Goal: Obtain resource: Download file/media

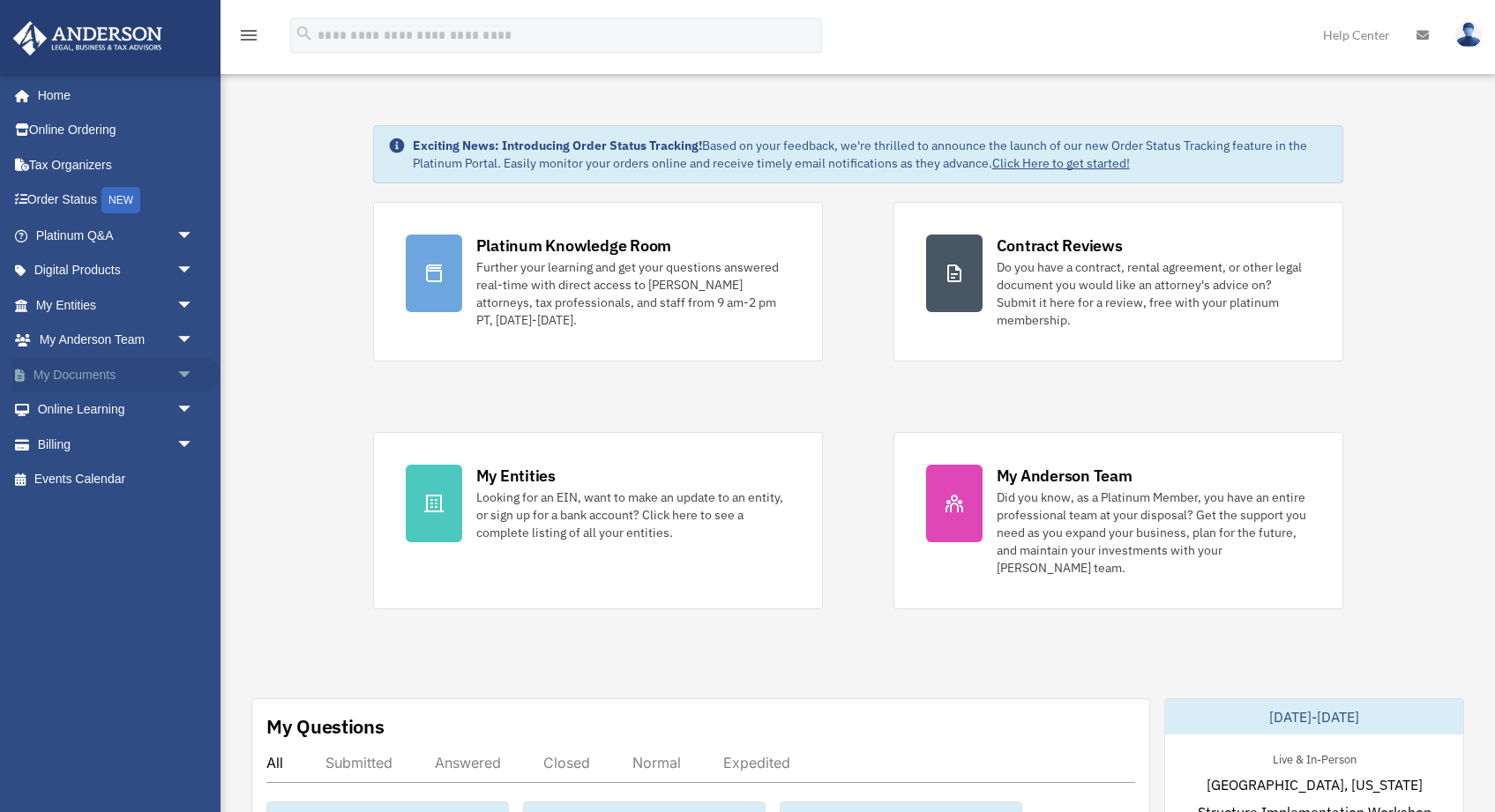
click at [192, 367] on span "arrow_drop_down" at bounding box center [194, 375] width 36 height 36
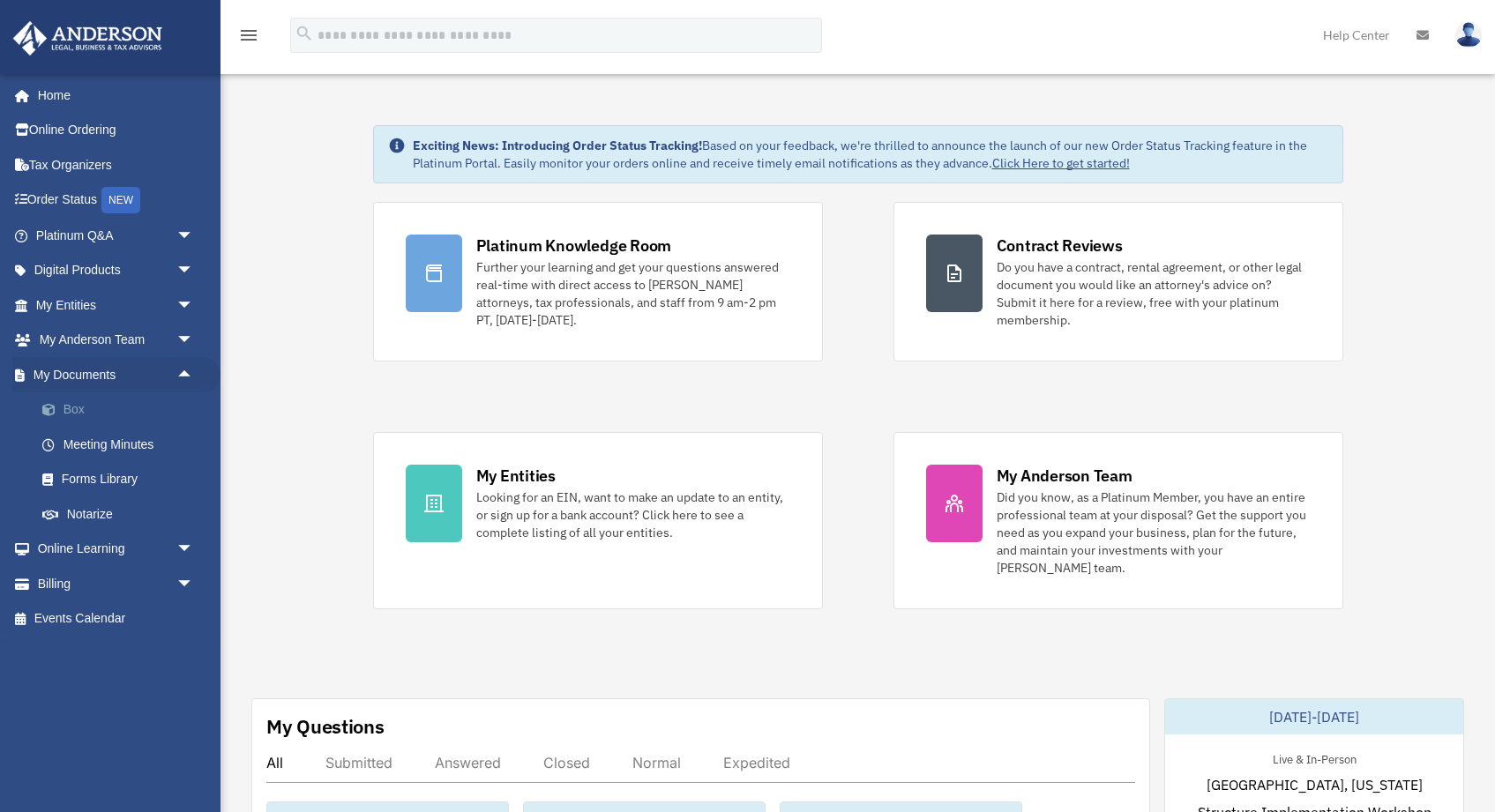
click at [67, 411] on link "Box" at bounding box center [123, 410] width 196 height 36
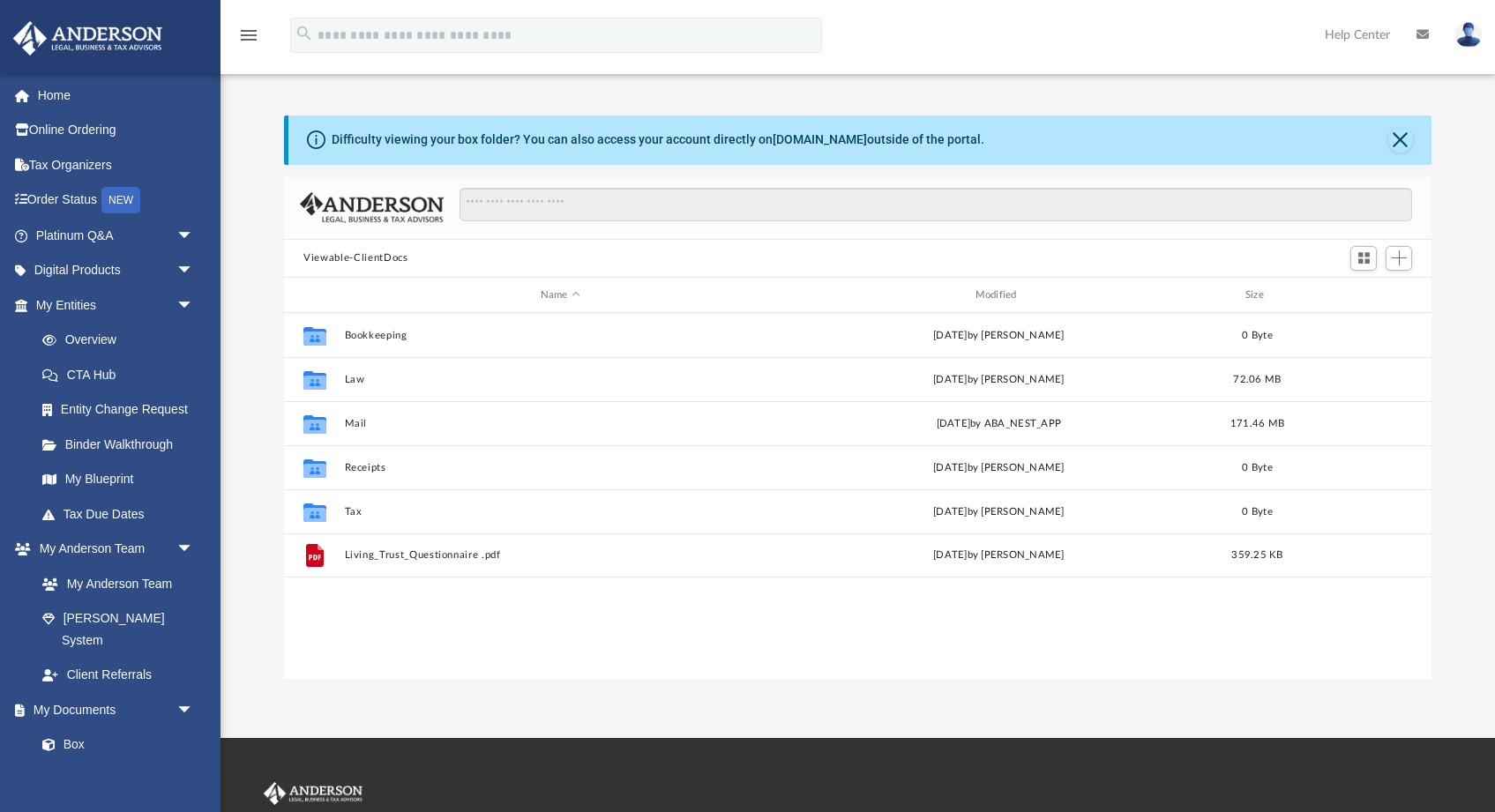
scroll to position [401, 1147]
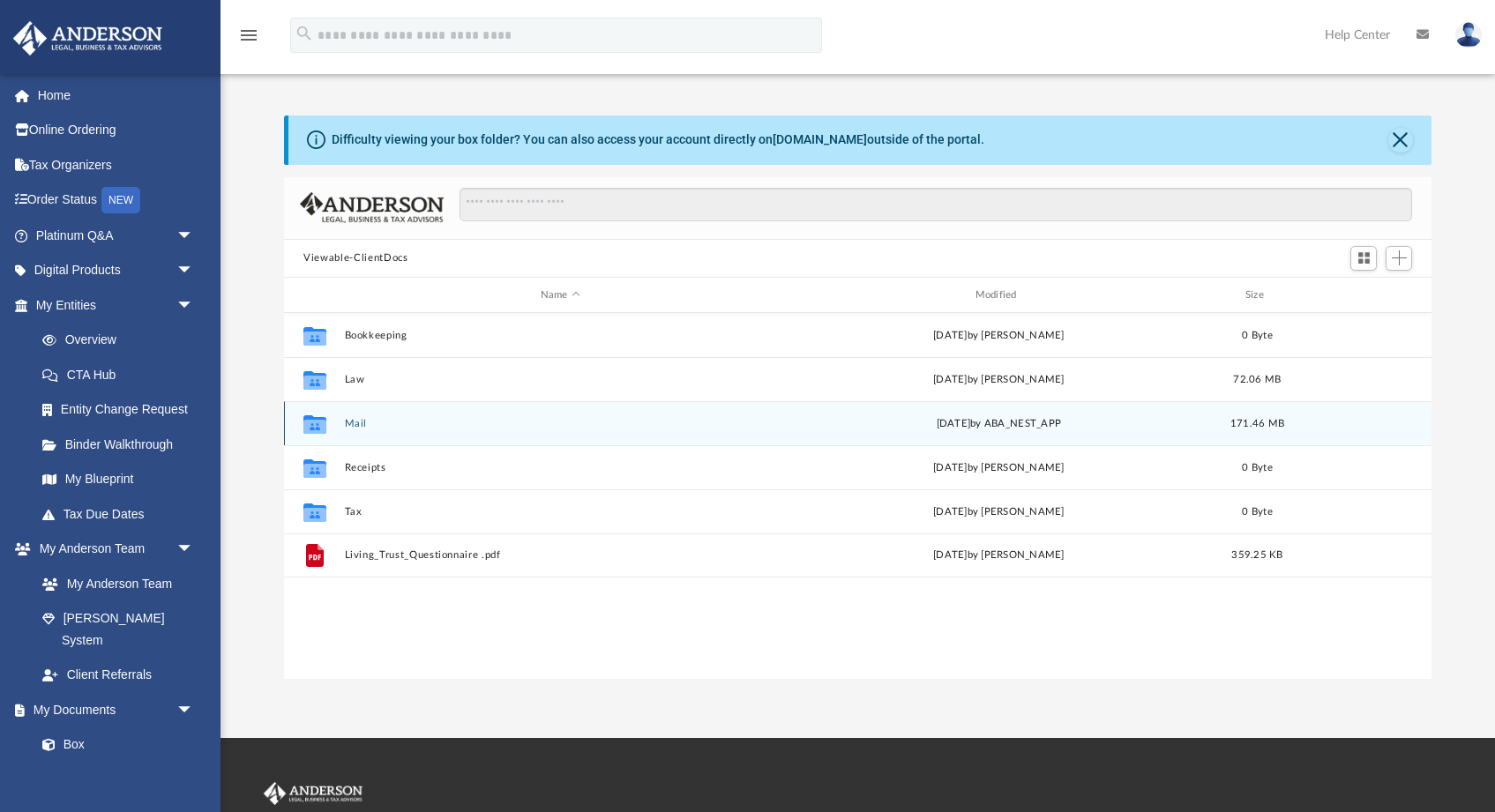
click at [351, 426] on button "Mail" at bounding box center [560, 423] width 431 height 12
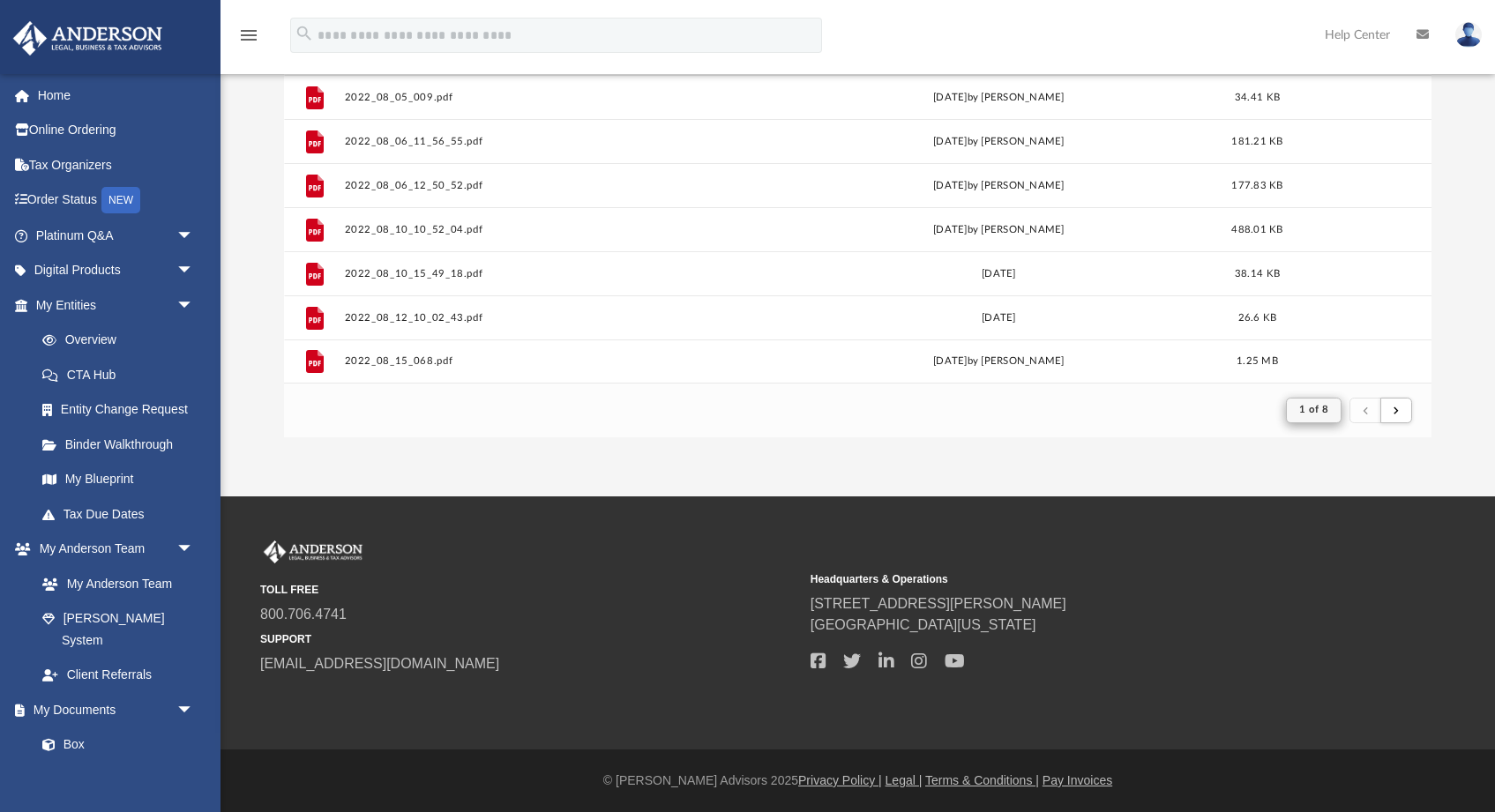
scroll to position [242, 0]
click at [1397, 412] on span "submit" at bounding box center [1395, 409] width 5 height 10
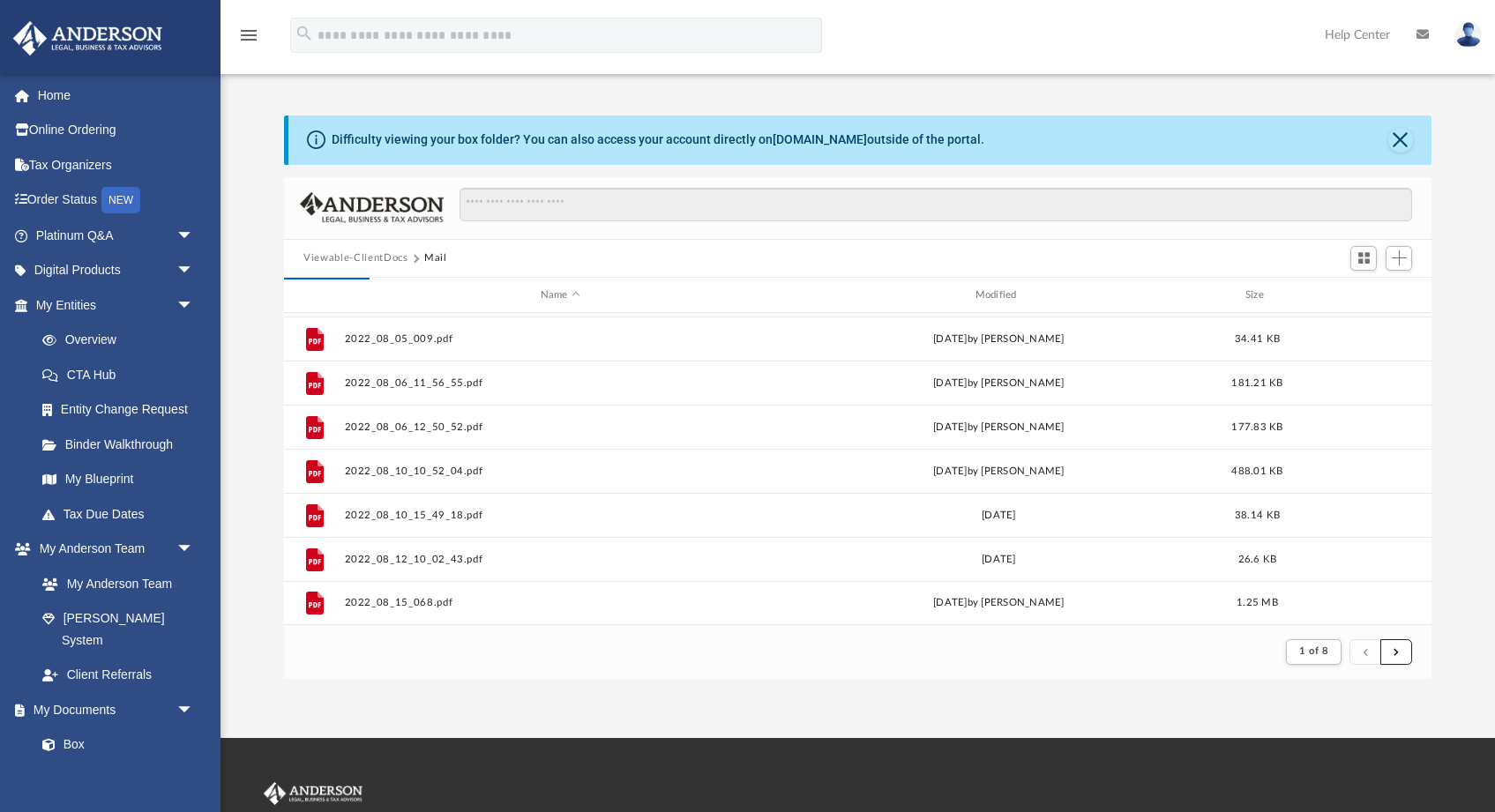
scroll to position [0, 0]
click at [1317, 654] on span "1 of 8" at bounding box center [1313, 650] width 29 height 10
click at [1331, 617] on li "8" at bounding box center [1329, 618] width 6 height 19
click at [1328, 651] on span "1 of 8" at bounding box center [1313, 650] width 29 height 10
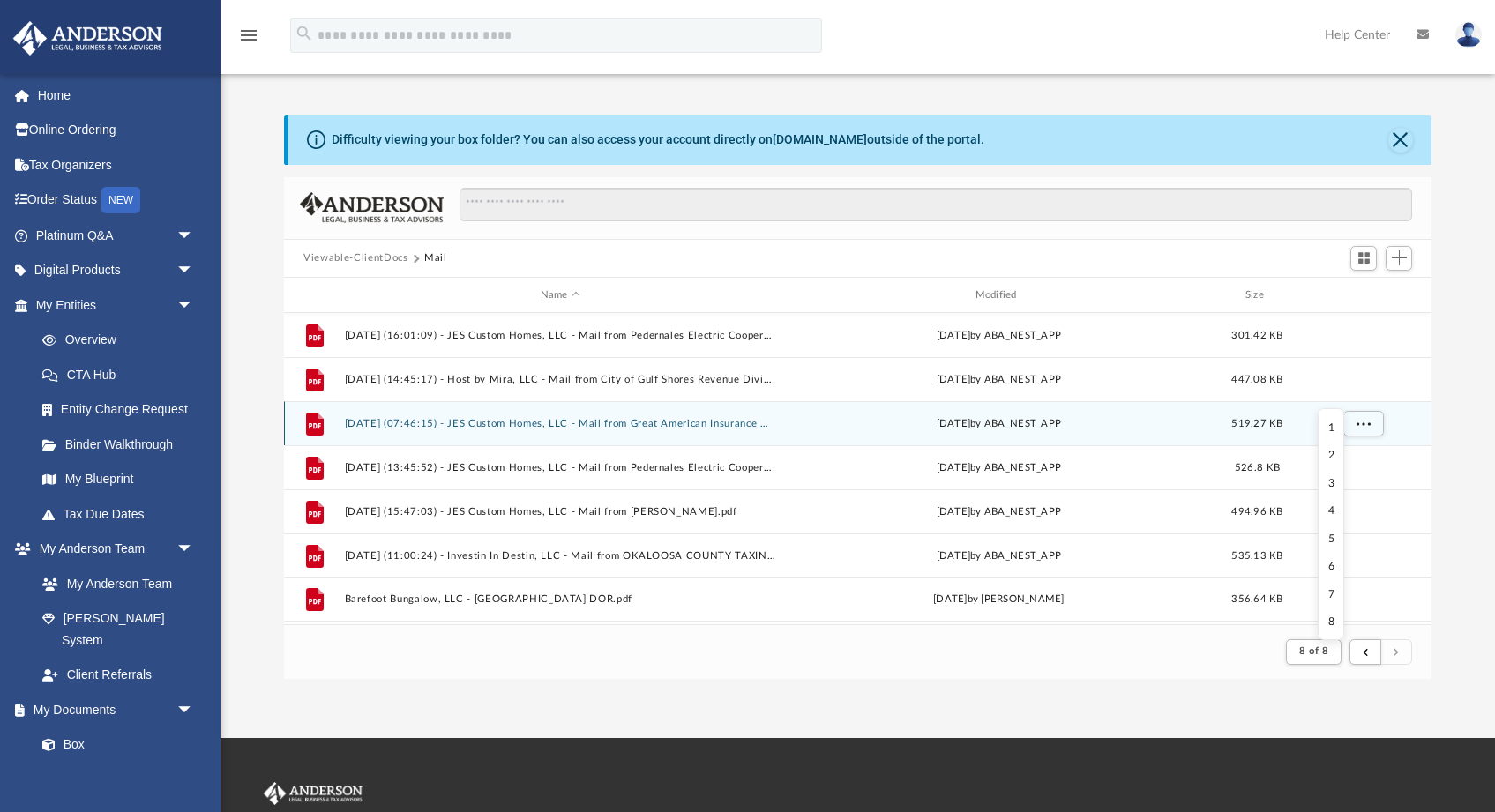
click at [450, 418] on button "2025.06.20 (07:46:15) - JES Custom Homes, LLC - Mail from Great American Insura…" at bounding box center [560, 423] width 431 height 12
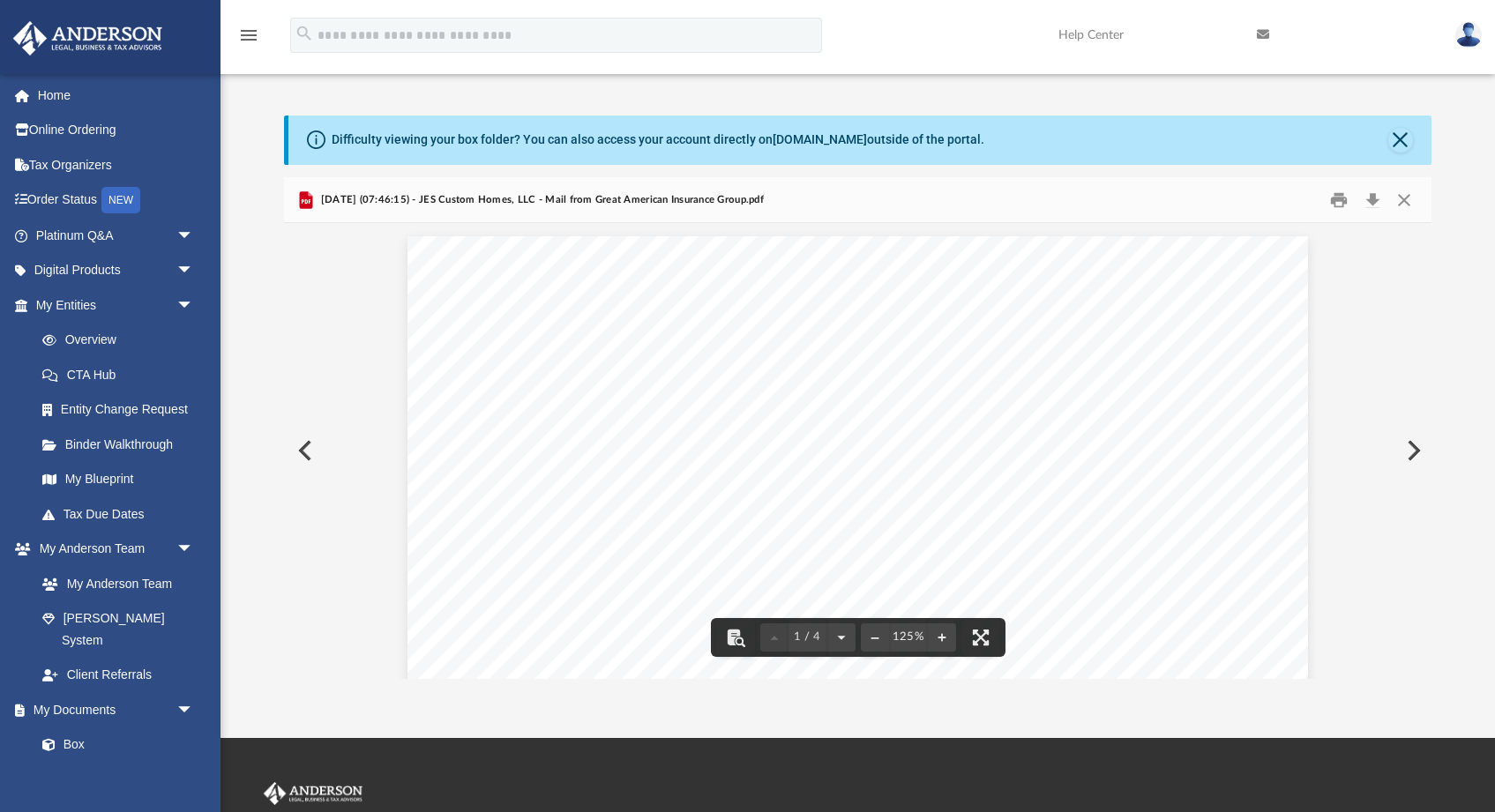
click at [309, 453] on button "Preview" at bounding box center [303, 450] width 39 height 50
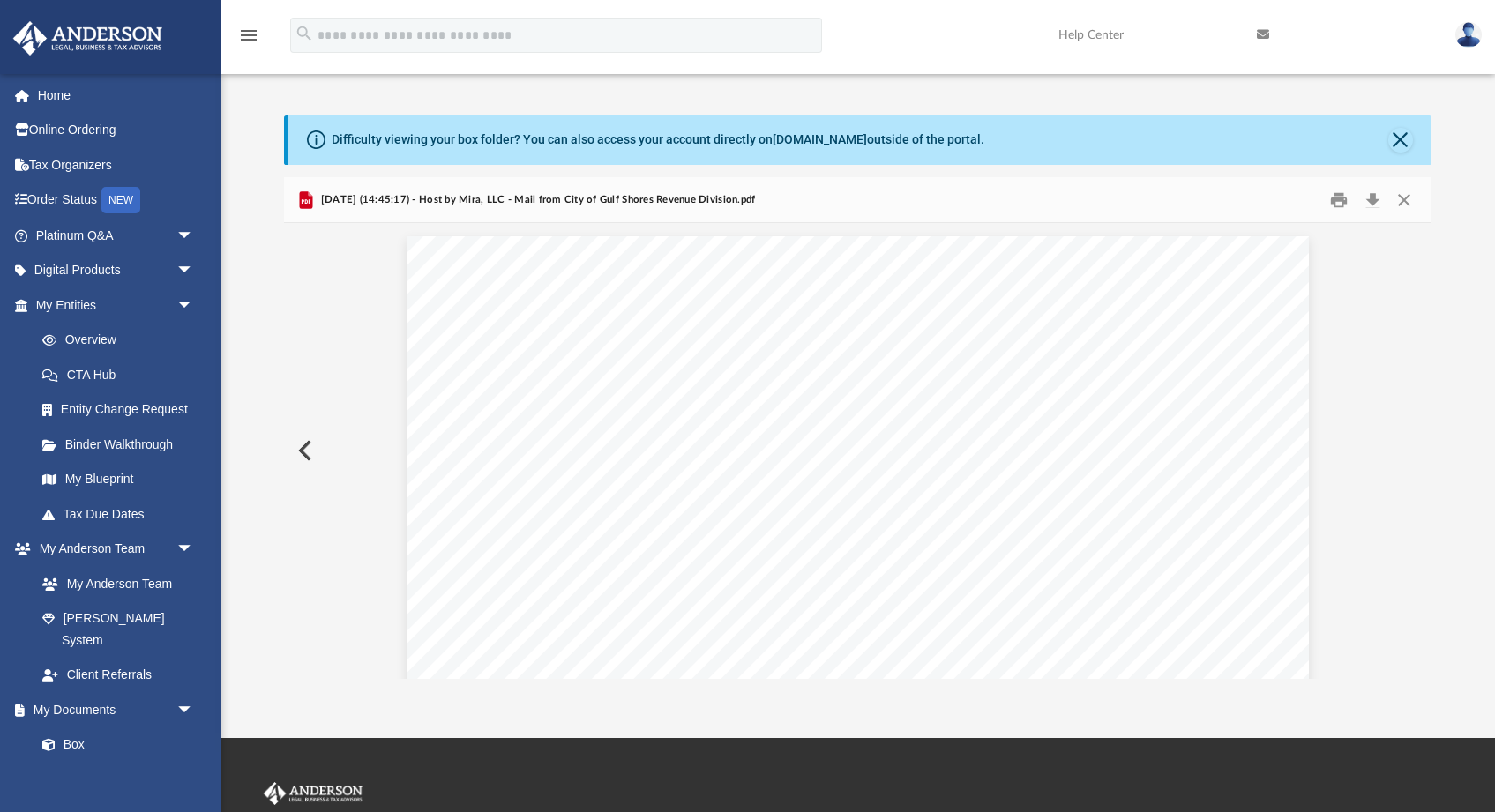
click at [309, 453] on button "Preview" at bounding box center [303, 450] width 39 height 50
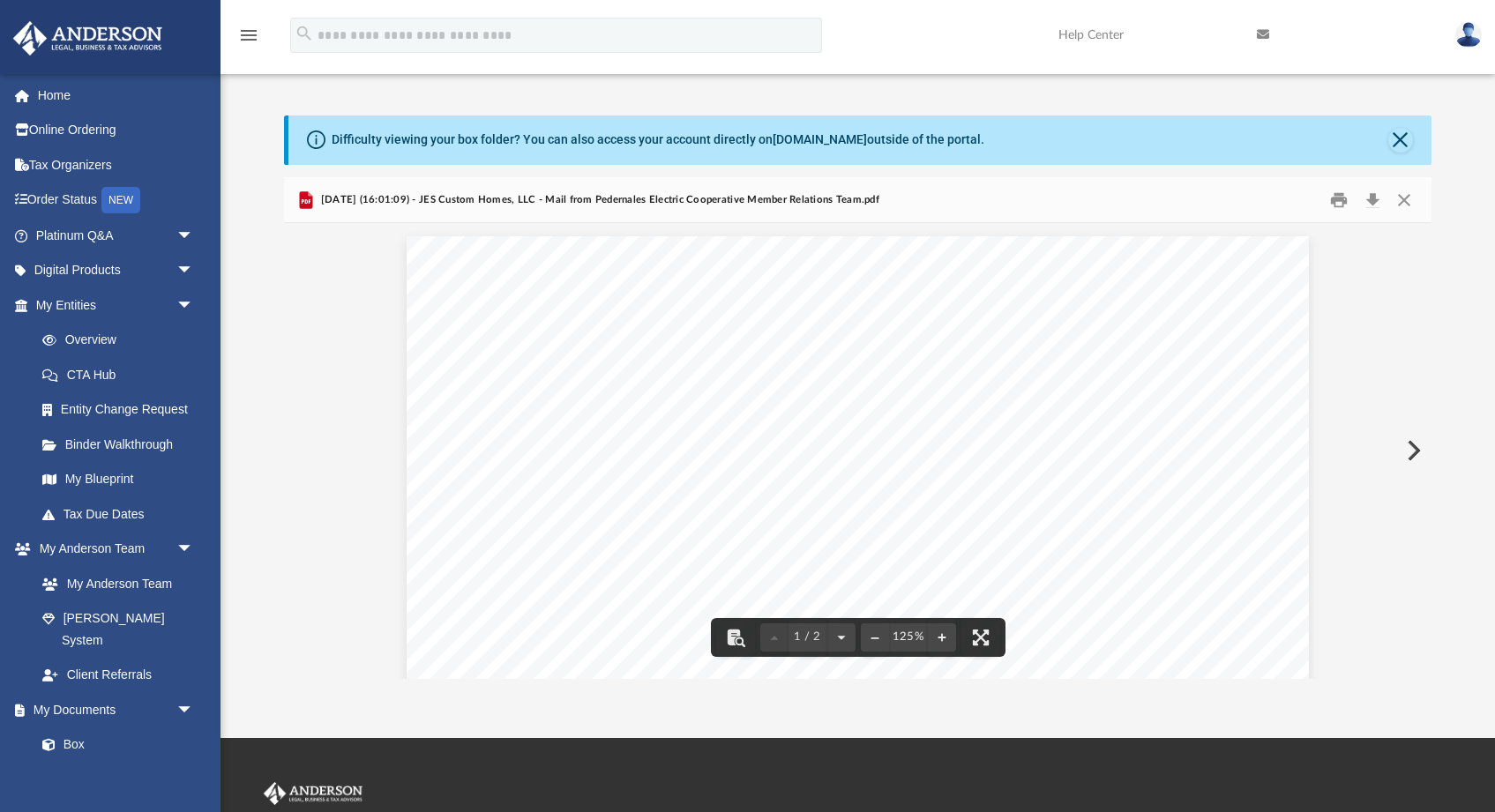
click at [1409, 457] on button "Preview" at bounding box center [1411, 450] width 39 height 50
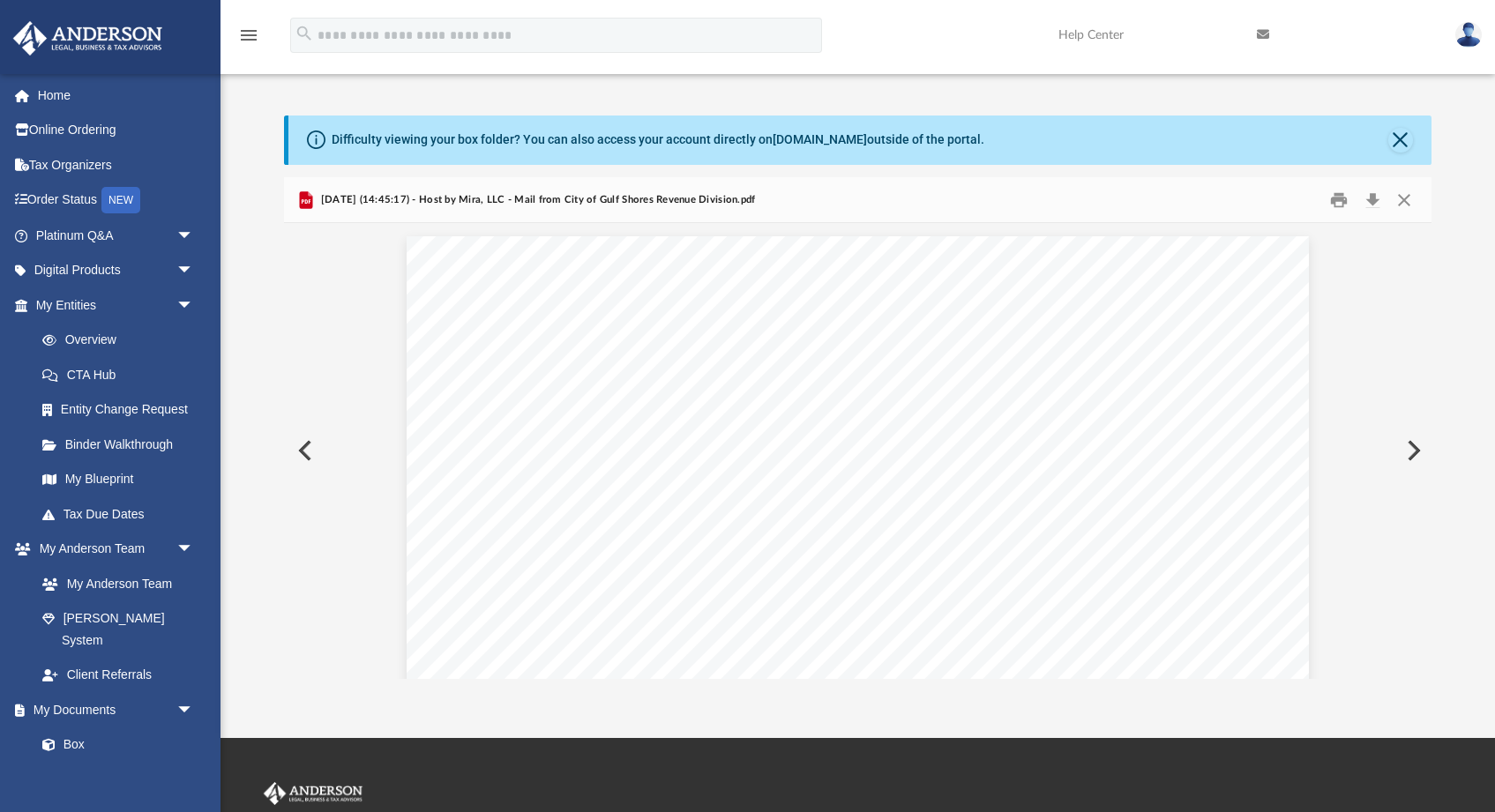
click at [1413, 453] on button "Preview" at bounding box center [1411, 450] width 39 height 50
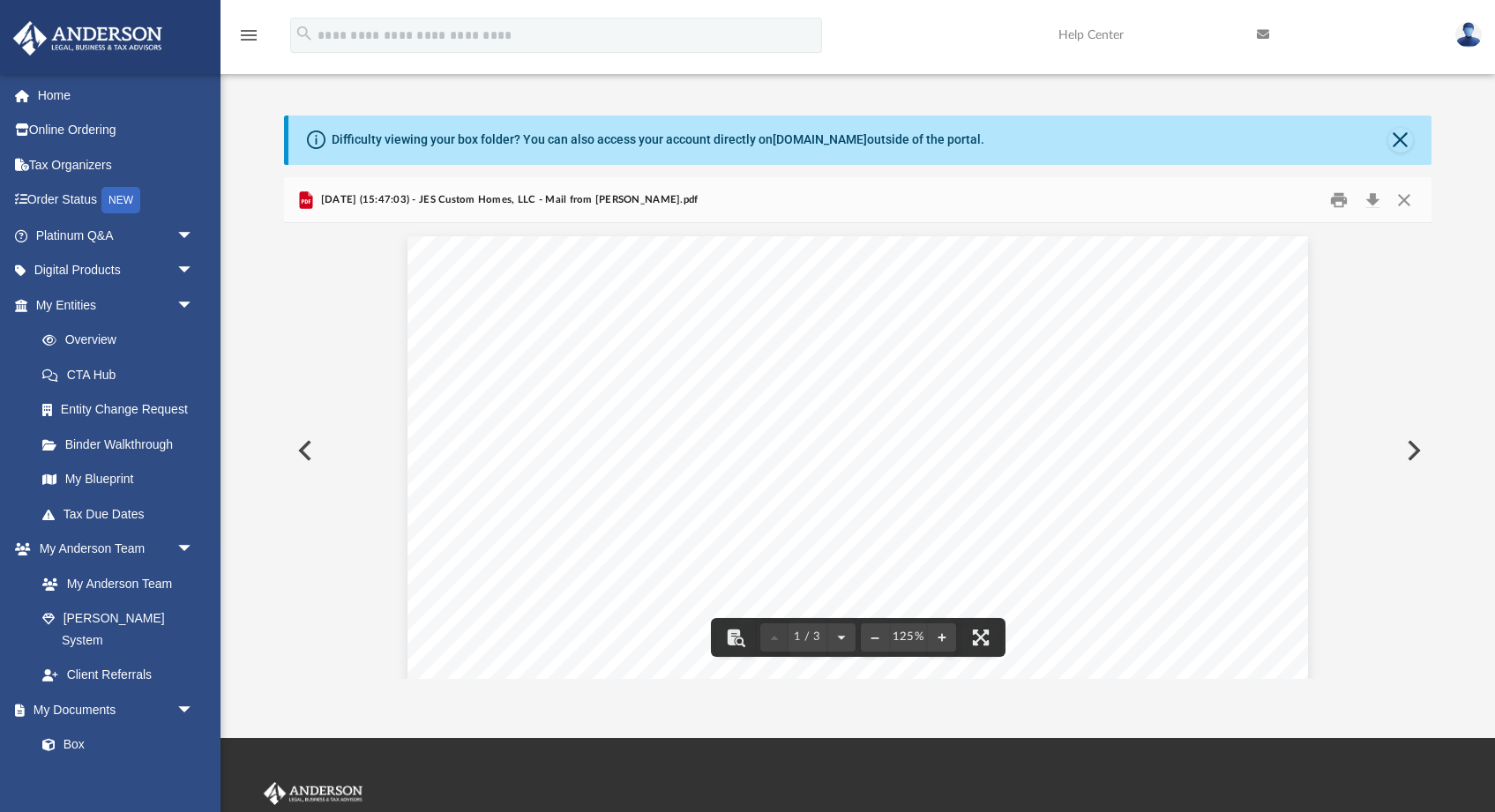
drag, startPoint x: 1413, startPoint y: 453, endPoint x: 1286, endPoint y: 462, distance: 127.3
click at [1285, 462] on div "1 / 3 125%" at bounding box center [857, 450] width 1147 height 455
click at [1419, 442] on button "Preview" at bounding box center [1411, 450] width 39 height 50
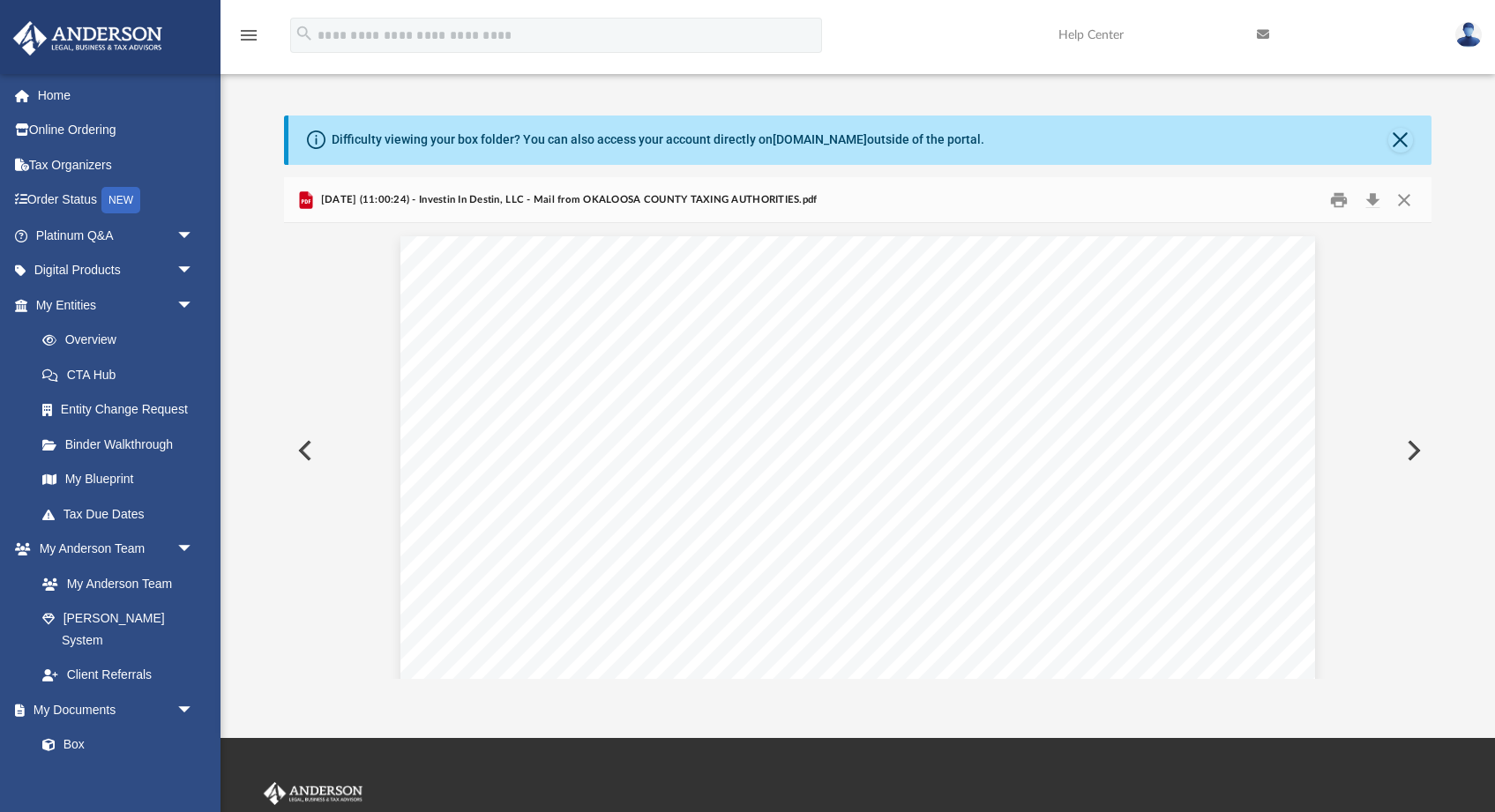
click at [1419, 442] on button "Preview" at bounding box center [1411, 450] width 39 height 50
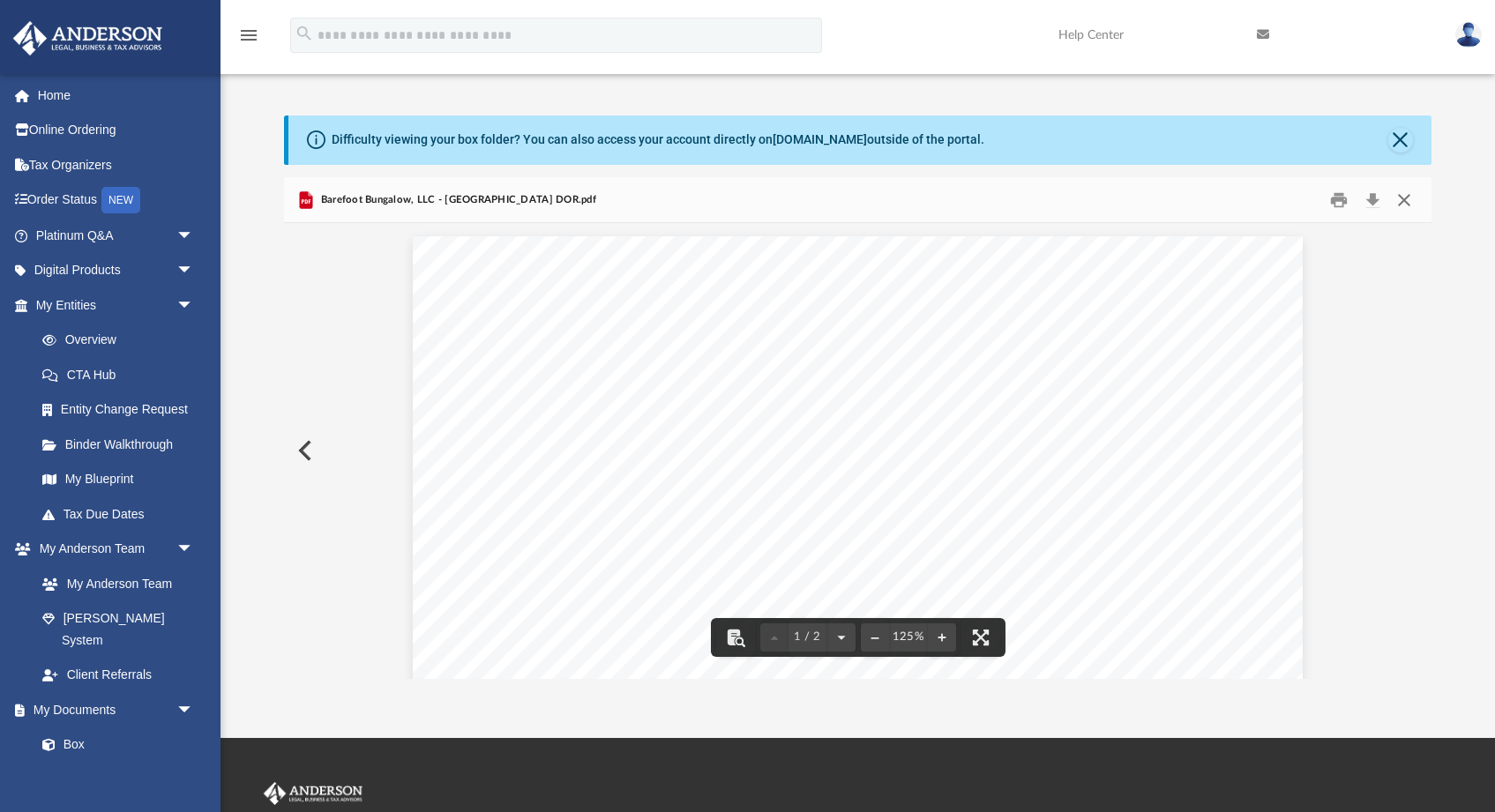
click at [1408, 196] on button "Close" at bounding box center [1403, 199] width 32 height 28
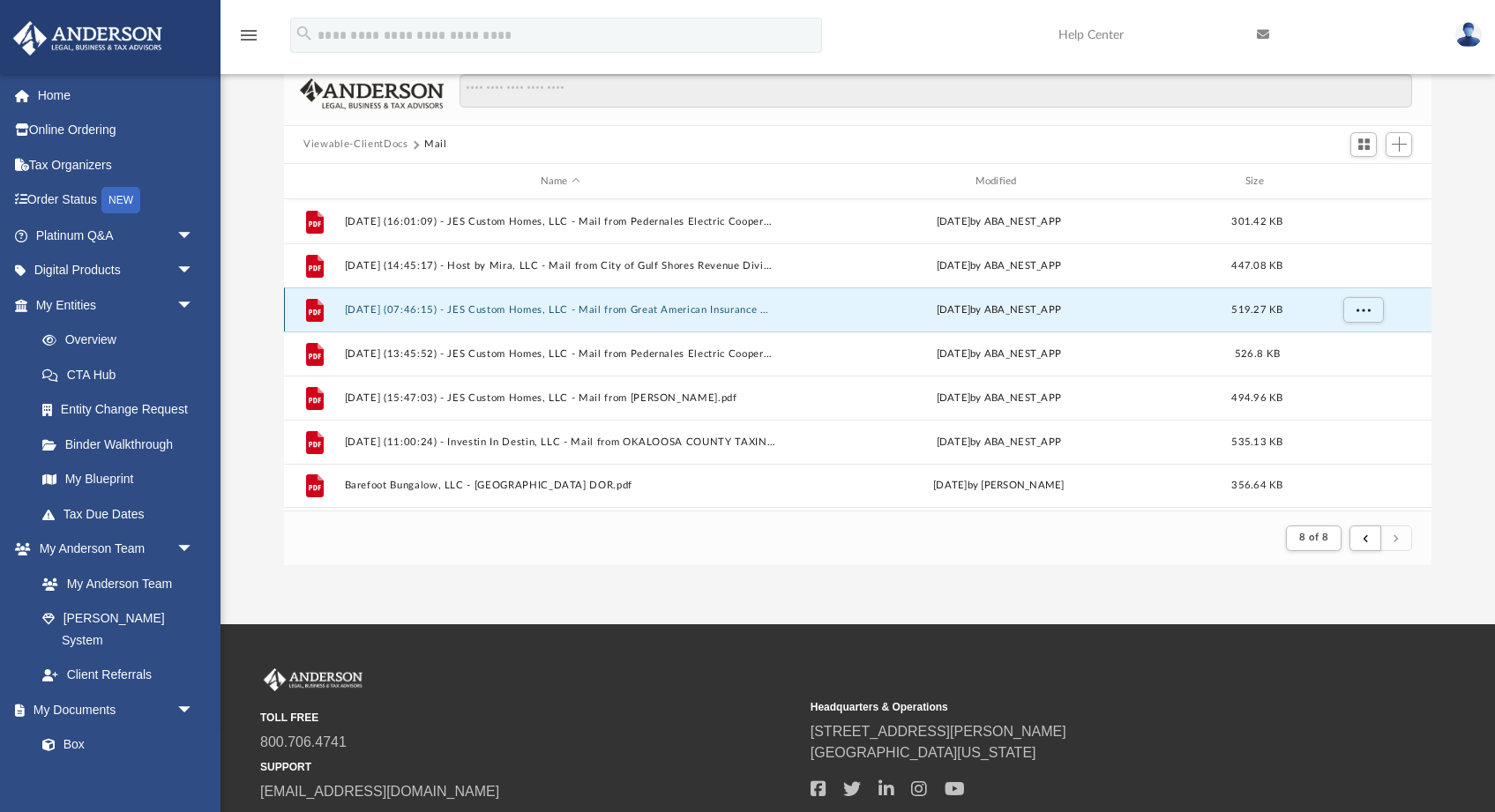
scroll to position [100, 0]
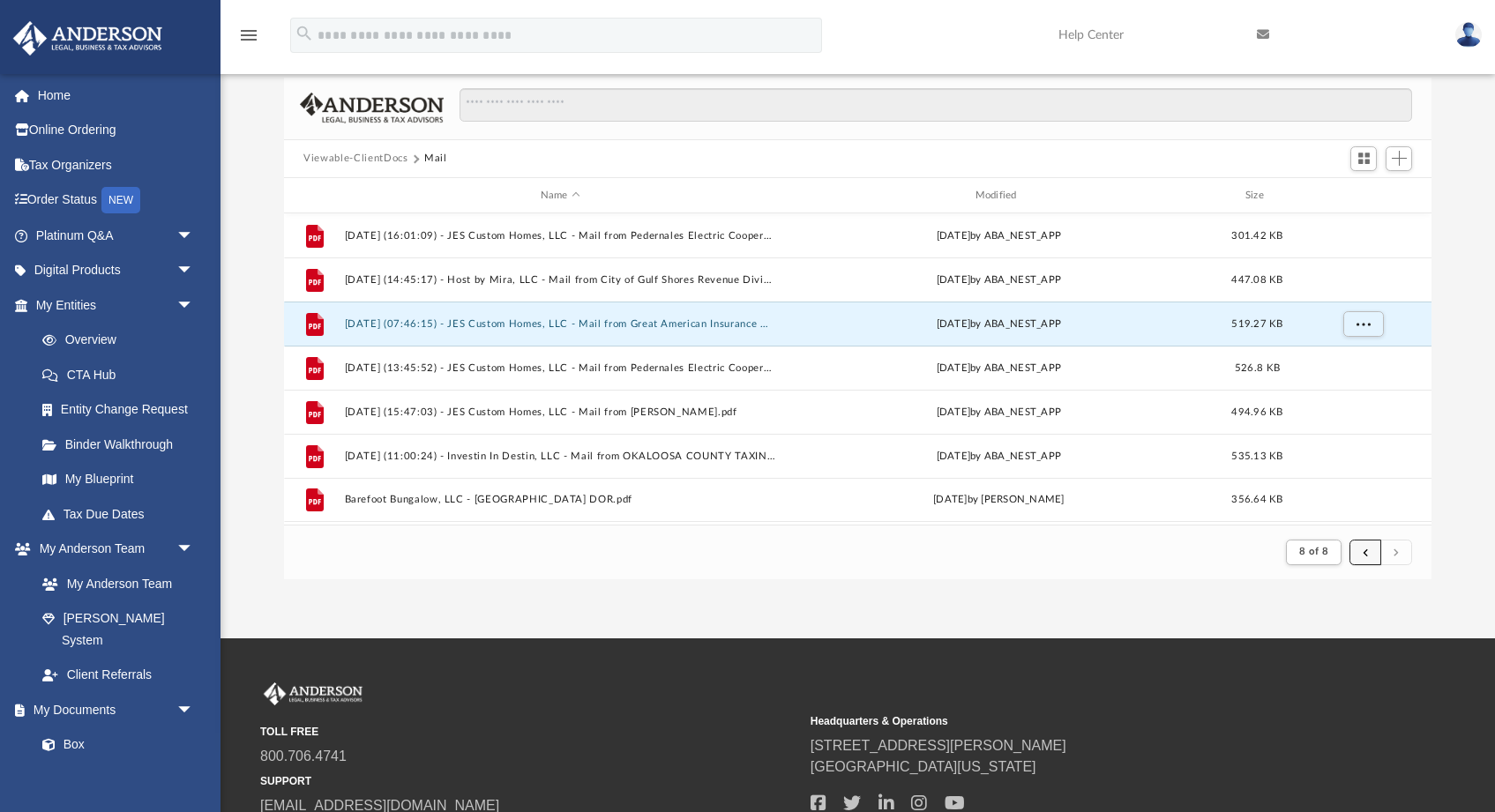
click at [1363, 556] on span "submit" at bounding box center [1365, 551] width 5 height 10
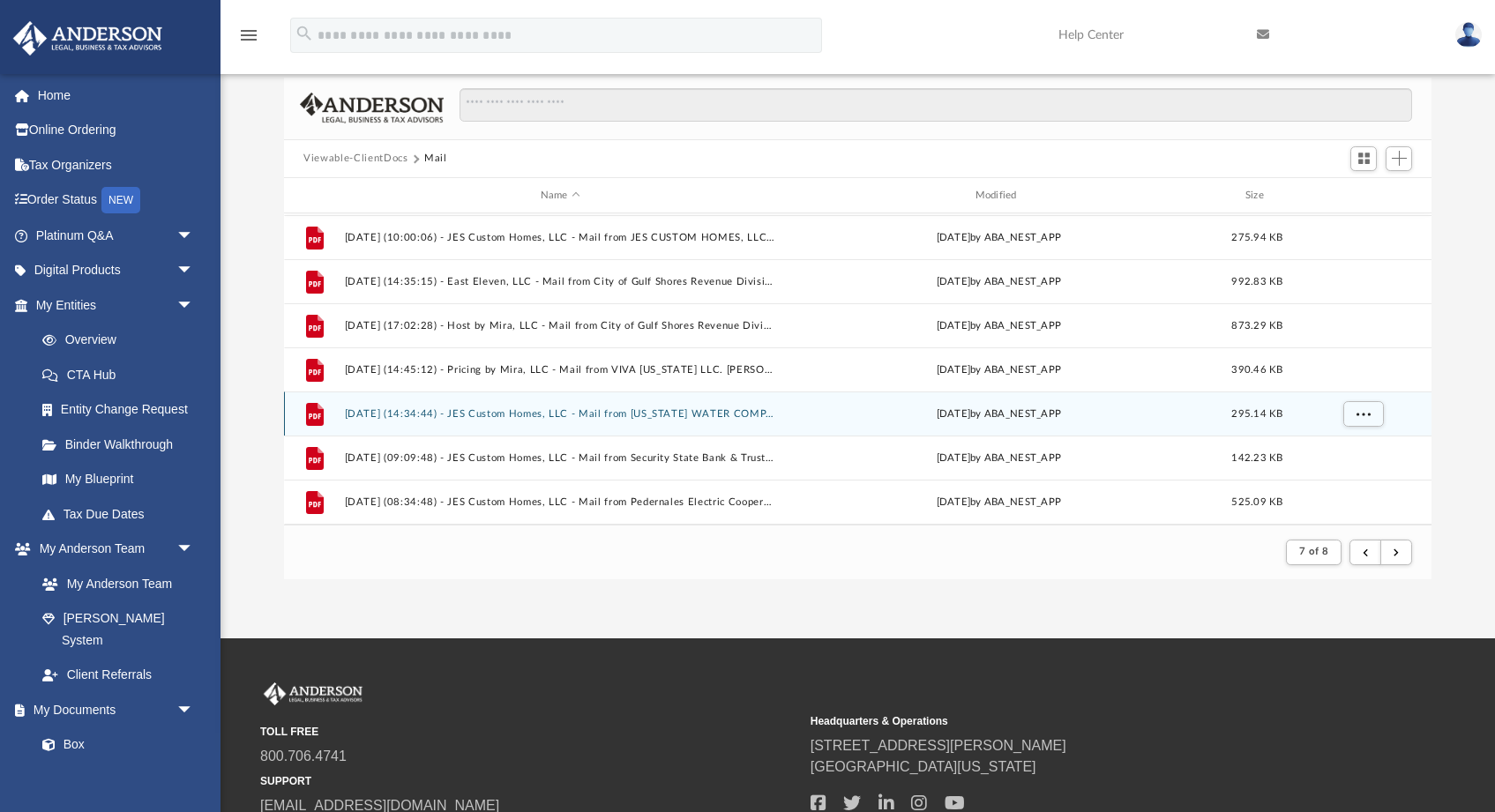
scroll to position [440, 0]
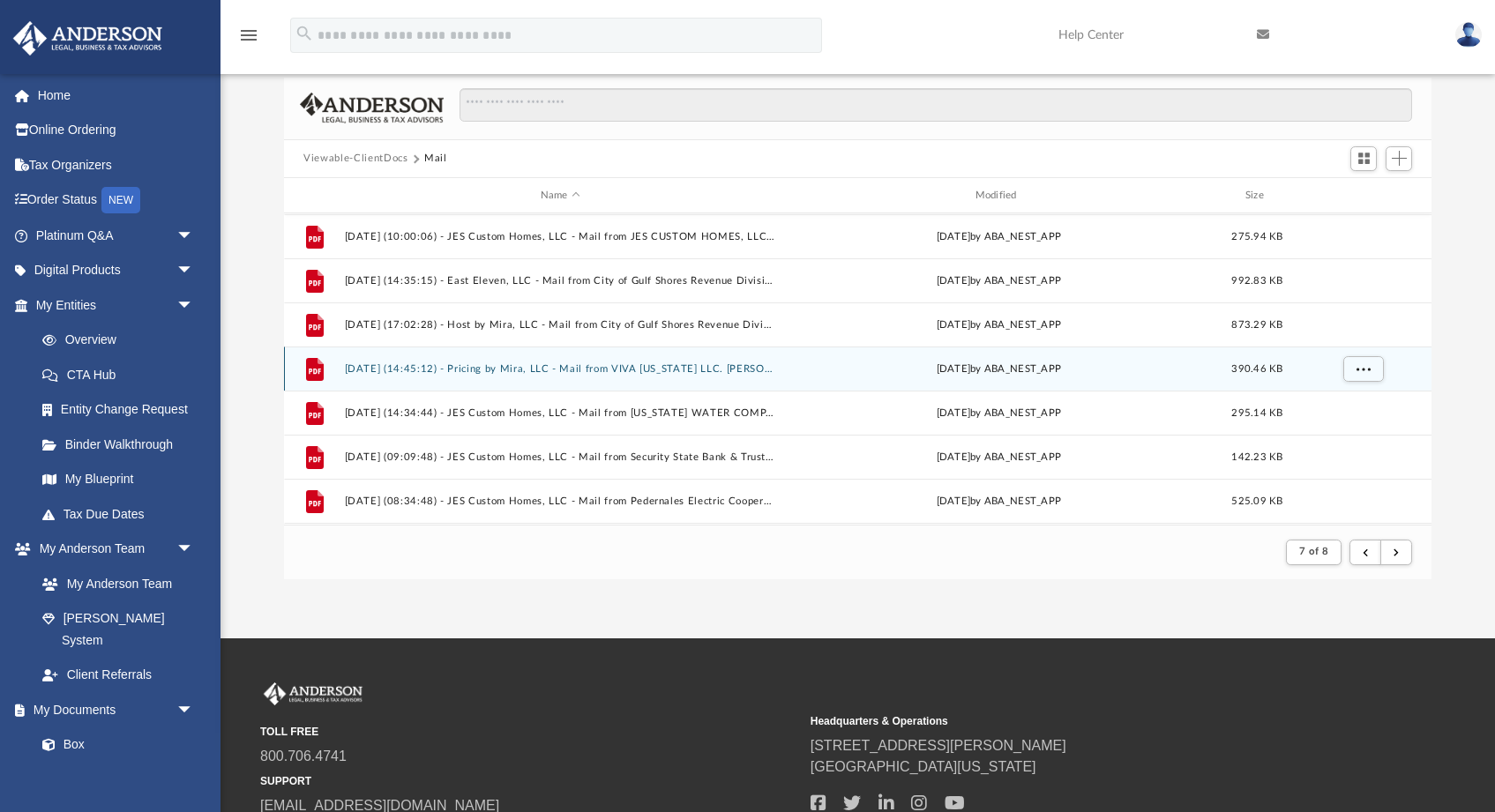
click at [676, 377] on div "File 2025.02.14 (14:45:12) - Pricing by Mira, LLC - Mail from VIVA KENTUCKY LLC…" at bounding box center [857, 369] width 1147 height 44
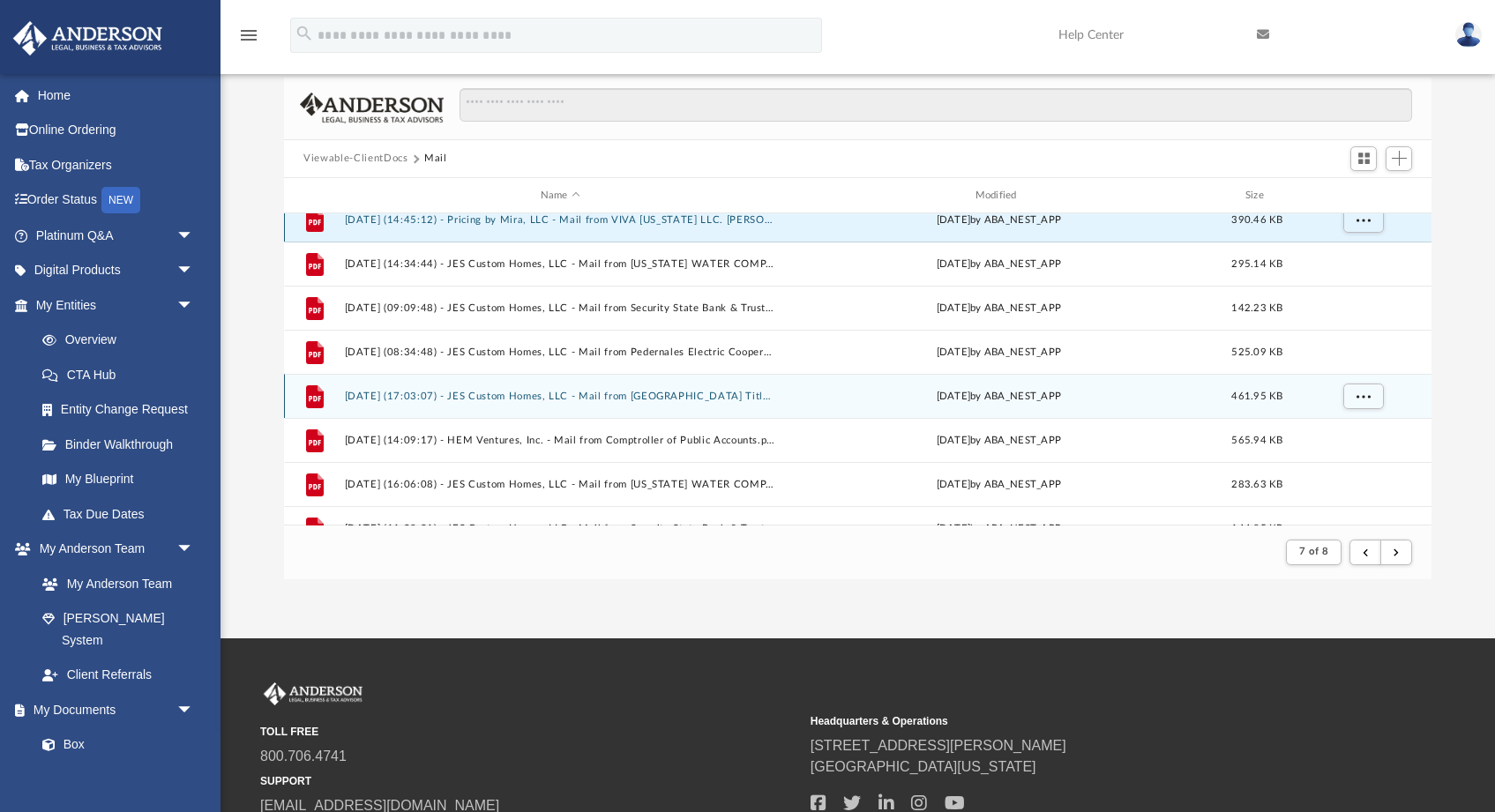
scroll to position [597, 0]
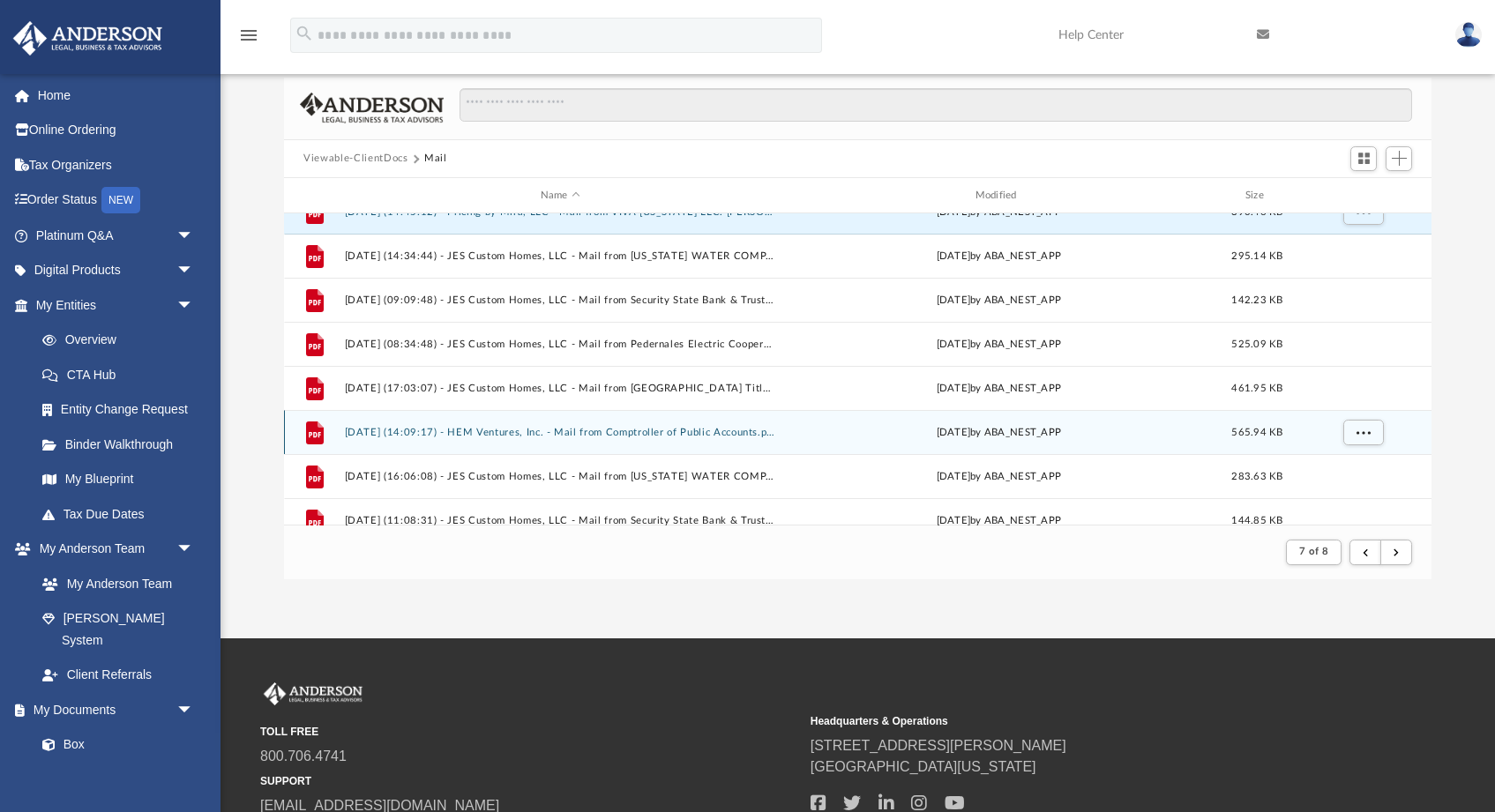
click at [627, 429] on button "2025.03.06 (14:09:17) - HEM Ventures, Inc. - Mail from Comptroller of Public Ac…" at bounding box center [560, 432] width 431 height 12
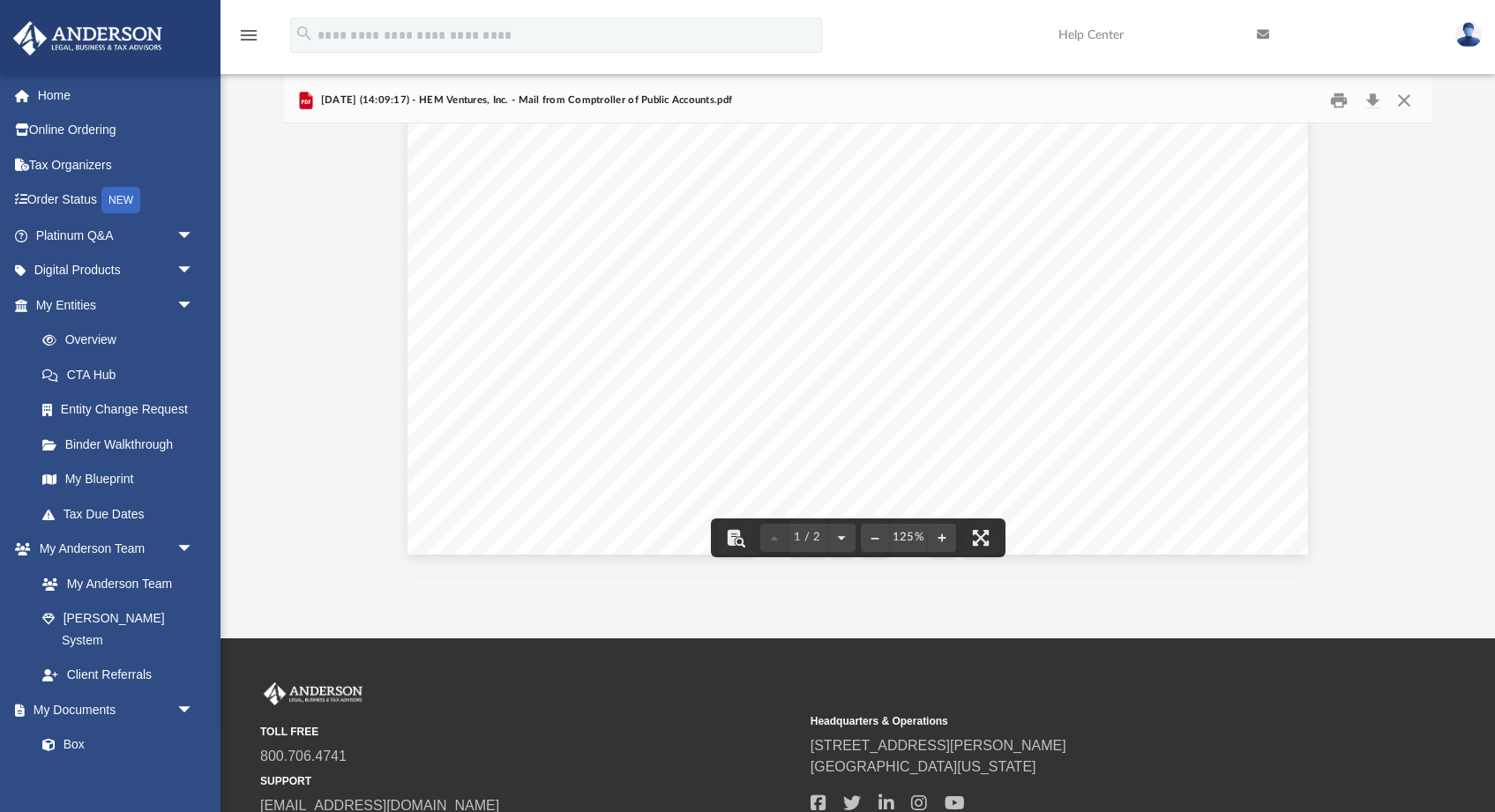
scroll to position [748, 0]
click at [302, 355] on button "Preview" at bounding box center [303, 351] width 39 height 50
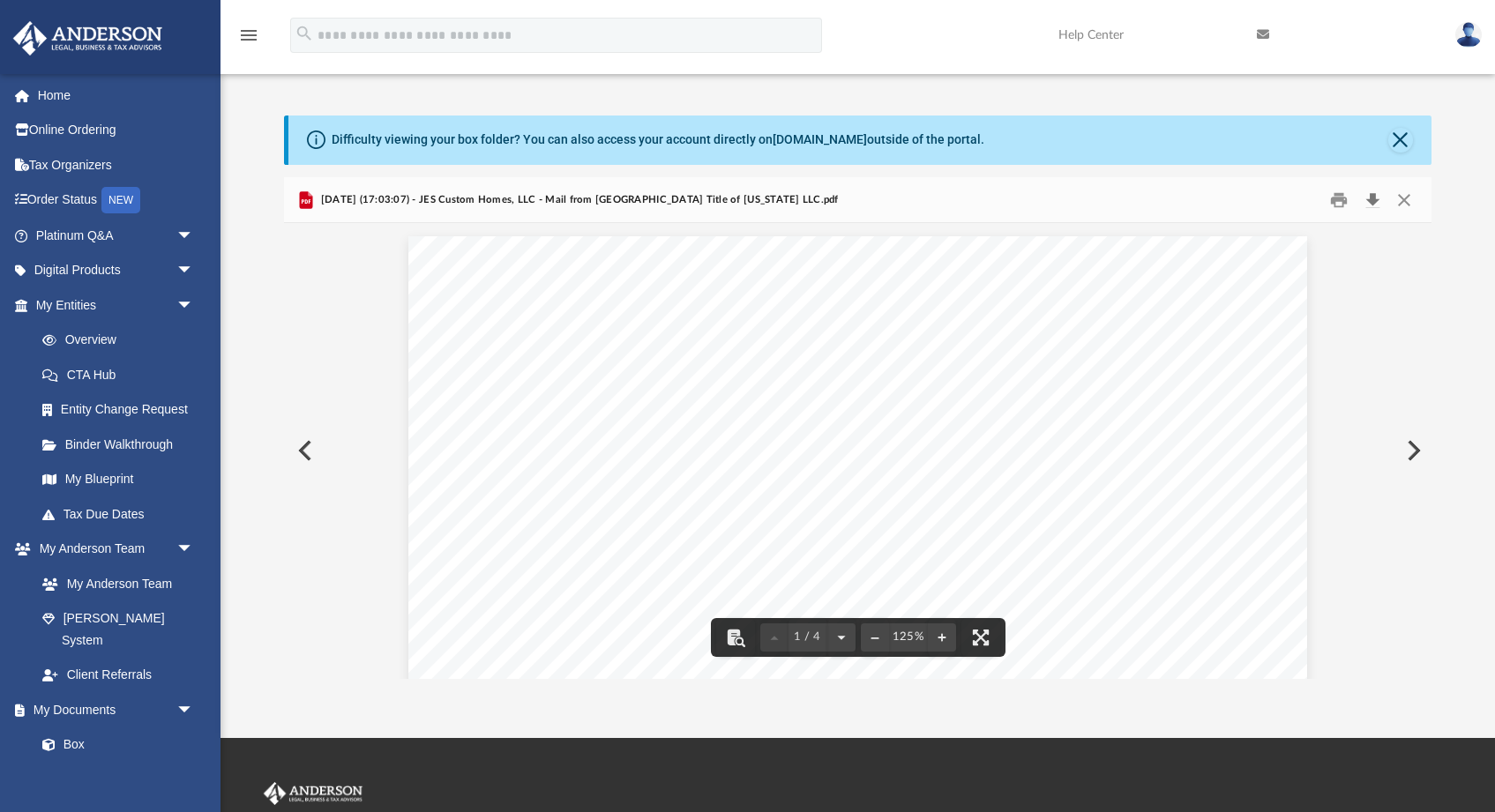
scroll to position [0, 0]
click at [1412, 200] on button "Close" at bounding box center [1403, 199] width 32 height 28
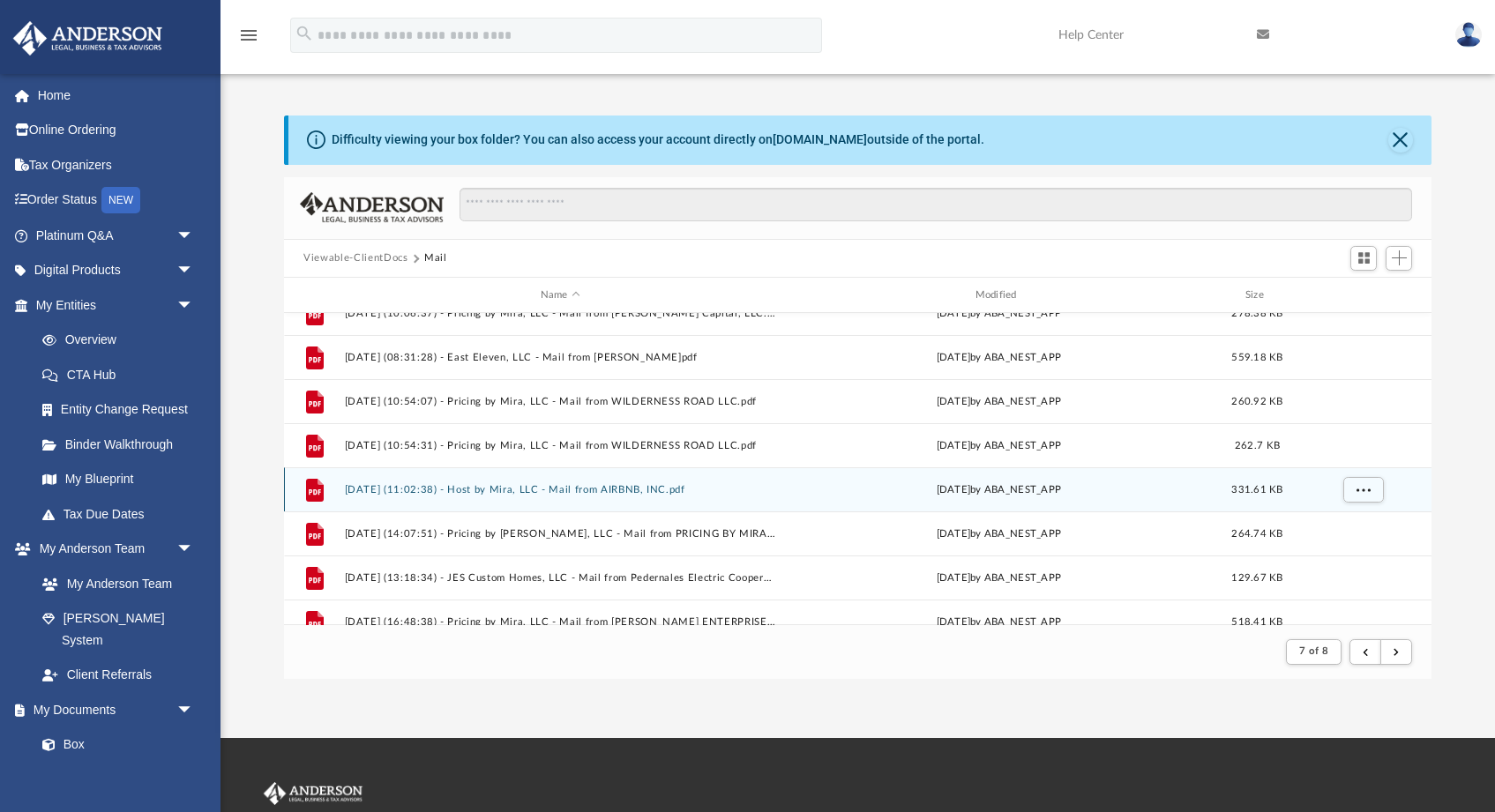
scroll to position [28, 0]
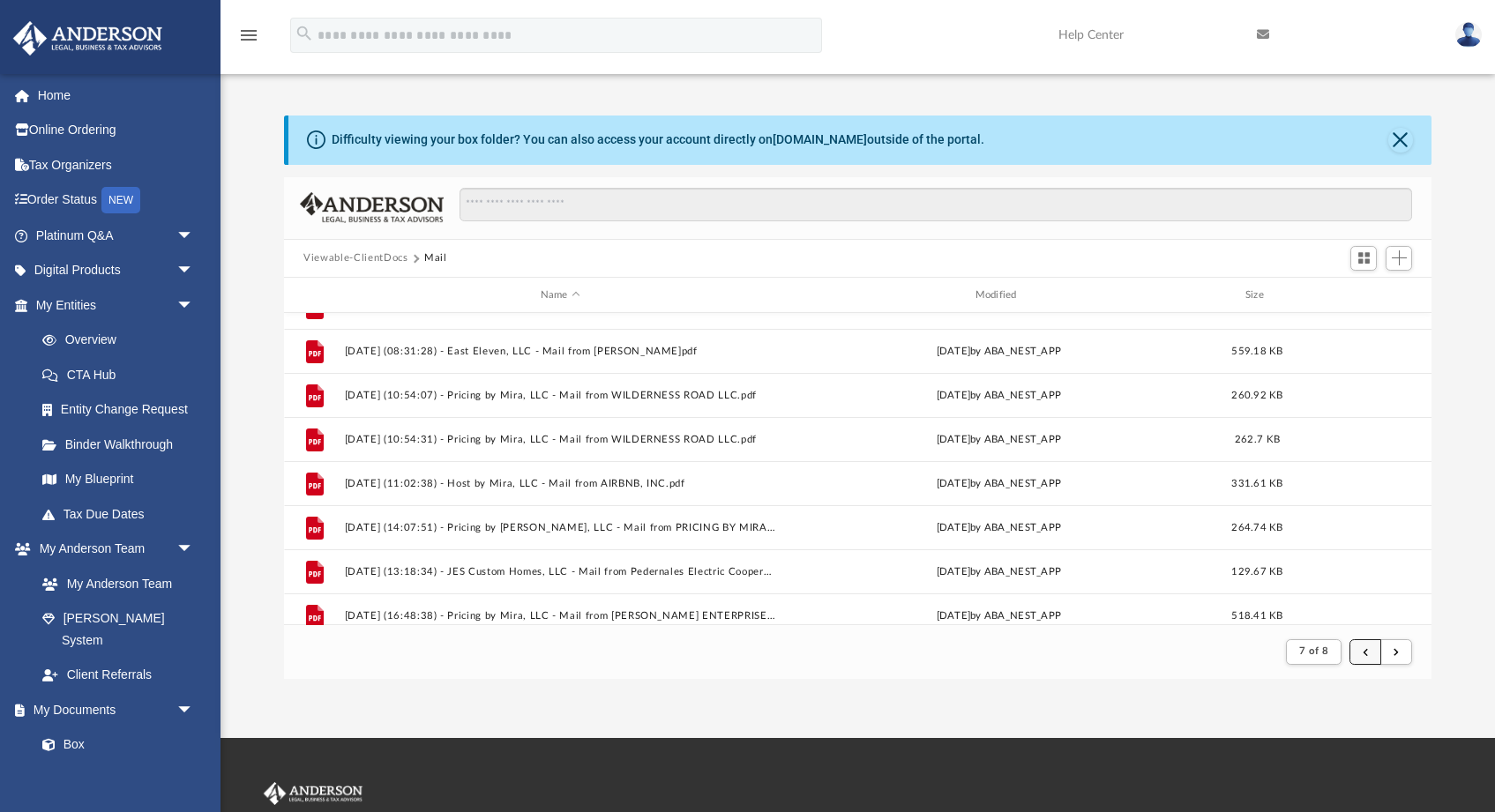
click at [1362, 655] on button "submit" at bounding box center [1365, 651] width 32 height 26
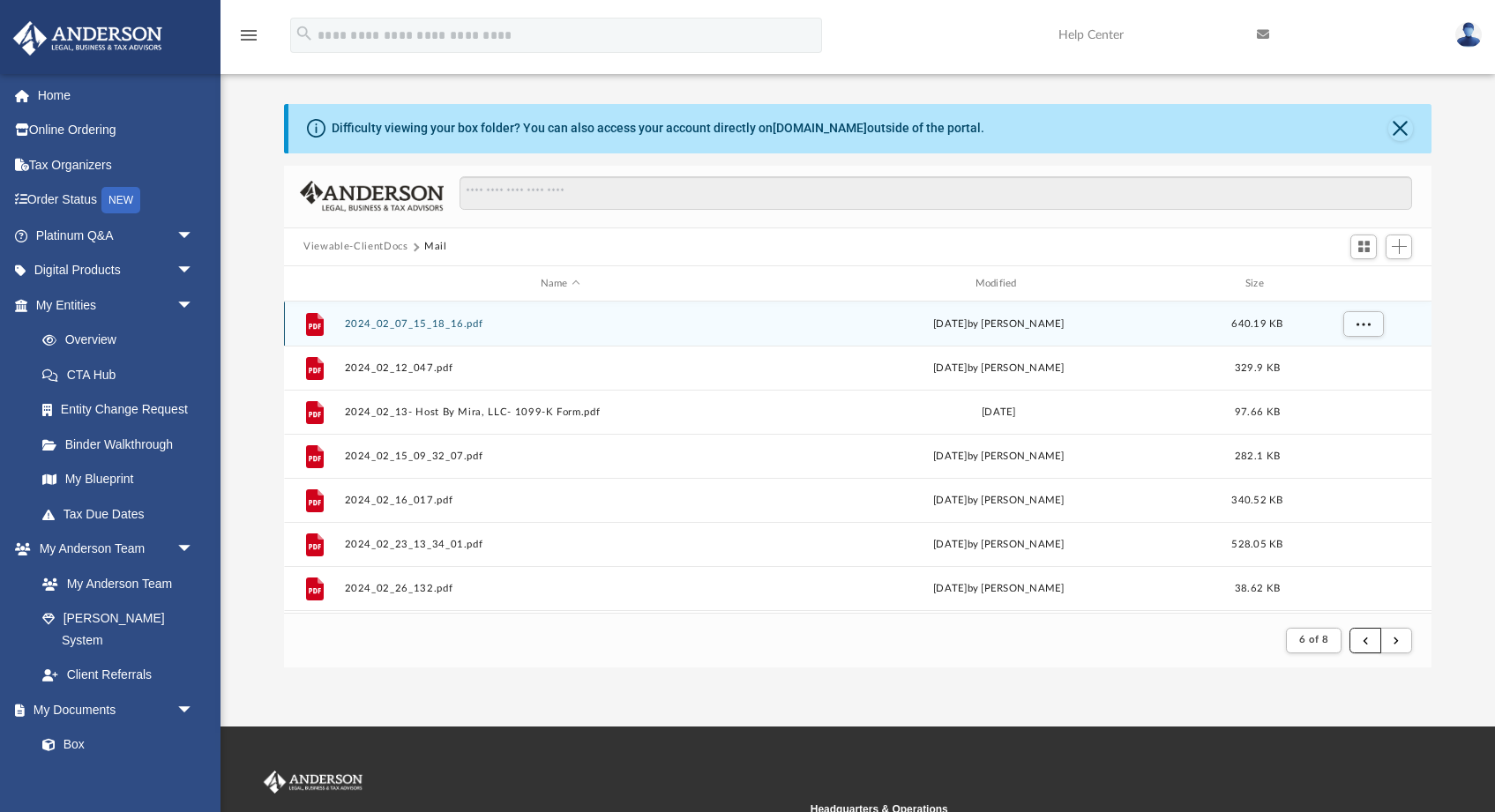
scroll to position [0, 0]
click at [479, 319] on button "2024_02_07_15_18_16.pdf" at bounding box center [560, 323] width 431 height 12
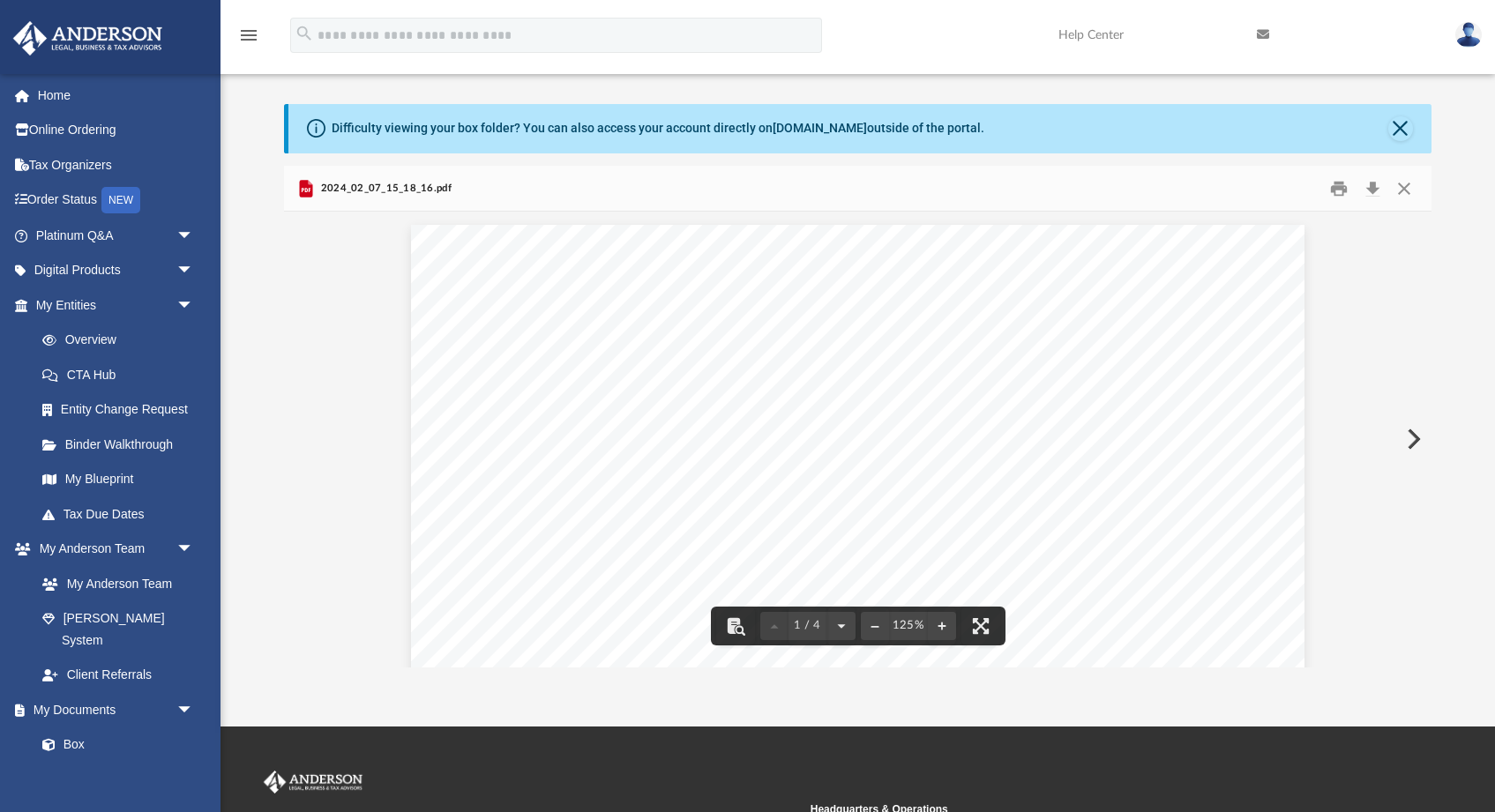
click at [1425, 442] on button "Preview" at bounding box center [1411, 439] width 39 height 50
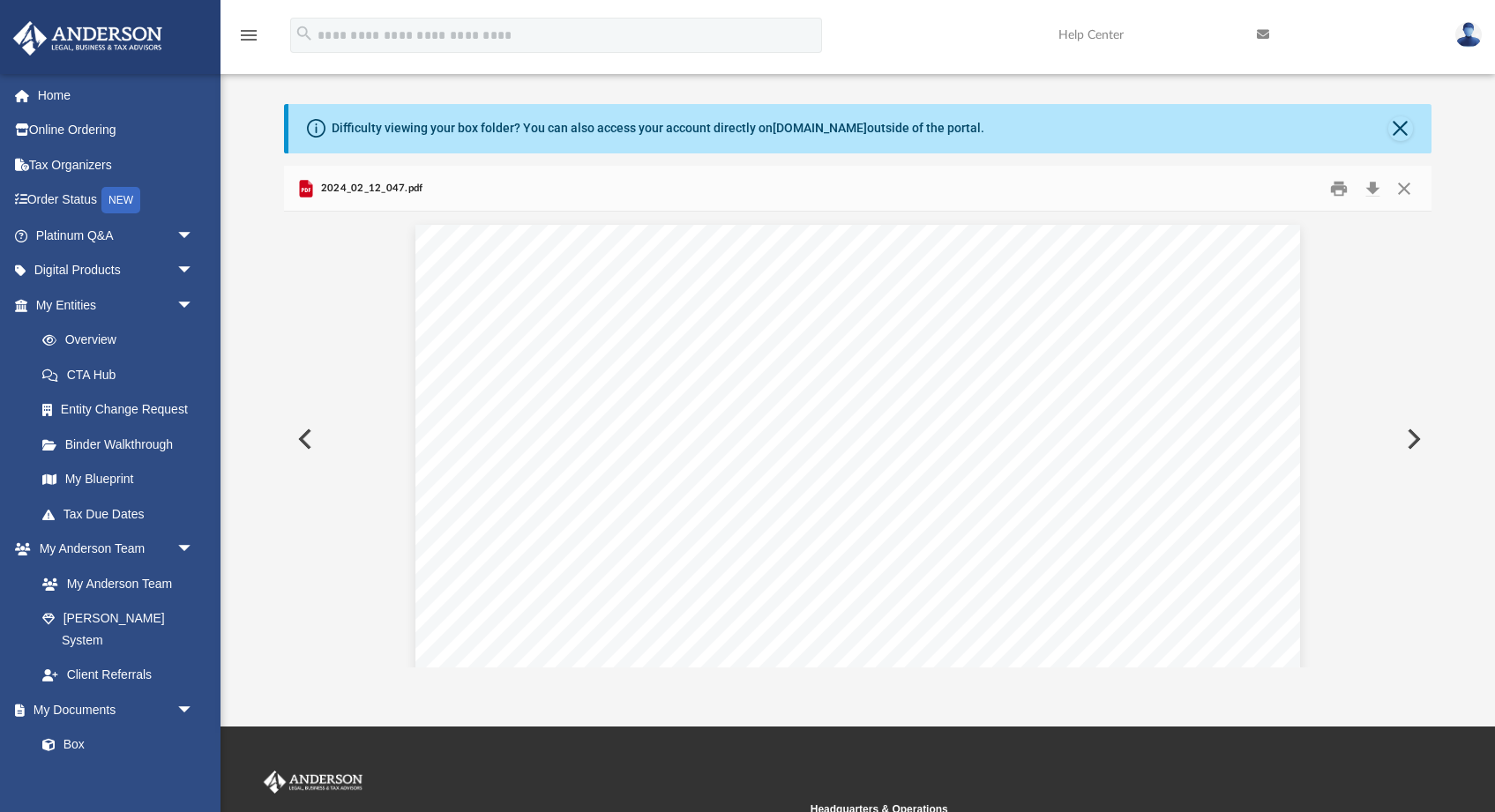
click at [1410, 441] on button "Preview" at bounding box center [1411, 439] width 39 height 50
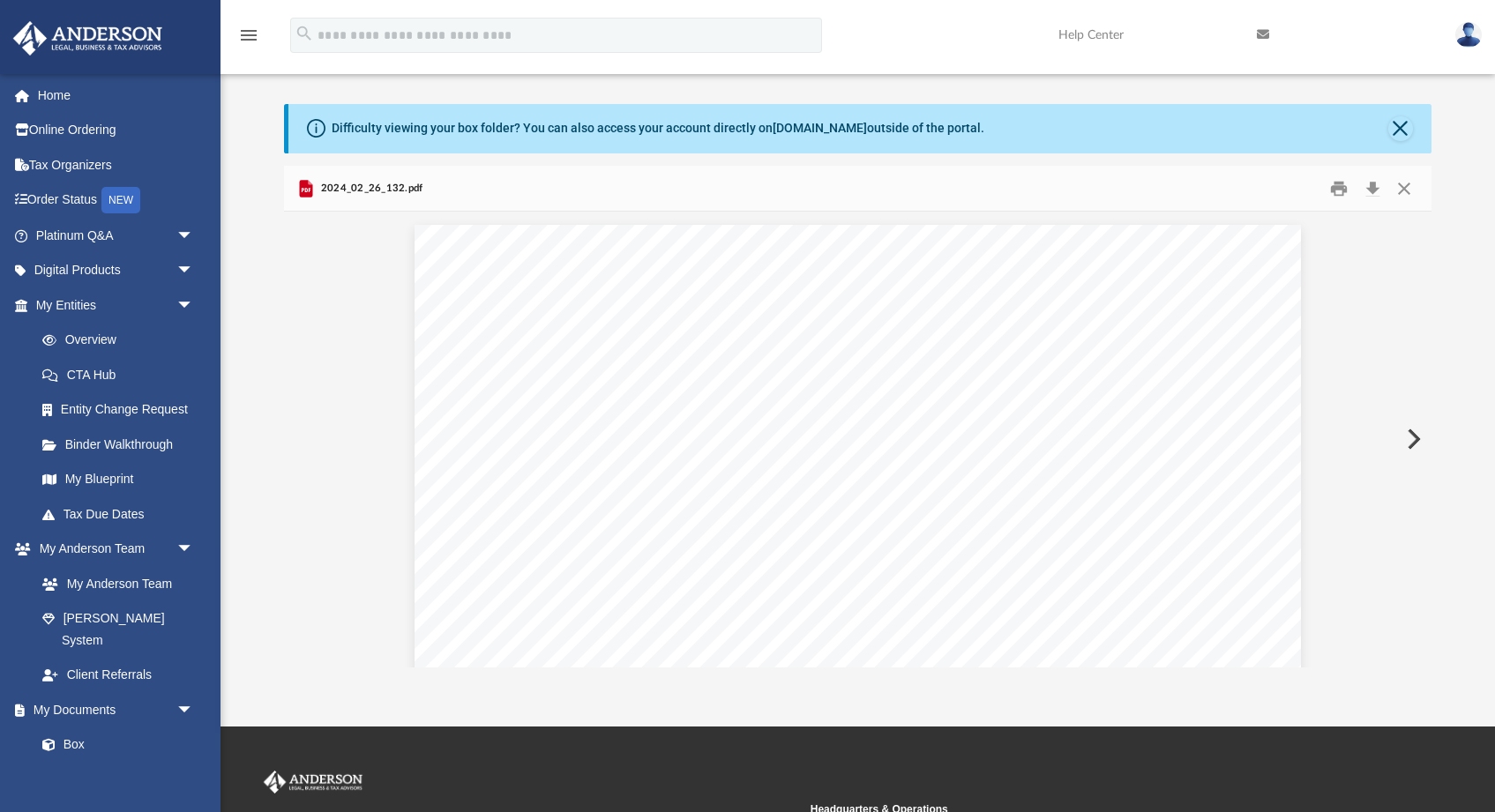
click at [1410, 441] on button "Preview" at bounding box center [1411, 439] width 39 height 50
click at [1416, 439] on button "Preview" at bounding box center [1411, 439] width 39 height 50
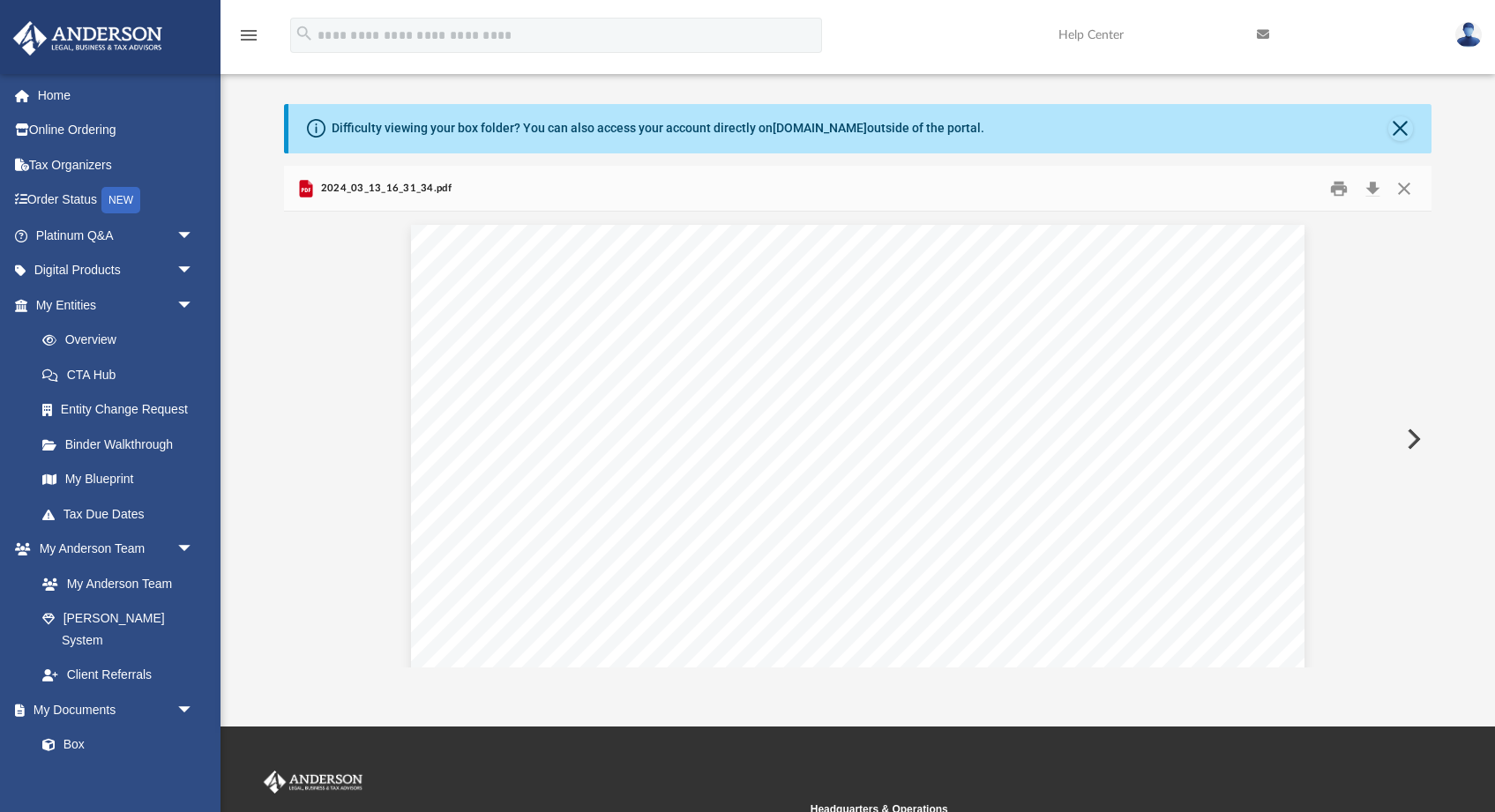
click at [1416, 439] on button "Preview" at bounding box center [1411, 439] width 39 height 50
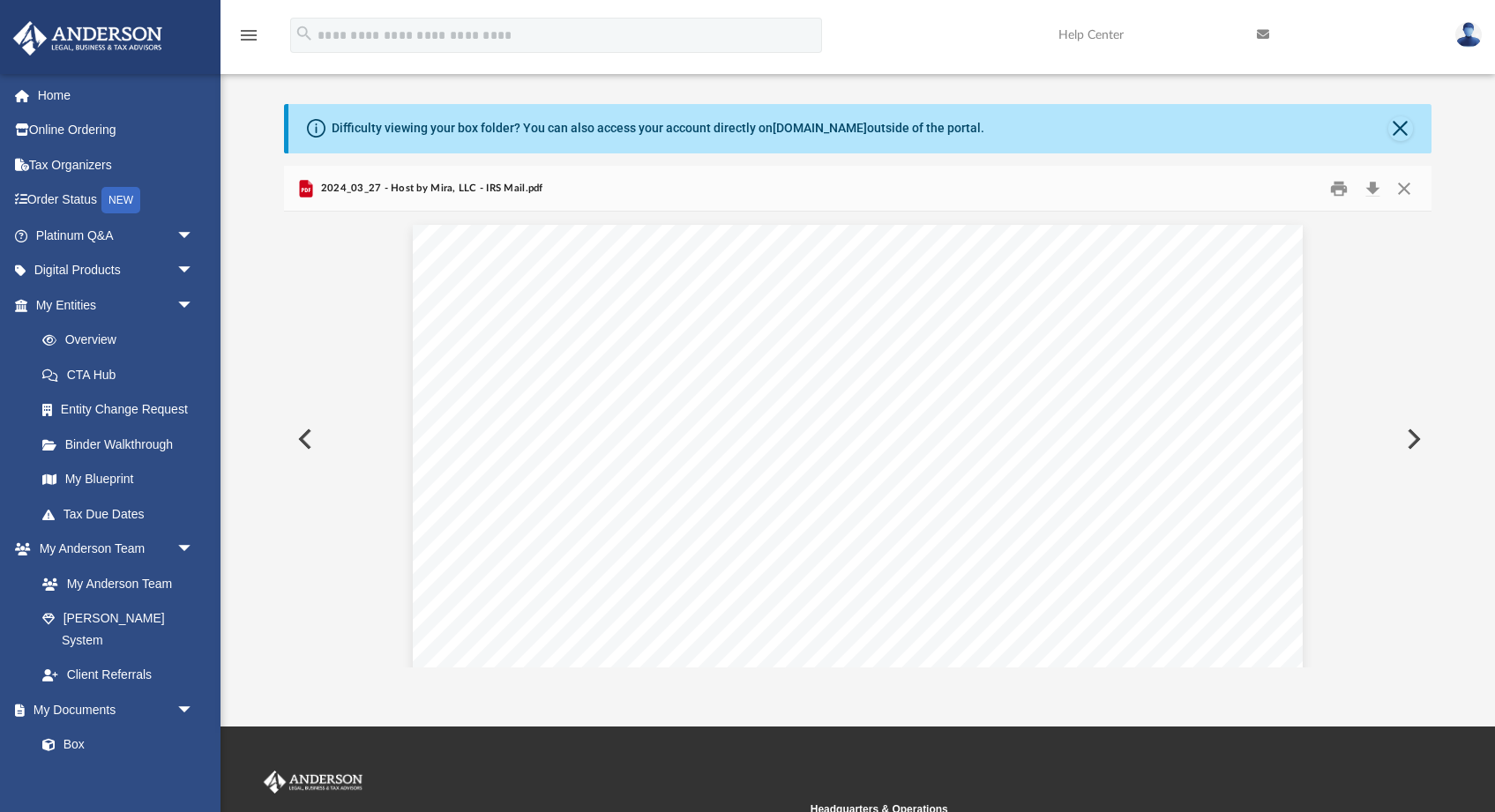
click at [1416, 439] on button "Preview" at bounding box center [1411, 439] width 39 height 50
click at [1416, 438] on button "Preview" at bounding box center [1411, 439] width 39 height 50
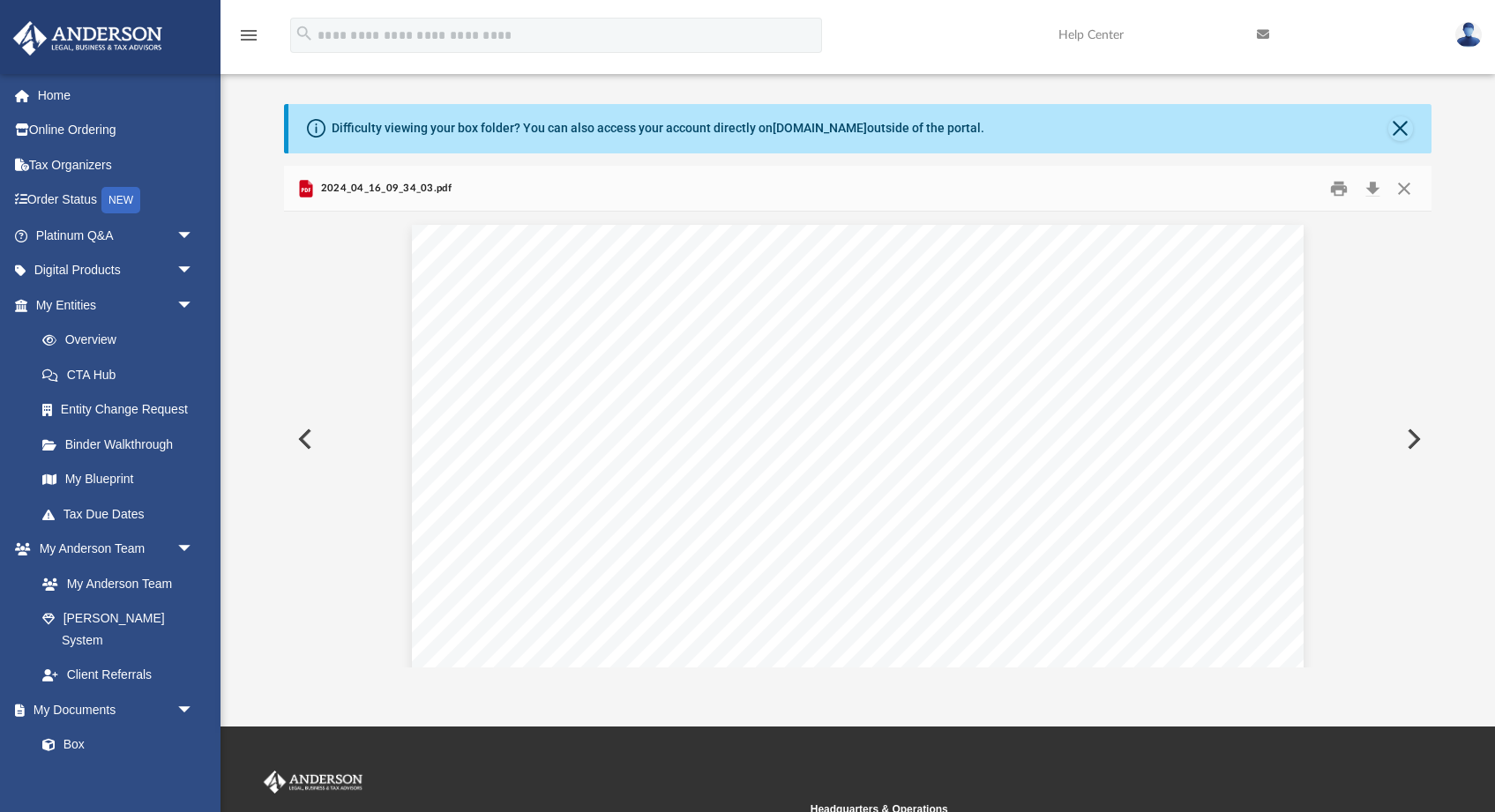
click at [1416, 437] on button "Preview" at bounding box center [1411, 439] width 39 height 50
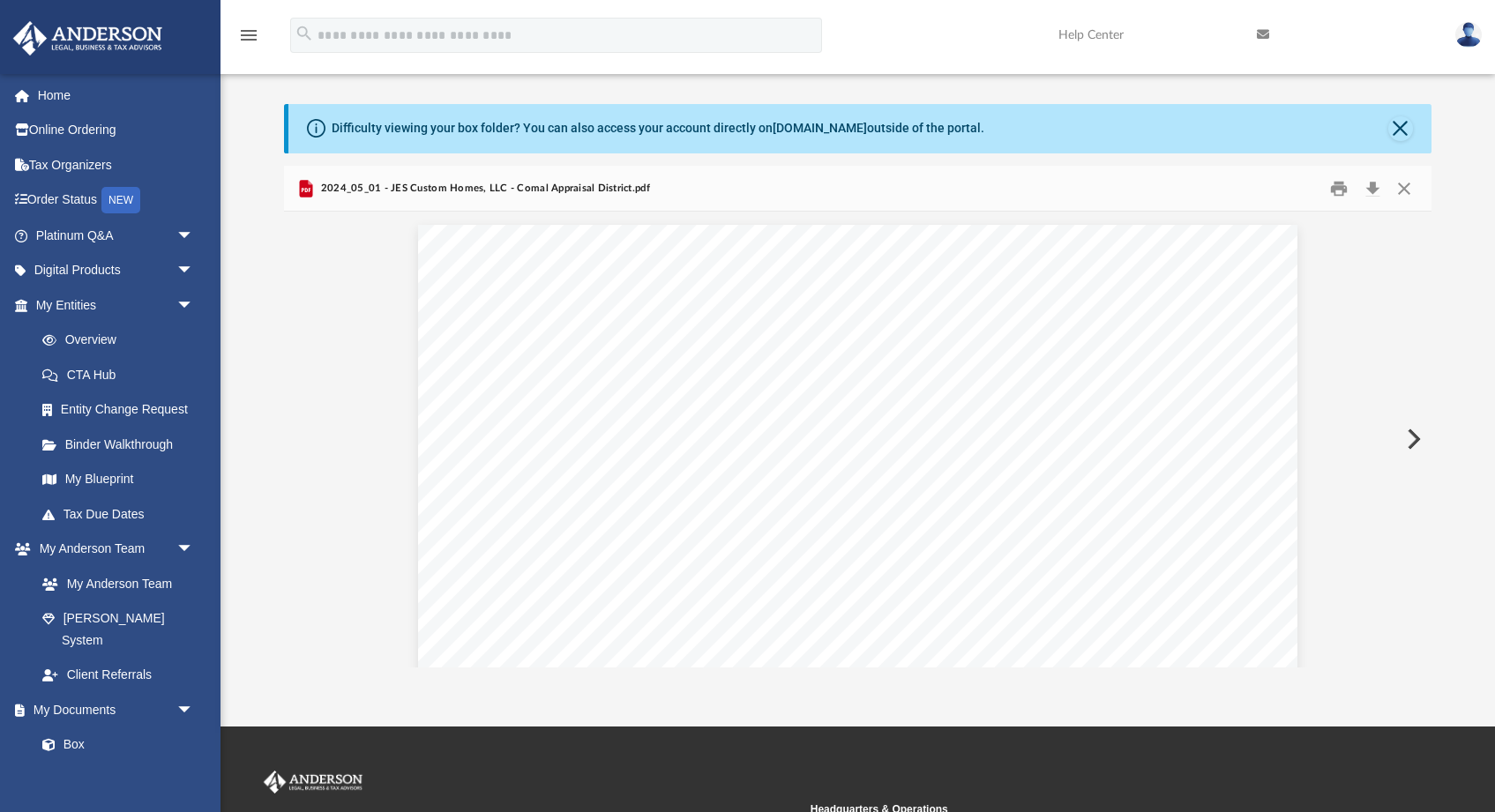
click at [1416, 437] on button "Preview" at bounding box center [1411, 439] width 39 height 50
click at [1415, 436] on button "Preview" at bounding box center [1411, 439] width 39 height 50
click at [1415, 434] on button "Preview" at bounding box center [1411, 439] width 39 height 50
click at [1416, 435] on button "Preview" at bounding box center [1411, 439] width 39 height 50
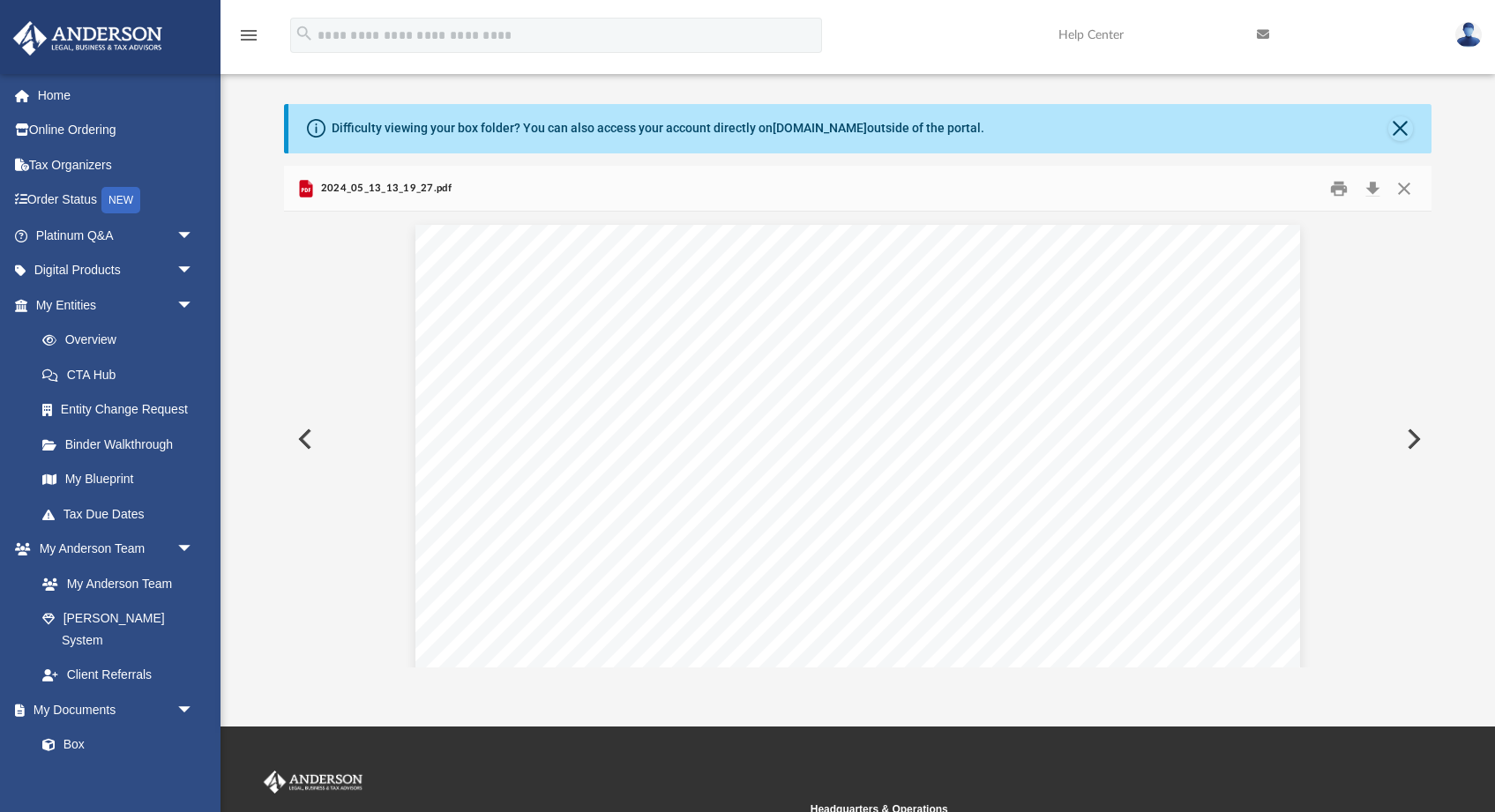
click at [1416, 435] on button "Preview" at bounding box center [1411, 439] width 39 height 50
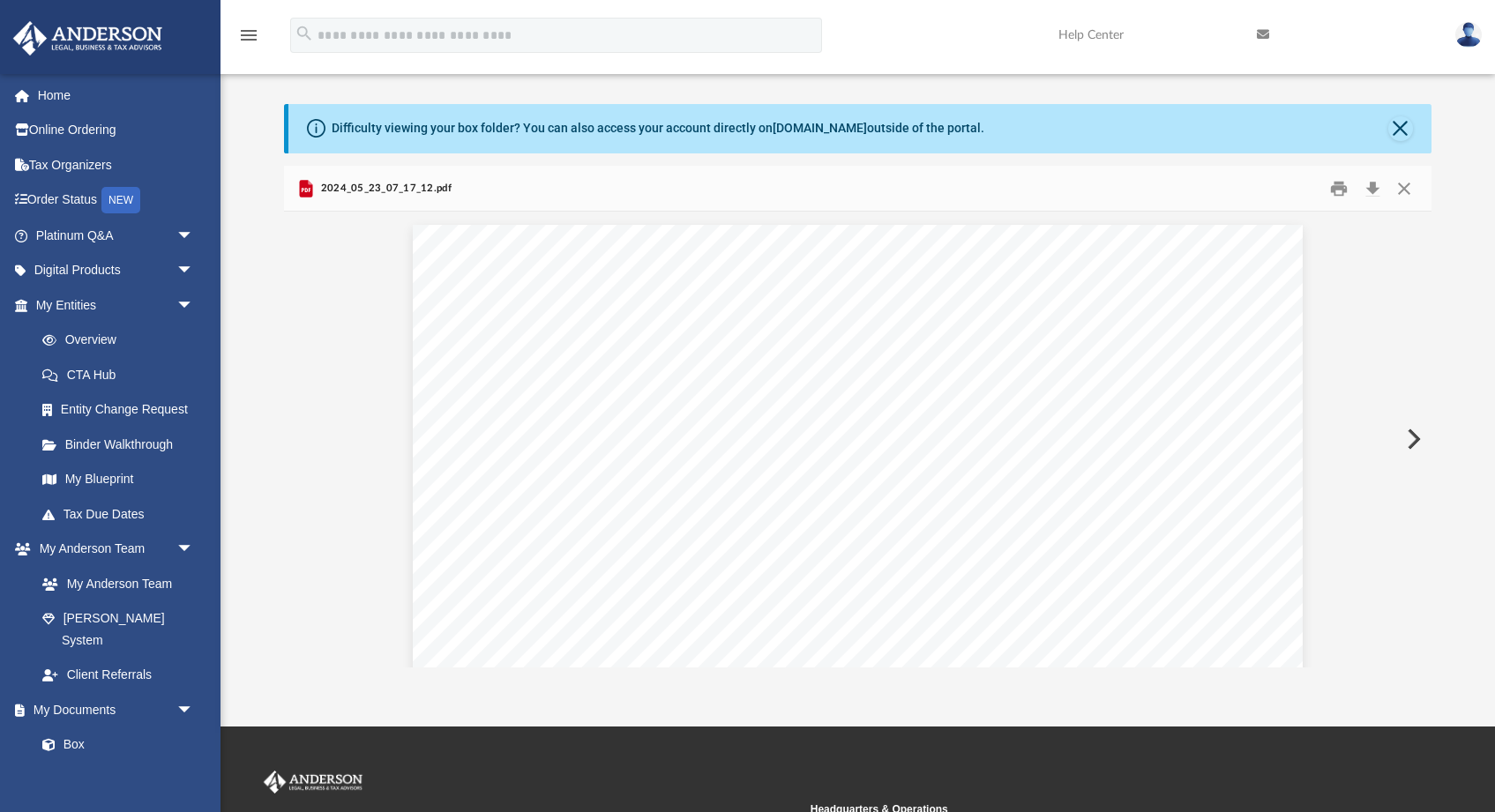
click at [1416, 435] on button "Preview" at bounding box center [1411, 439] width 39 height 50
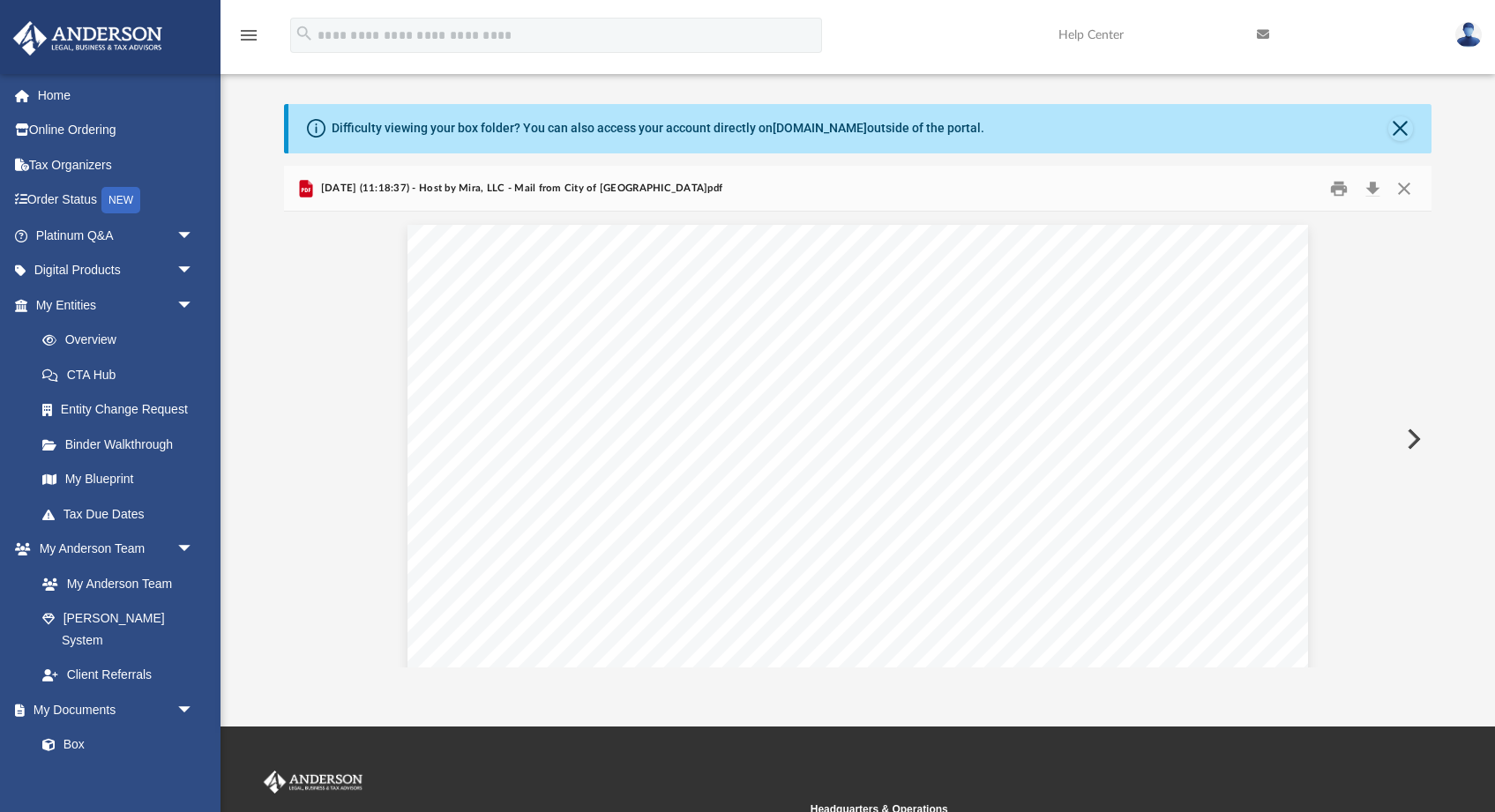
click at [1416, 435] on button "Preview" at bounding box center [1411, 439] width 39 height 50
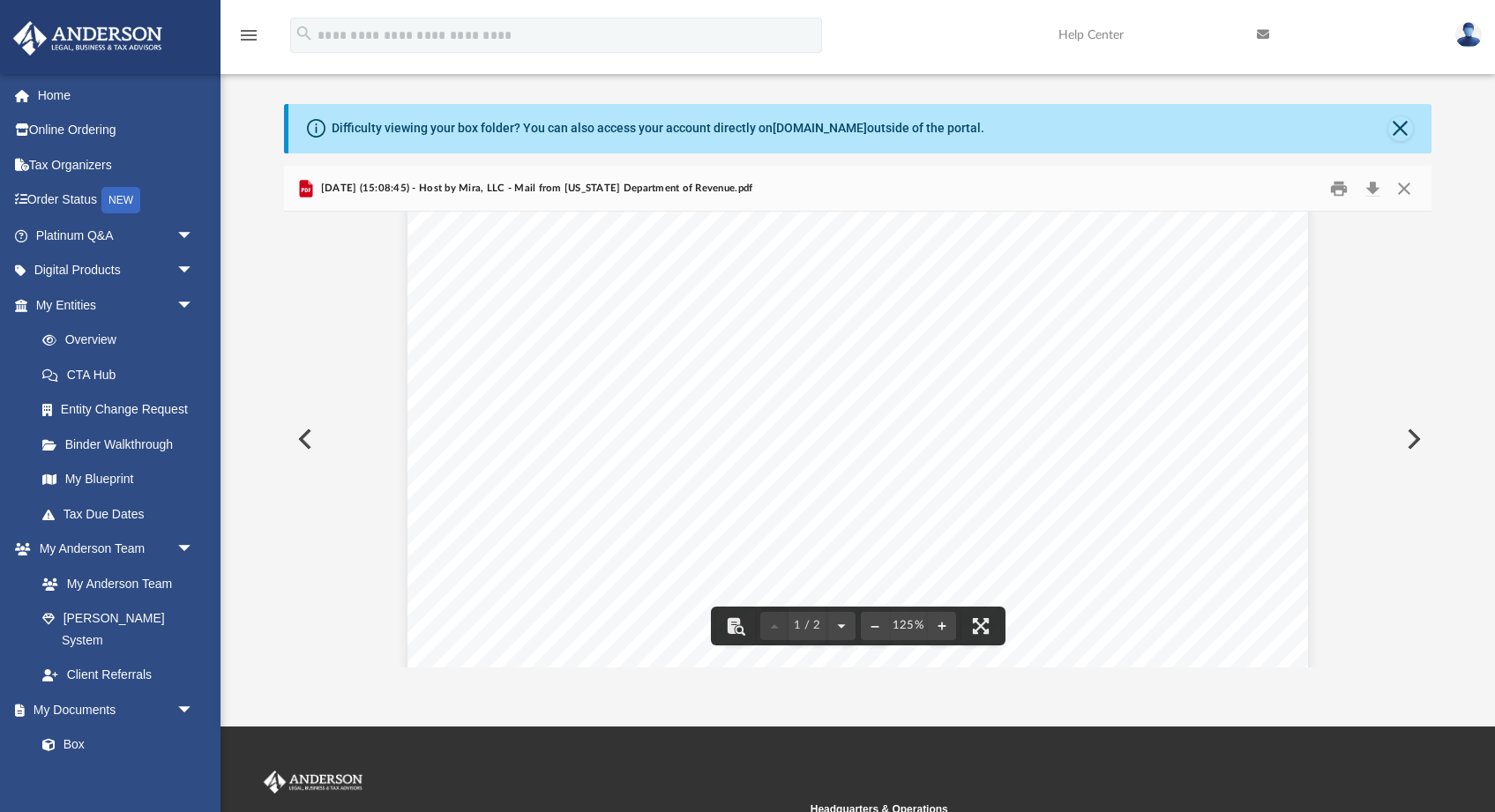
scroll to position [138, 0]
click at [1411, 437] on button "Preview" at bounding box center [1411, 439] width 39 height 50
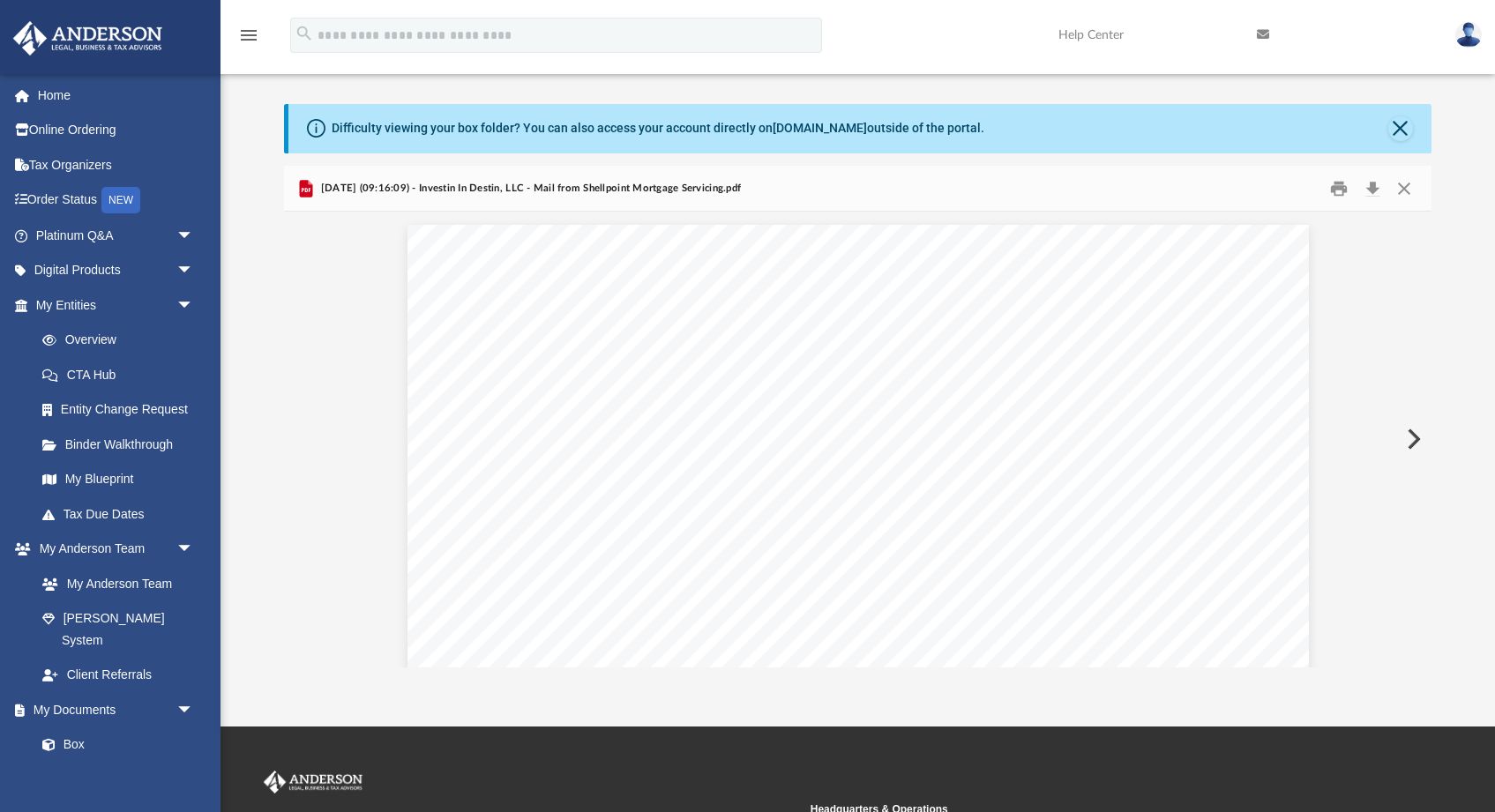
click at [1411, 437] on button "Preview" at bounding box center [1411, 439] width 39 height 50
drag, startPoint x: 1411, startPoint y: 437, endPoint x: 1082, endPoint y: 429, distance: 329.1
click at [1082, 429] on div "125%" at bounding box center [857, 439] width 1147 height 455
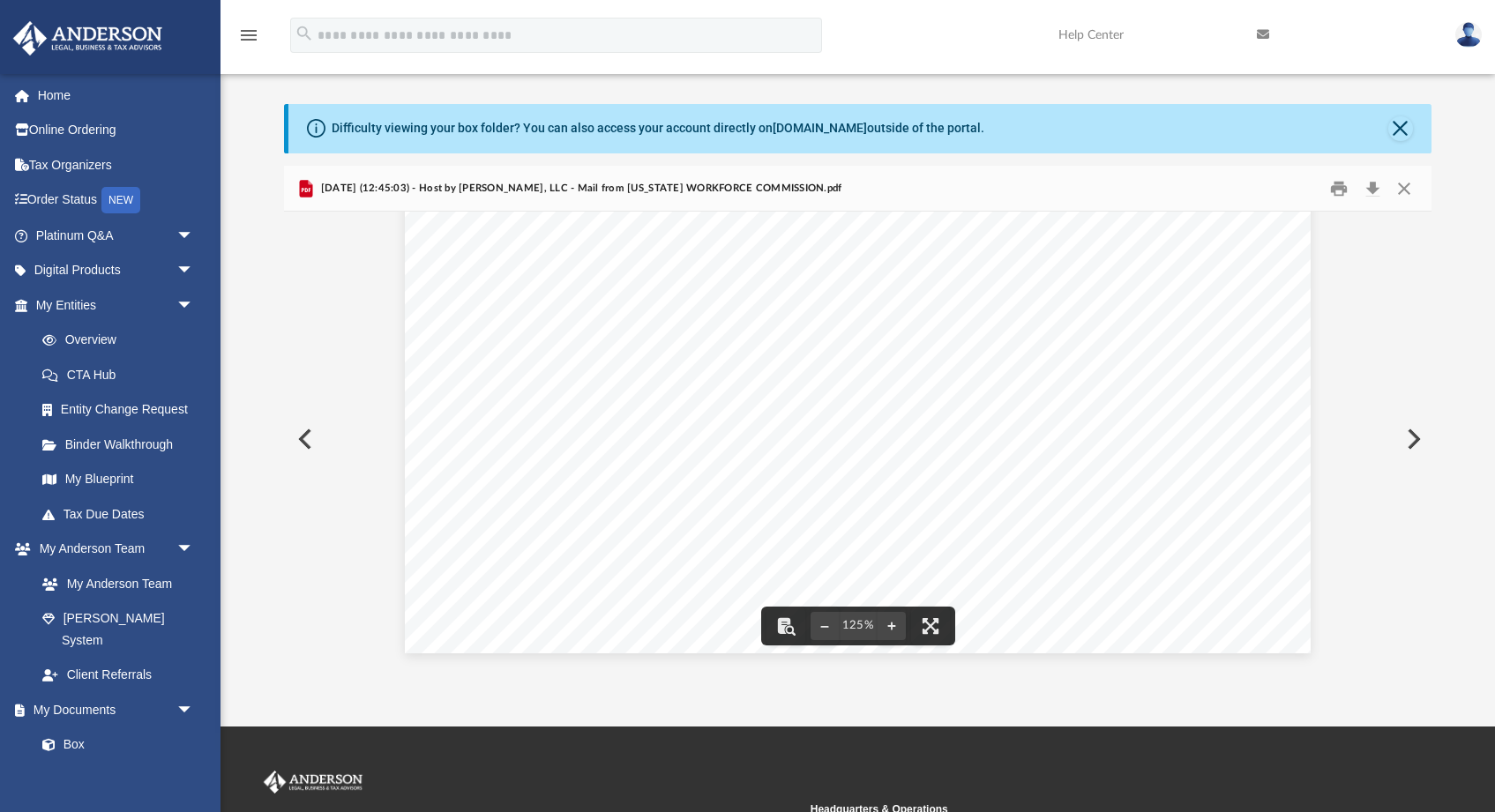
click at [1417, 437] on button "Preview" at bounding box center [1411, 439] width 39 height 50
click at [1411, 183] on button "Close" at bounding box center [1403, 187] width 32 height 28
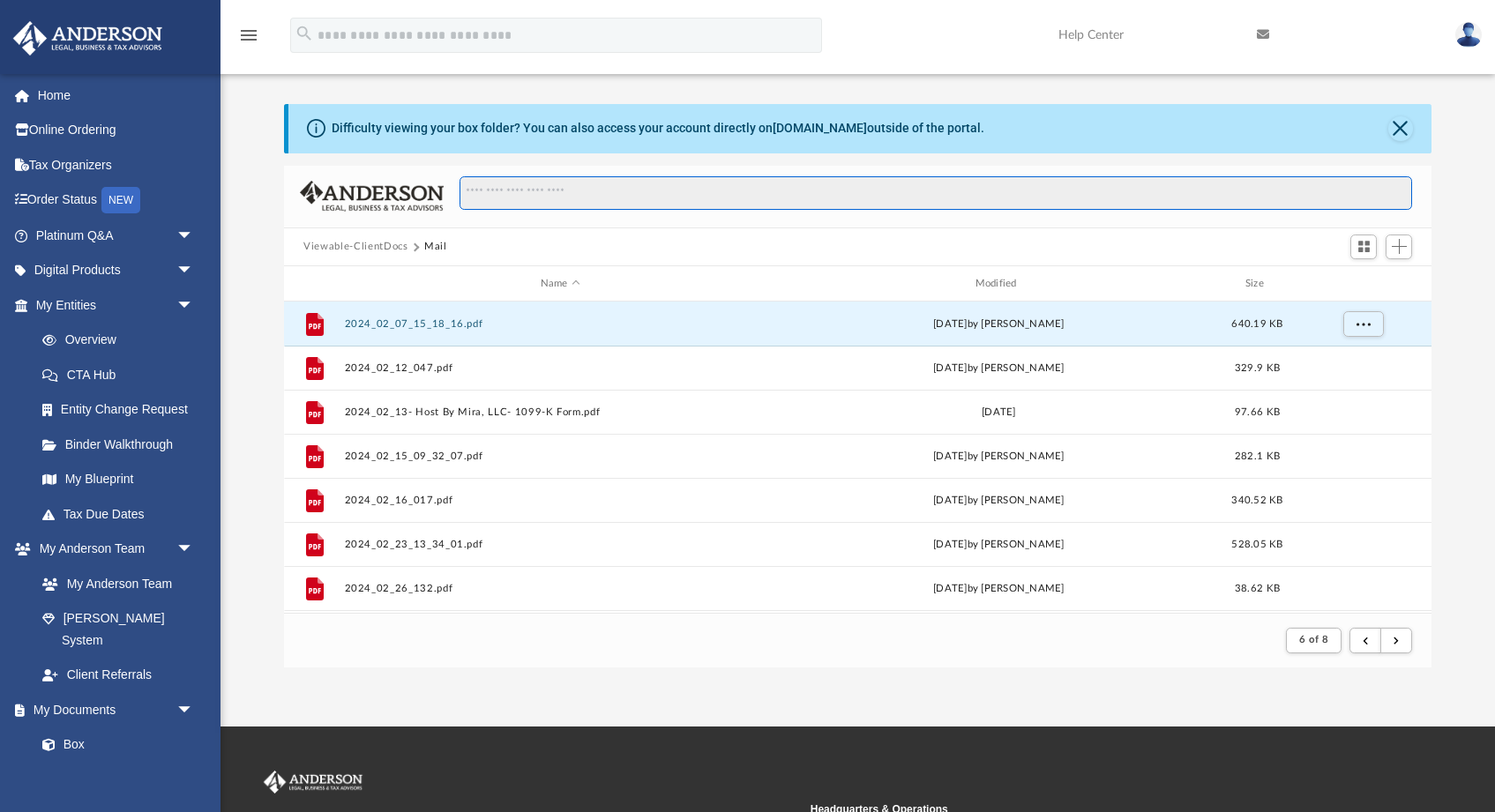
click at [595, 184] on input "Search files and folders" at bounding box center [935, 193] width 952 height 34
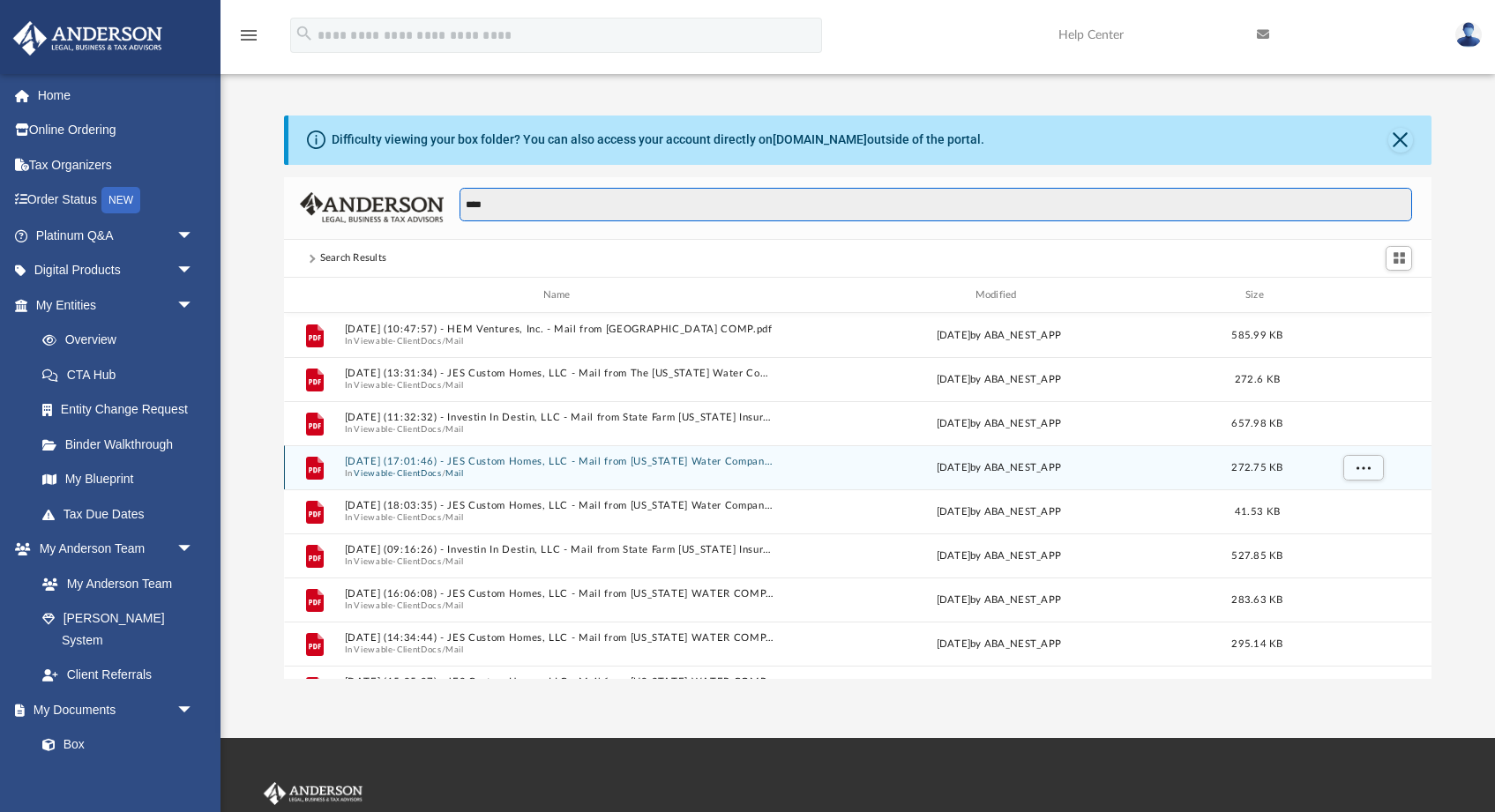
scroll to position [0, 0]
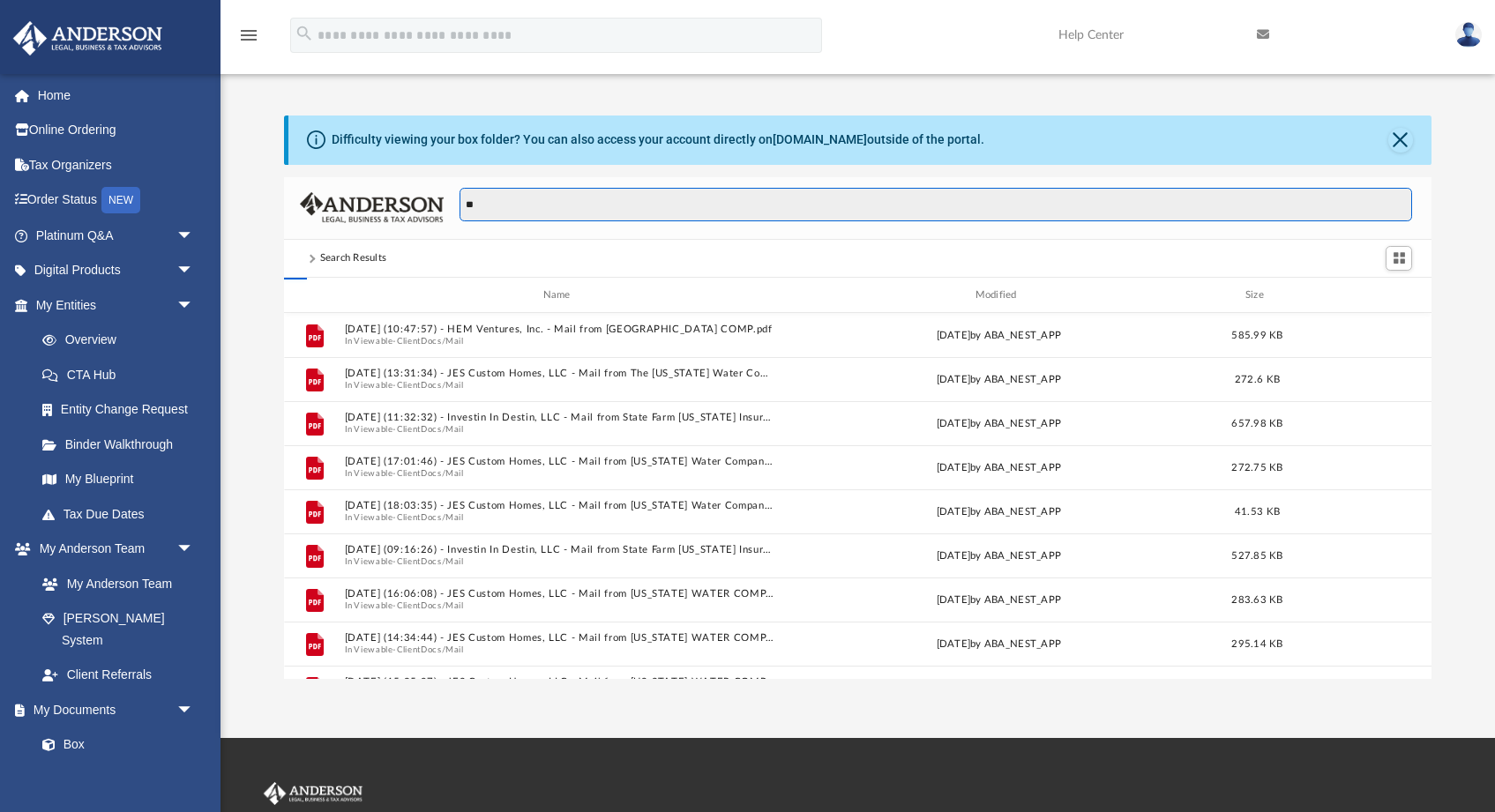
type input "*"
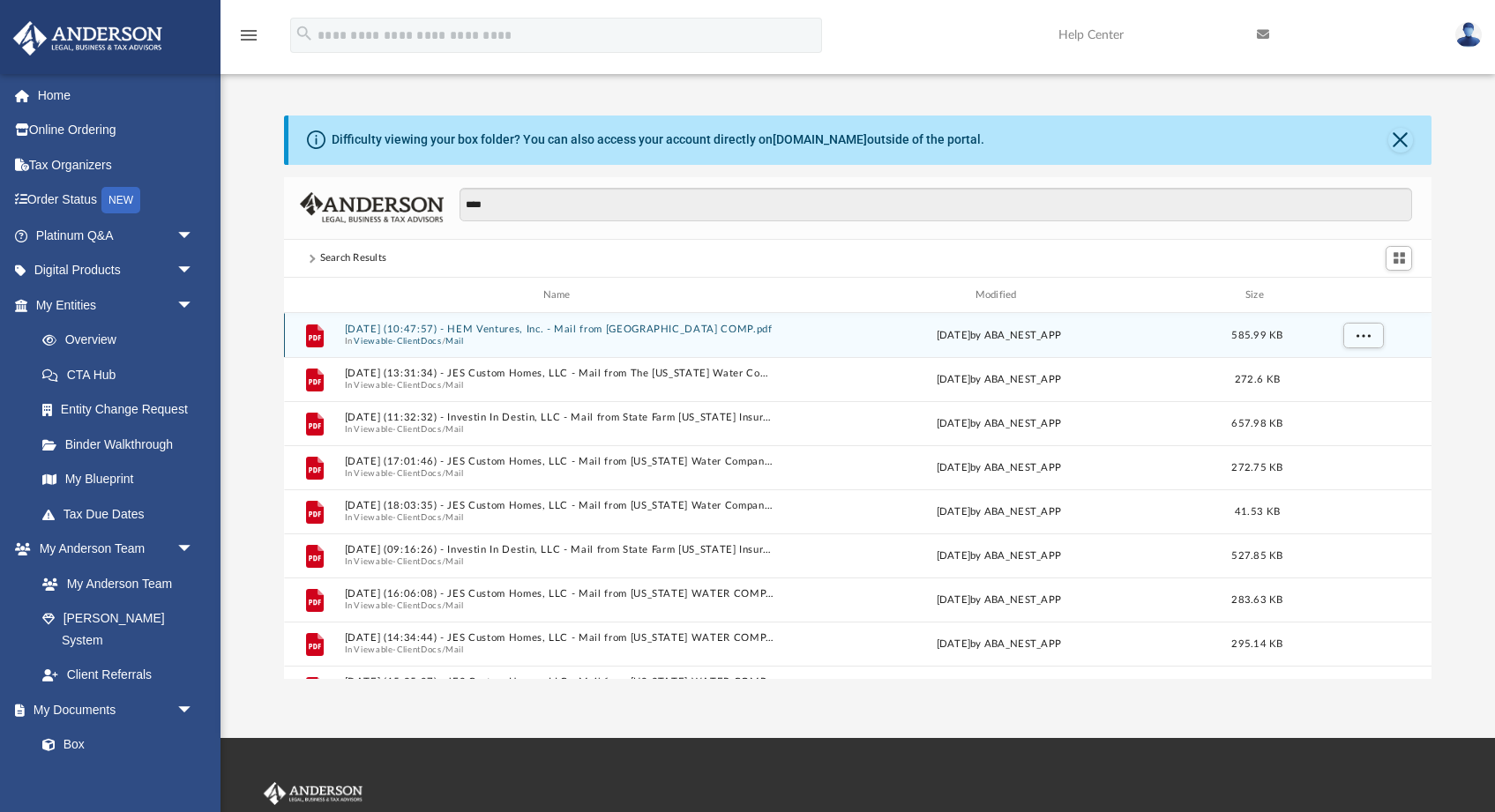
click at [550, 335] on button "2024.09.03 (10:47:57) - HEM Ventures, Inc. - Mail from TX COMP.pdf" at bounding box center [560, 330] width 431 height 12
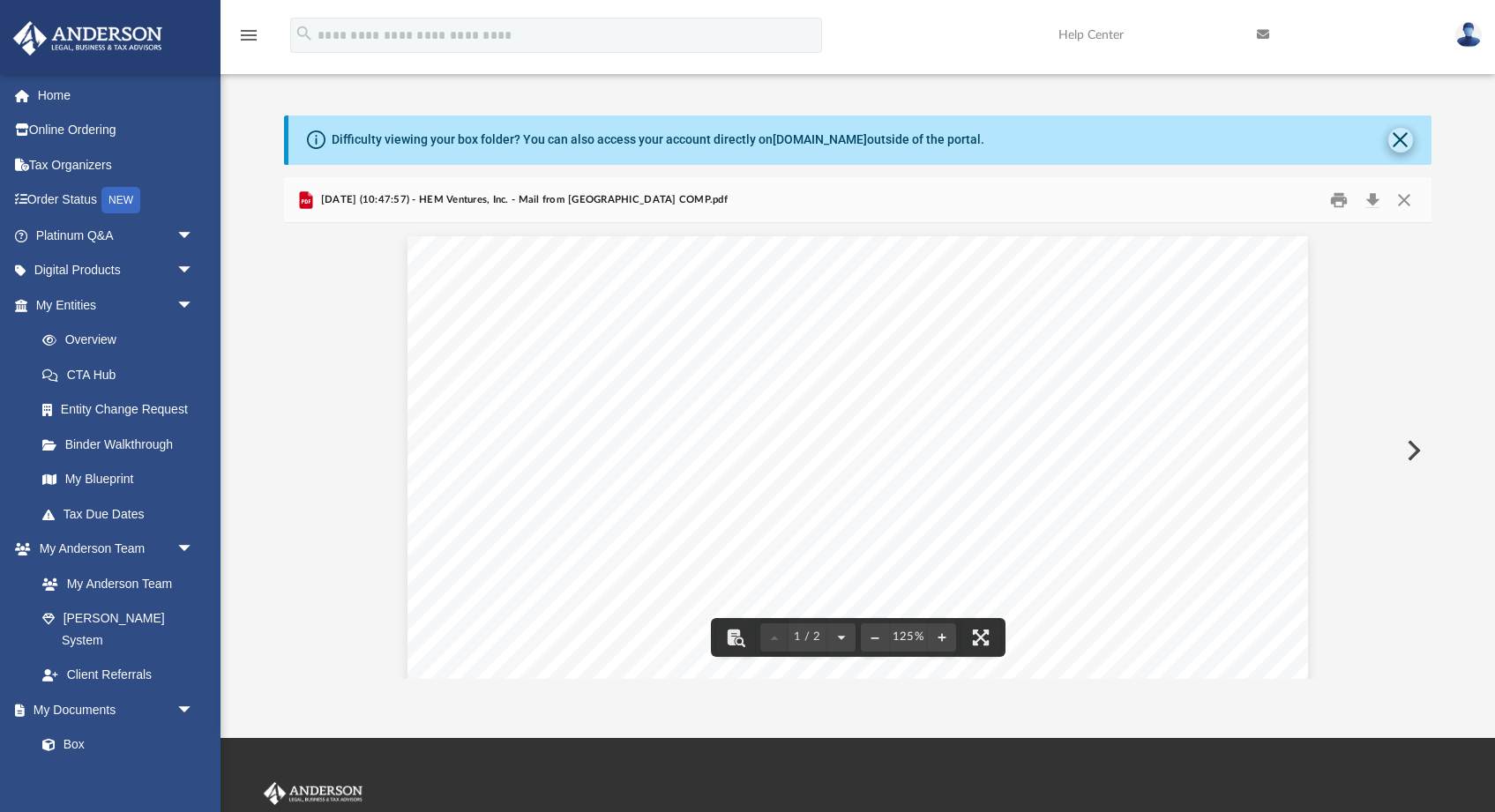
click at [1395, 144] on button "Close" at bounding box center [1401, 140] width 25 height 25
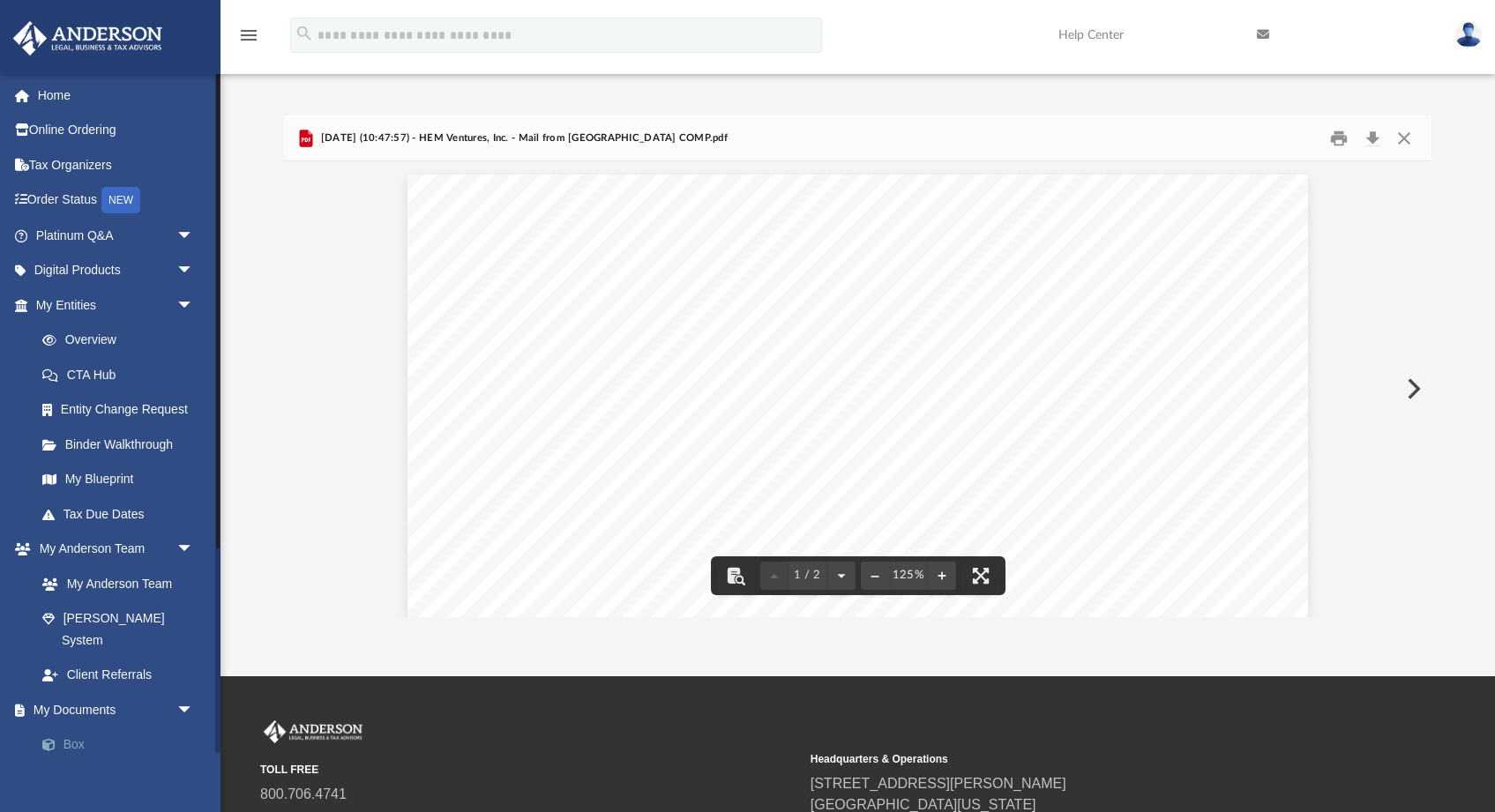
click at [78, 727] on link "Box" at bounding box center [123, 744] width 196 height 36
click at [1395, 140] on button "Close" at bounding box center [1403, 138] width 32 height 28
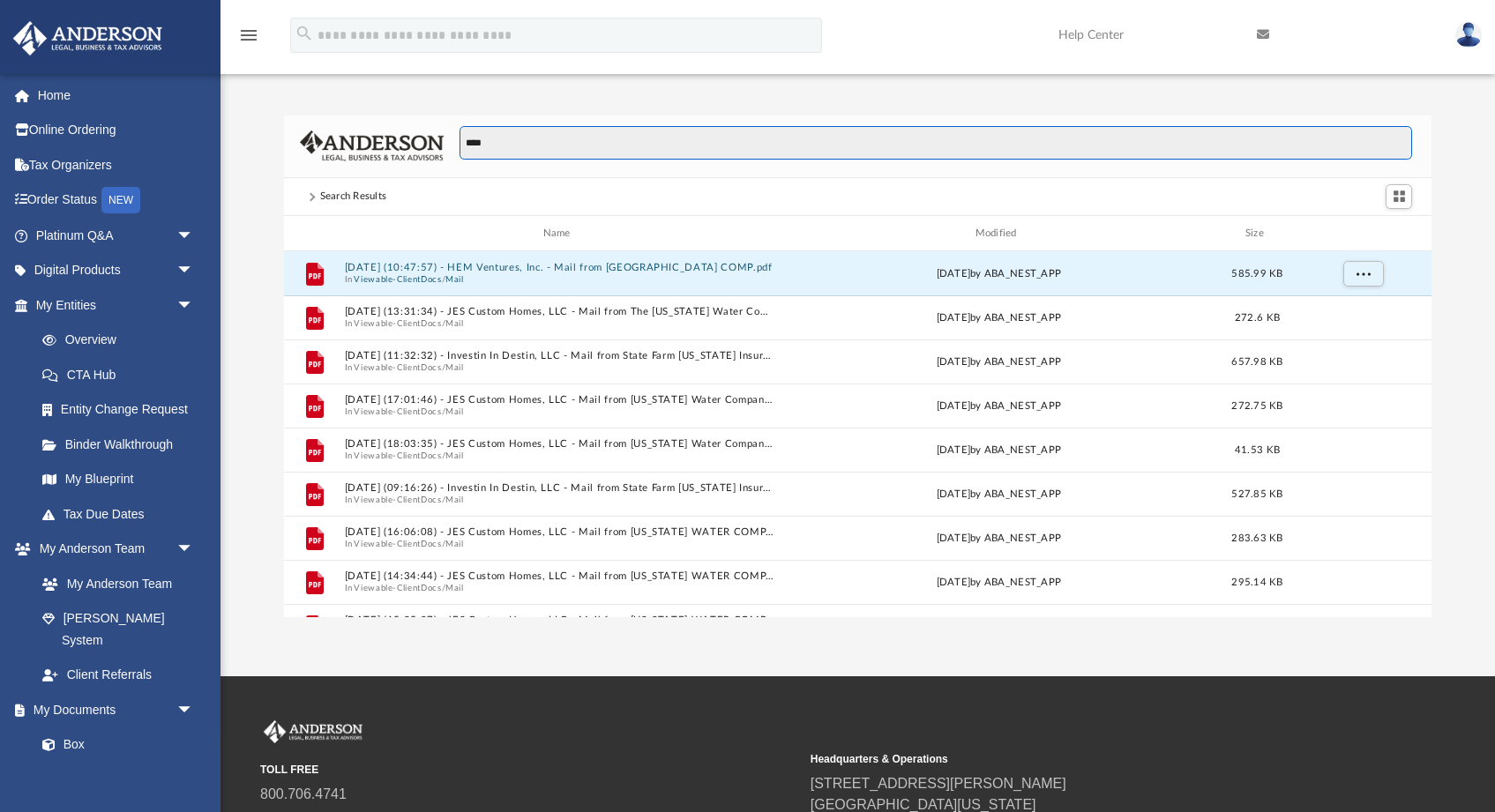
click at [504, 142] on input "****" at bounding box center [935, 143] width 952 height 34
type input "**********"
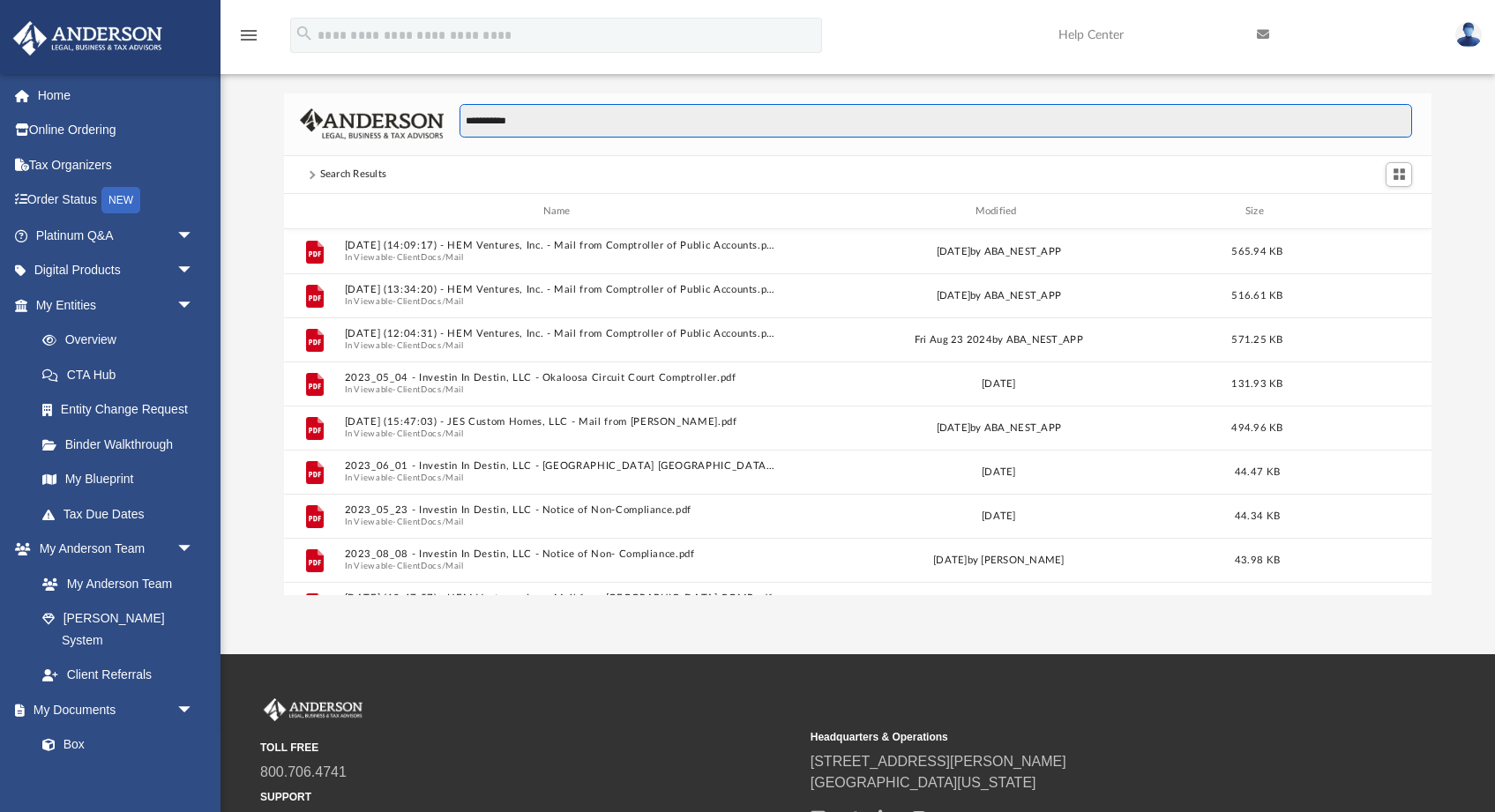
drag, startPoint x: 532, startPoint y: 115, endPoint x: 477, endPoint y: 113, distance: 55.0
click at [477, 113] on input "**********" at bounding box center [935, 121] width 952 height 34
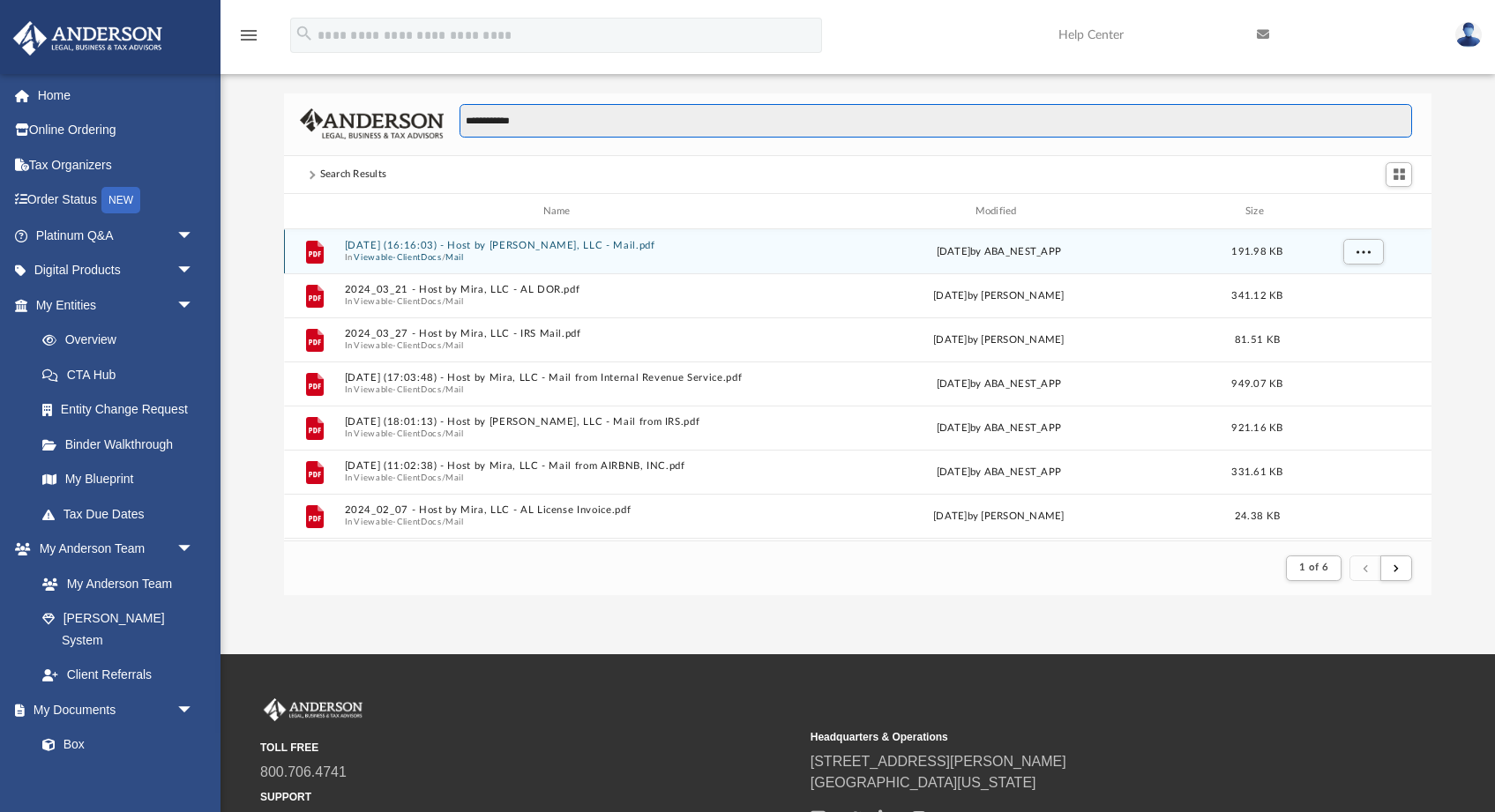
type input "**********"
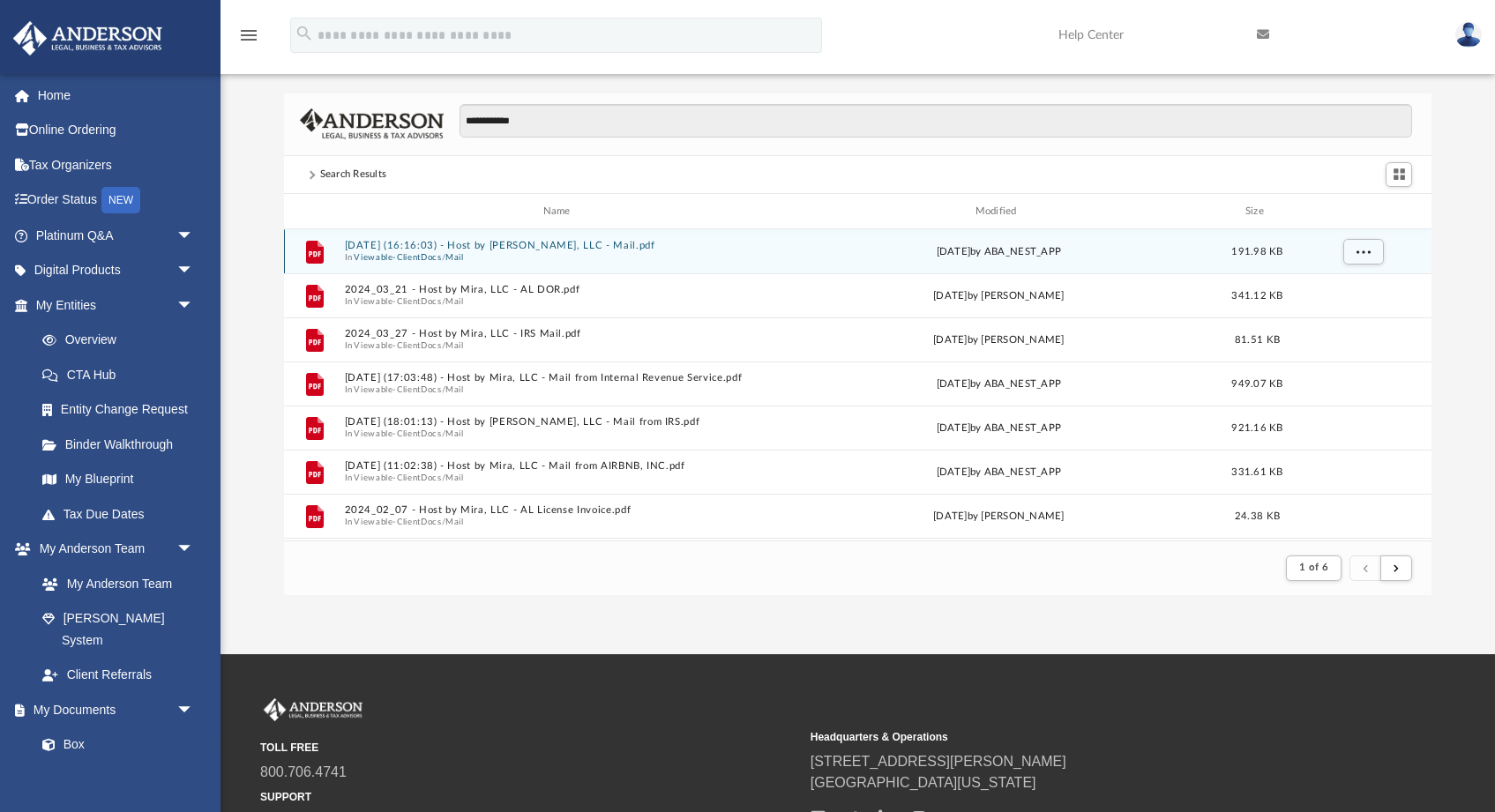
click at [498, 244] on button "2025.05.09 (16:16:03) - Host by Mira, LLC - Mail.pdf" at bounding box center [560, 246] width 431 height 12
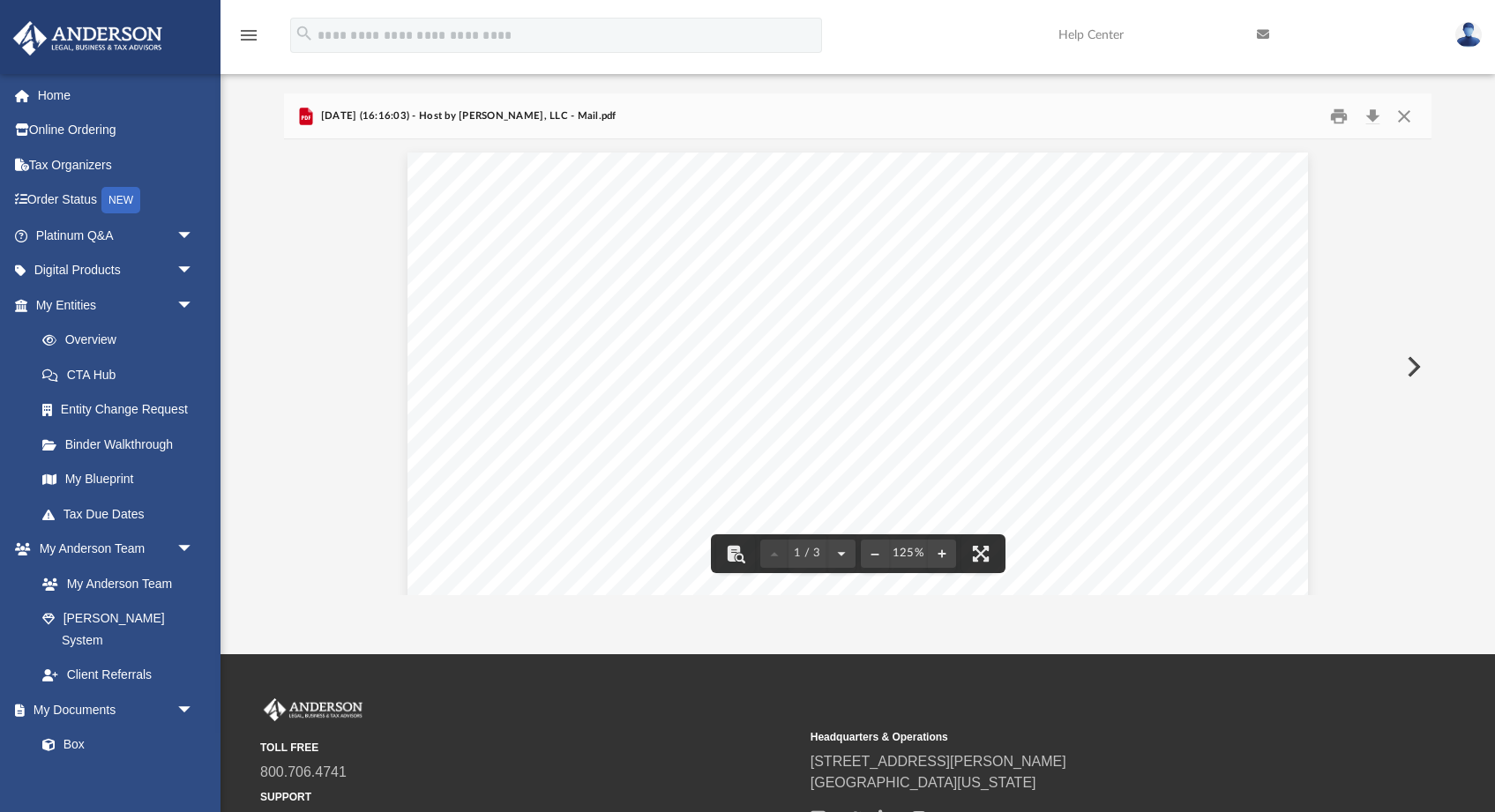
scroll to position [0, 0]
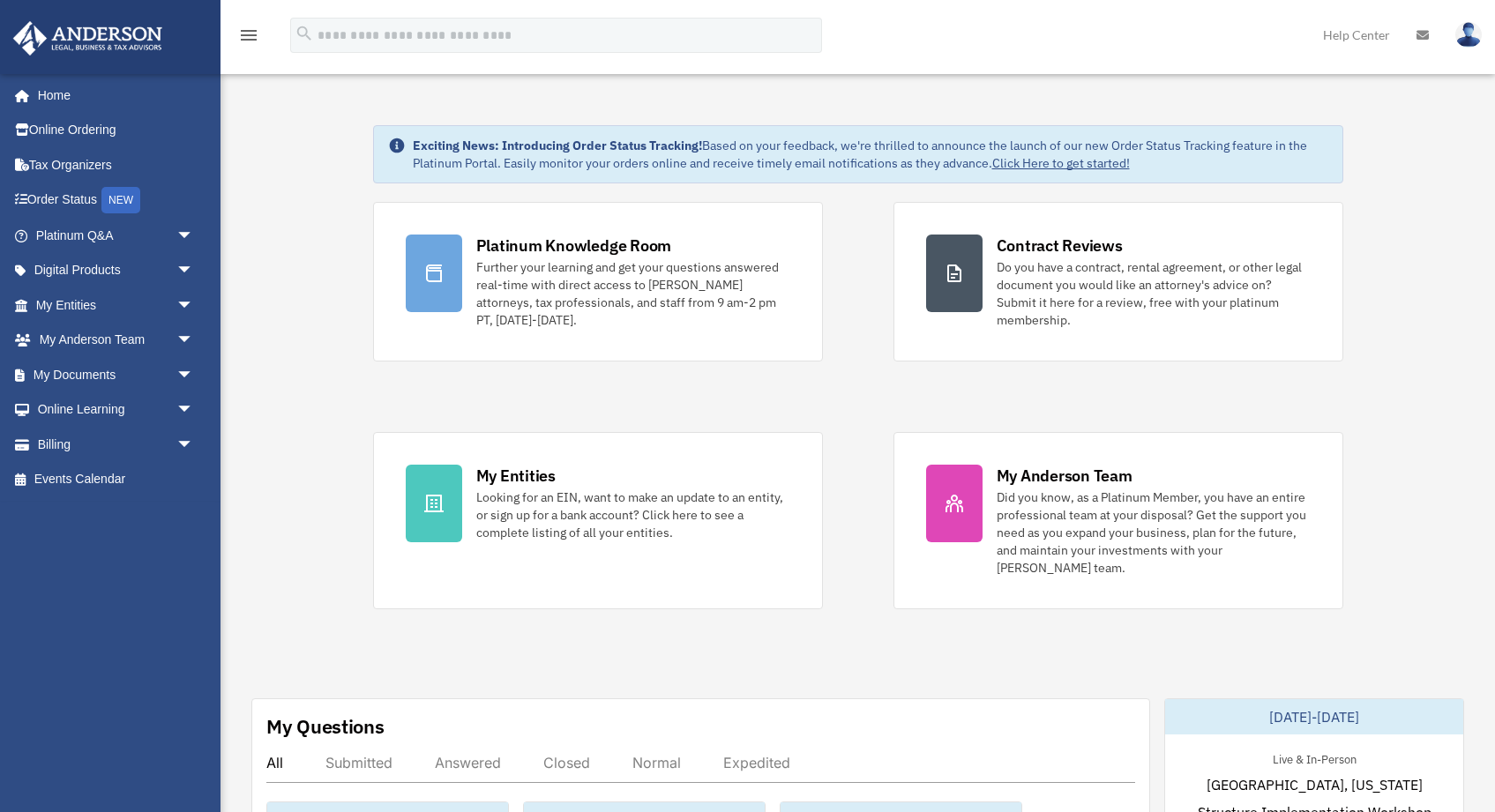
click at [378, 2] on div "menu search Site Menu add sarahmo1205@gmail.com My Profile Reset Password Logou…" at bounding box center [748, 36] width 1495 height 73
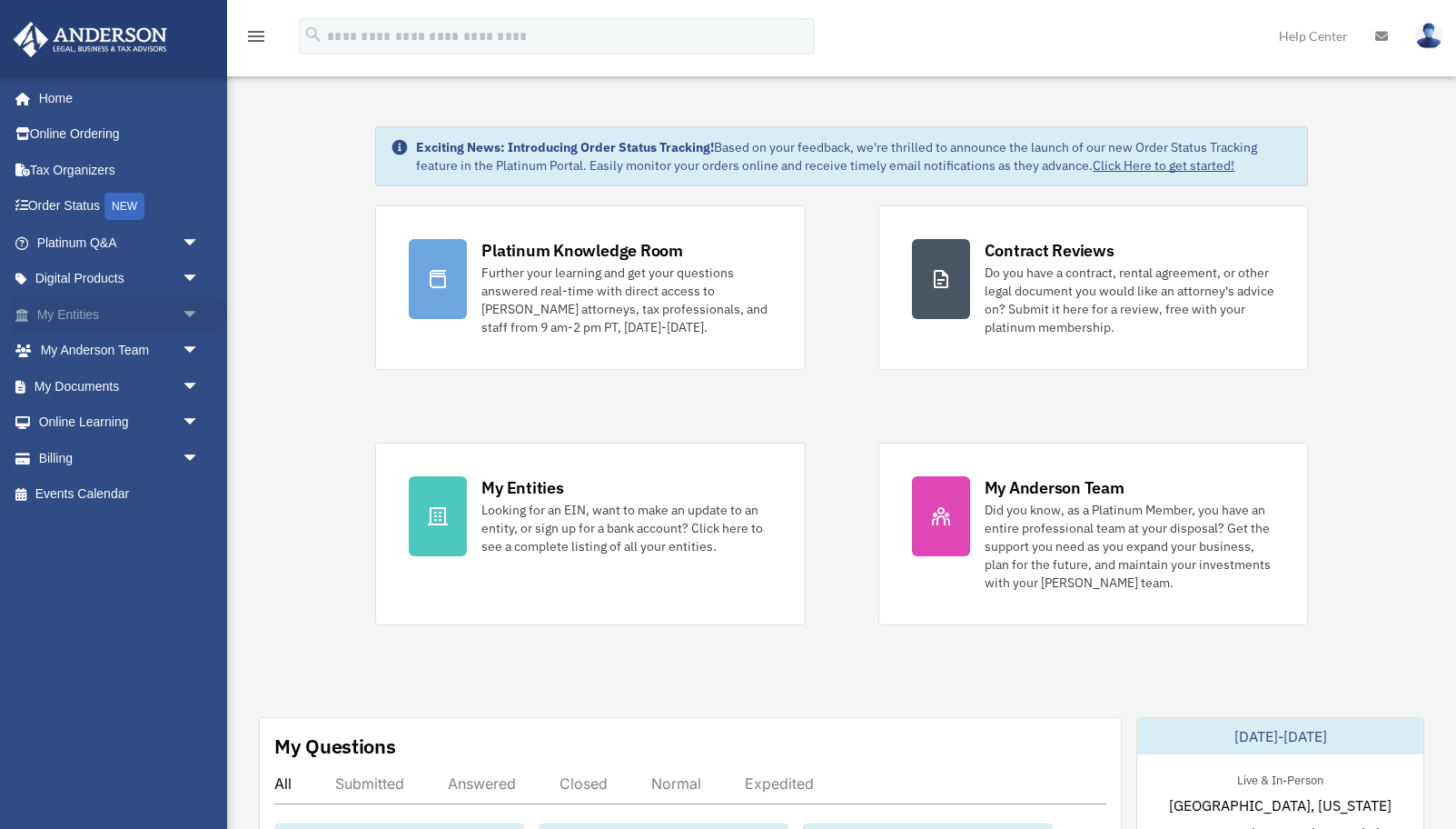
click at [181, 304] on span "arrow_drop_down" at bounding box center [200, 314] width 37 height 38
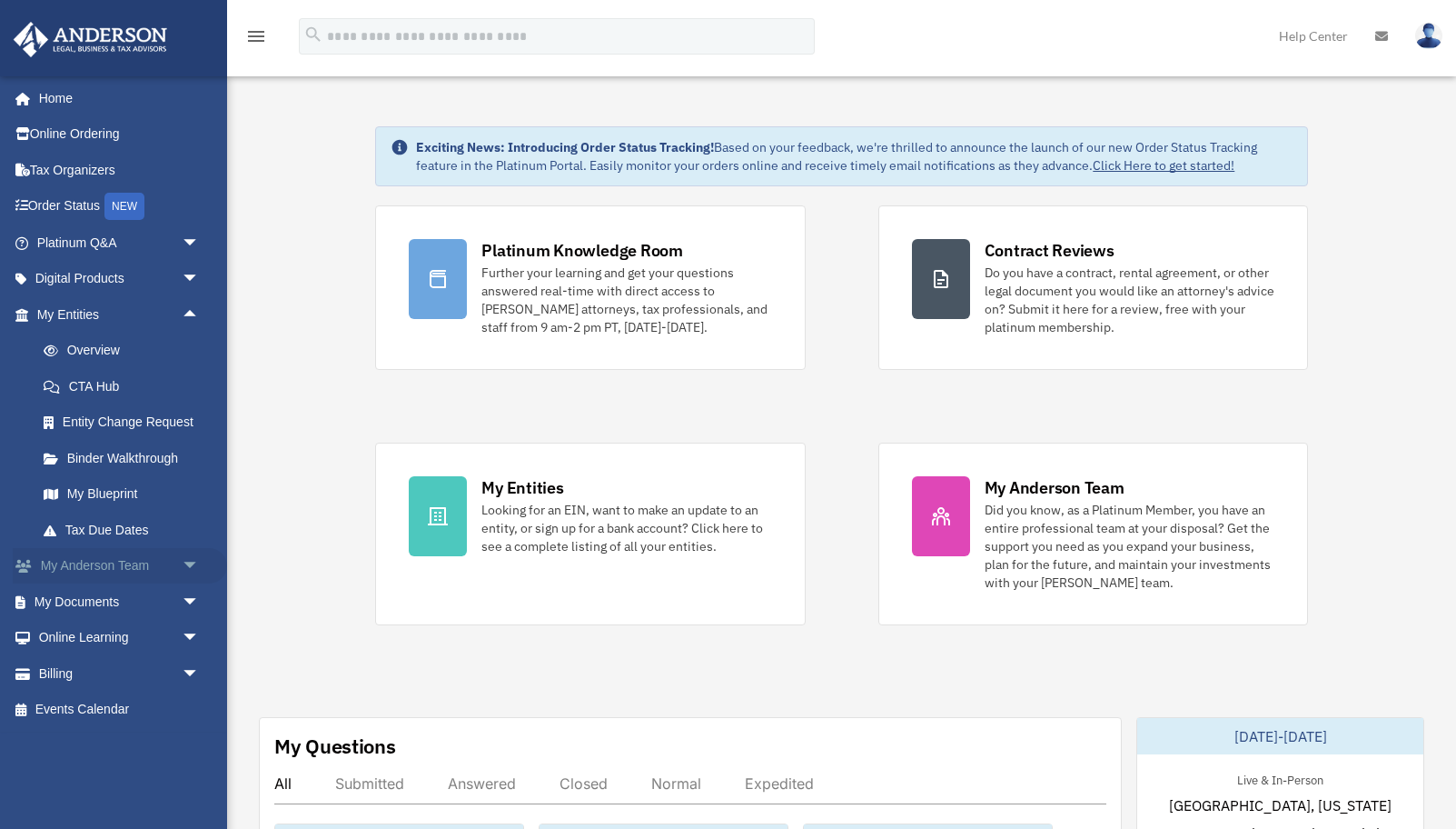
click at [183, 564] on span "arrow_drop_down" at bounding box center [200, 566] width 37 height 38
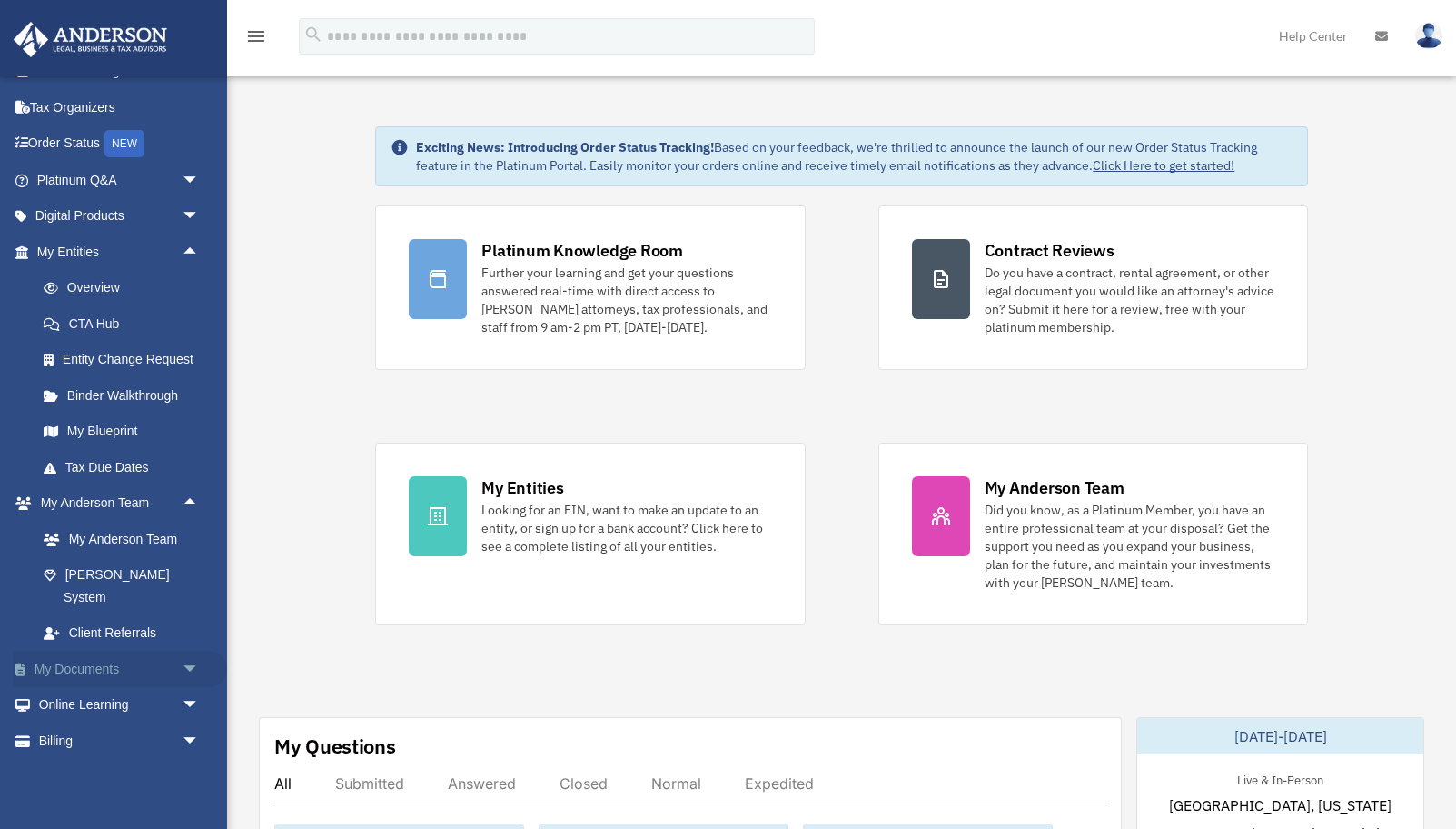
scroll to position [61, 0]
click at [169, 651] on link "My Documents arrow_drop_down" at bounding box center [120, 670] width 214 height 37
click at [191, 651] on span "arrow_drop_down" at bounding box center [200, 670] width 37 height 38
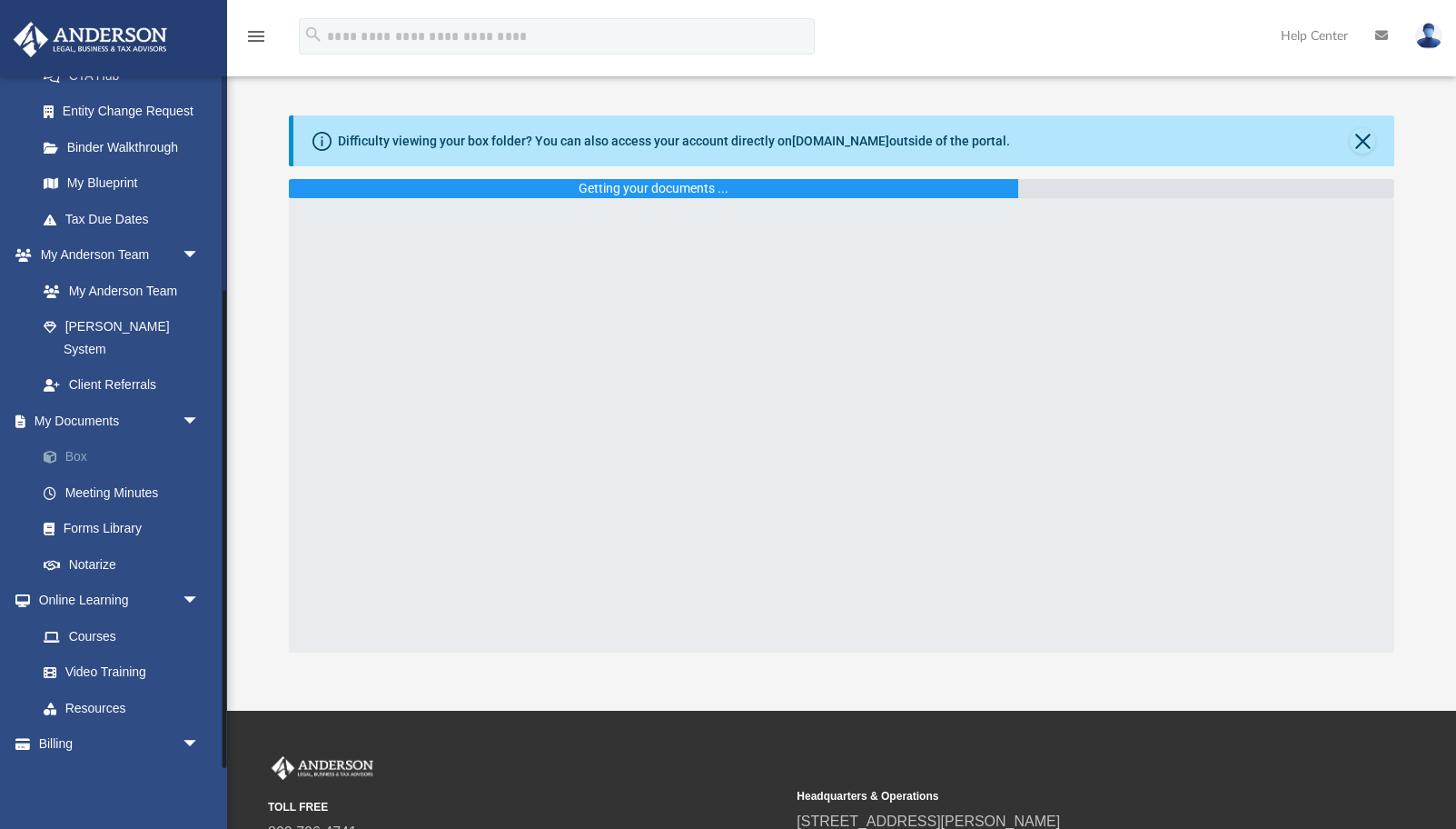
scroll to position [310, 0]
click at [82, 440] on link "Box" at bounding box center [126, 458] width 201 height 37
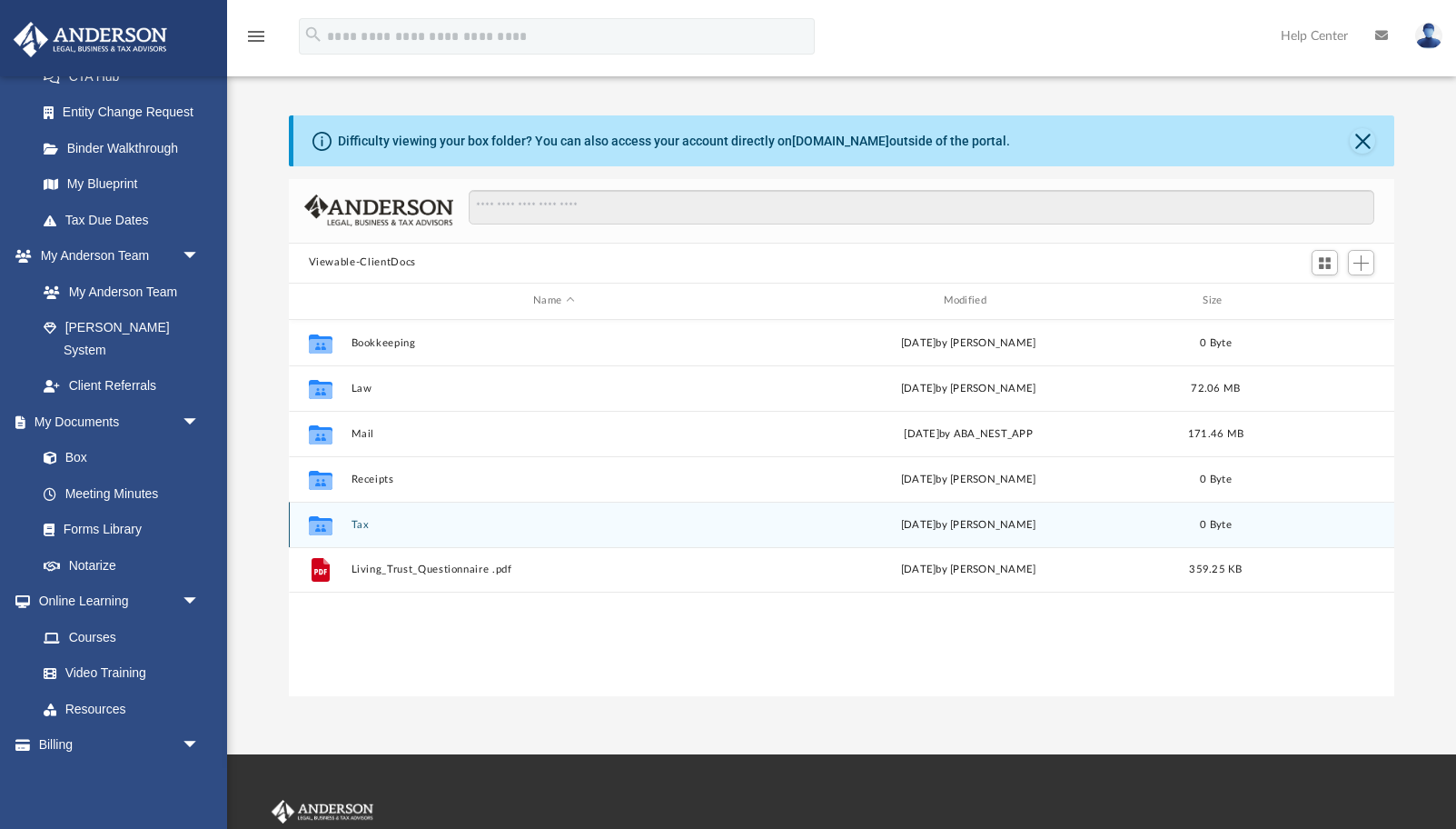
scroll to position [413, 1105]
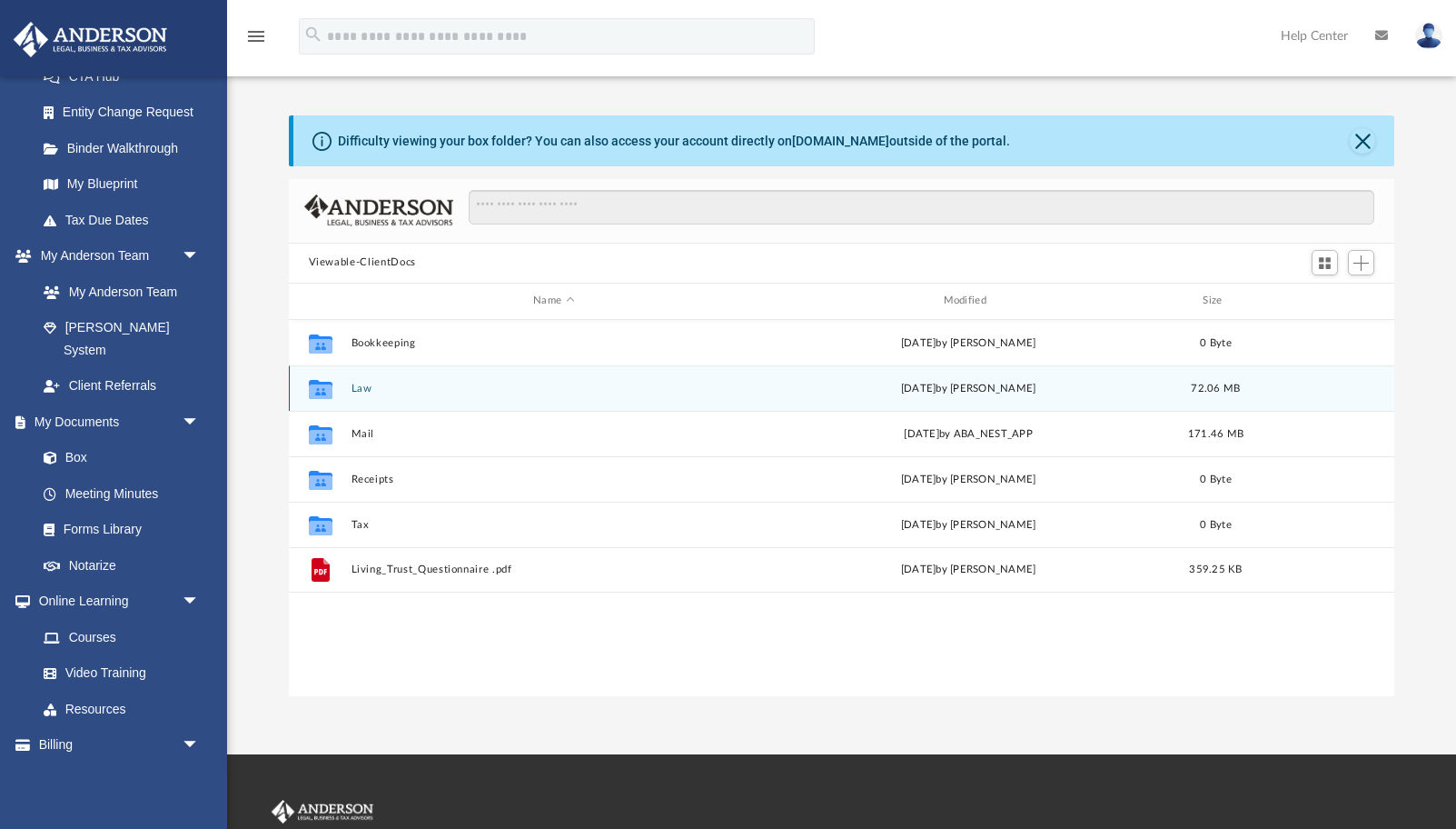
click at [355, 390] on button "Law" at bounding box center [553, 388] width 406 height 12
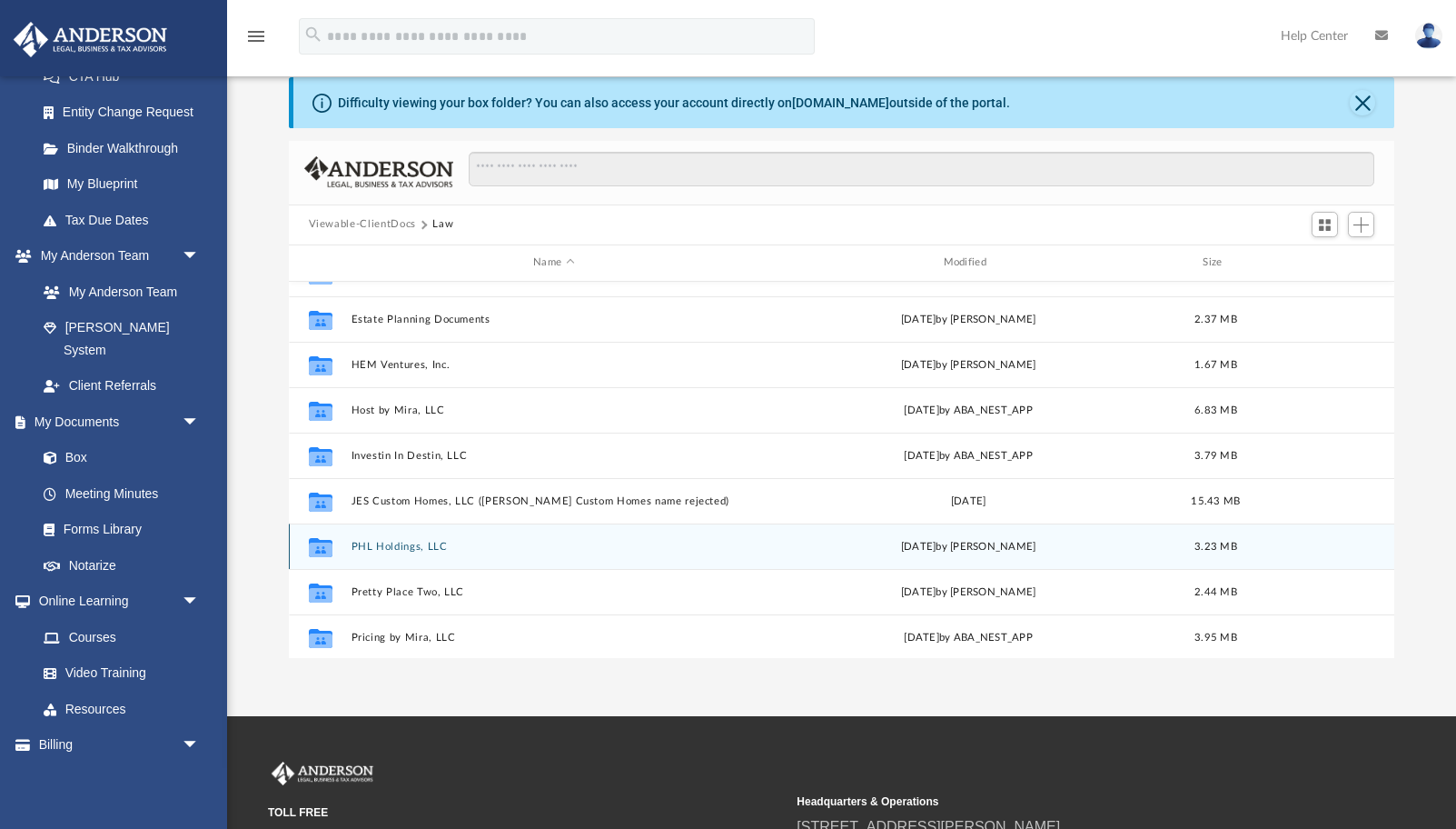
scroll to position [164, 0]
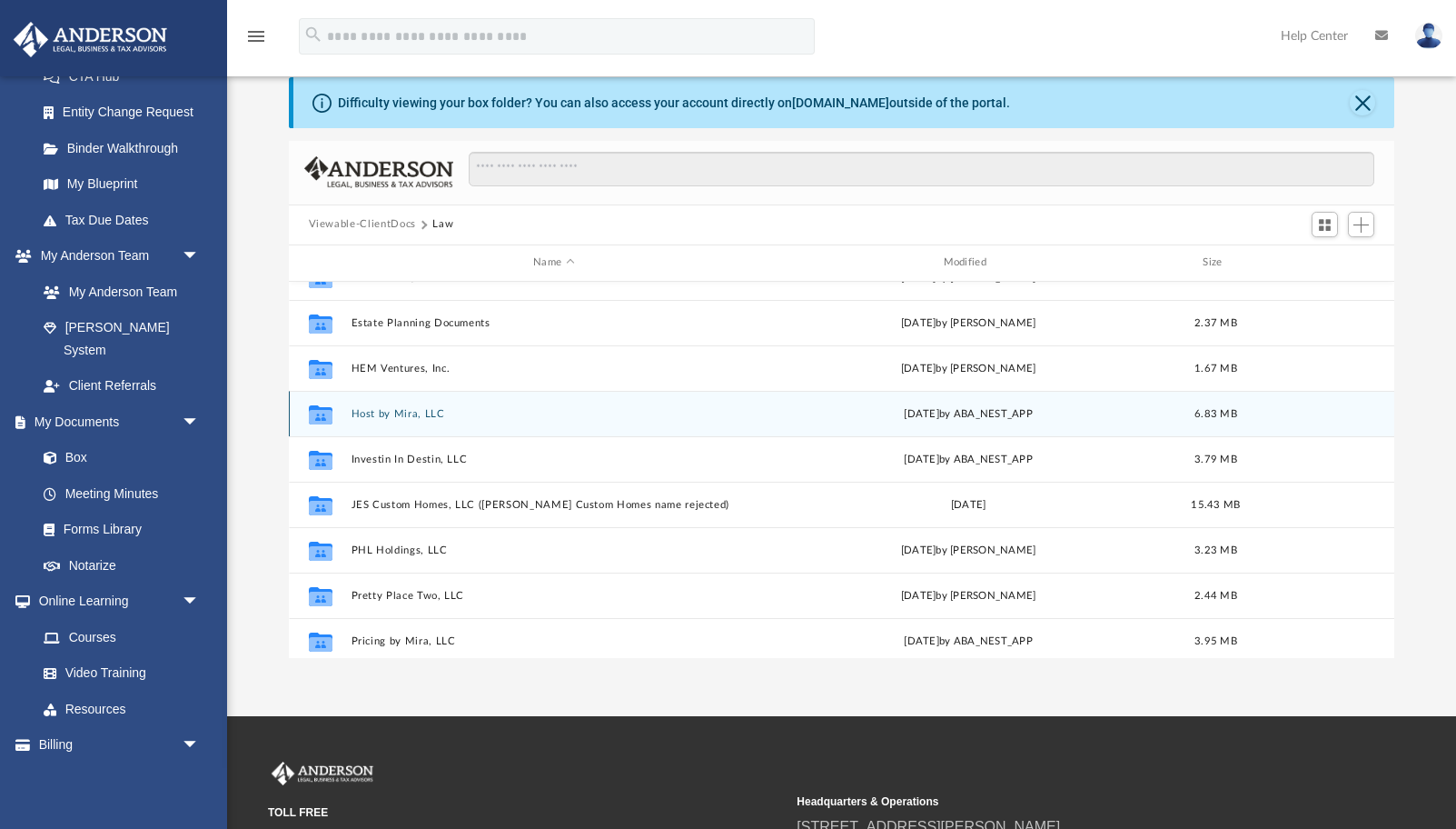
click at [412, 414] on button "Host by Mira, LLC" at bounding box center [553, 413] width 406 height 12
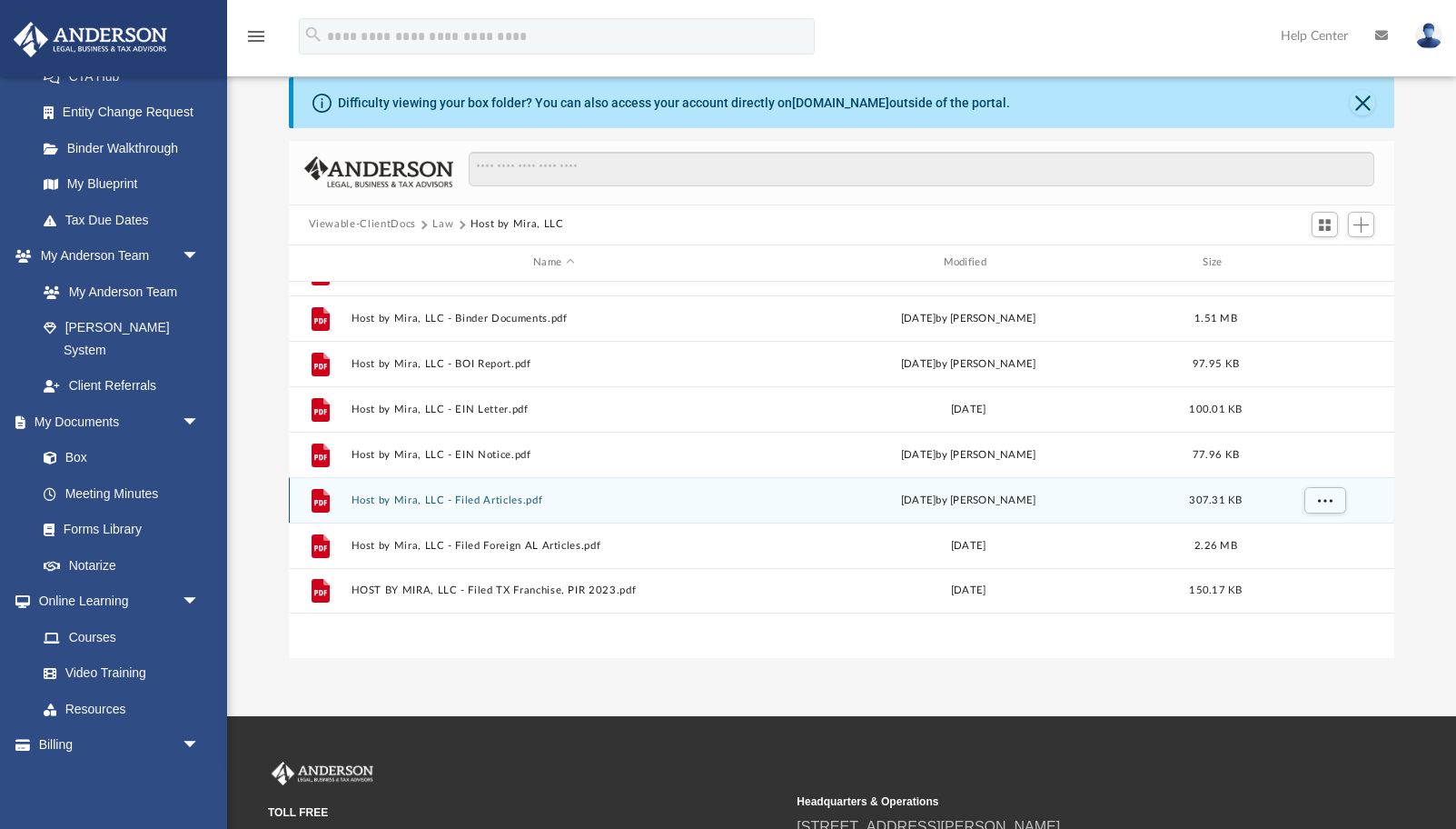
scroll to position [0, 0]
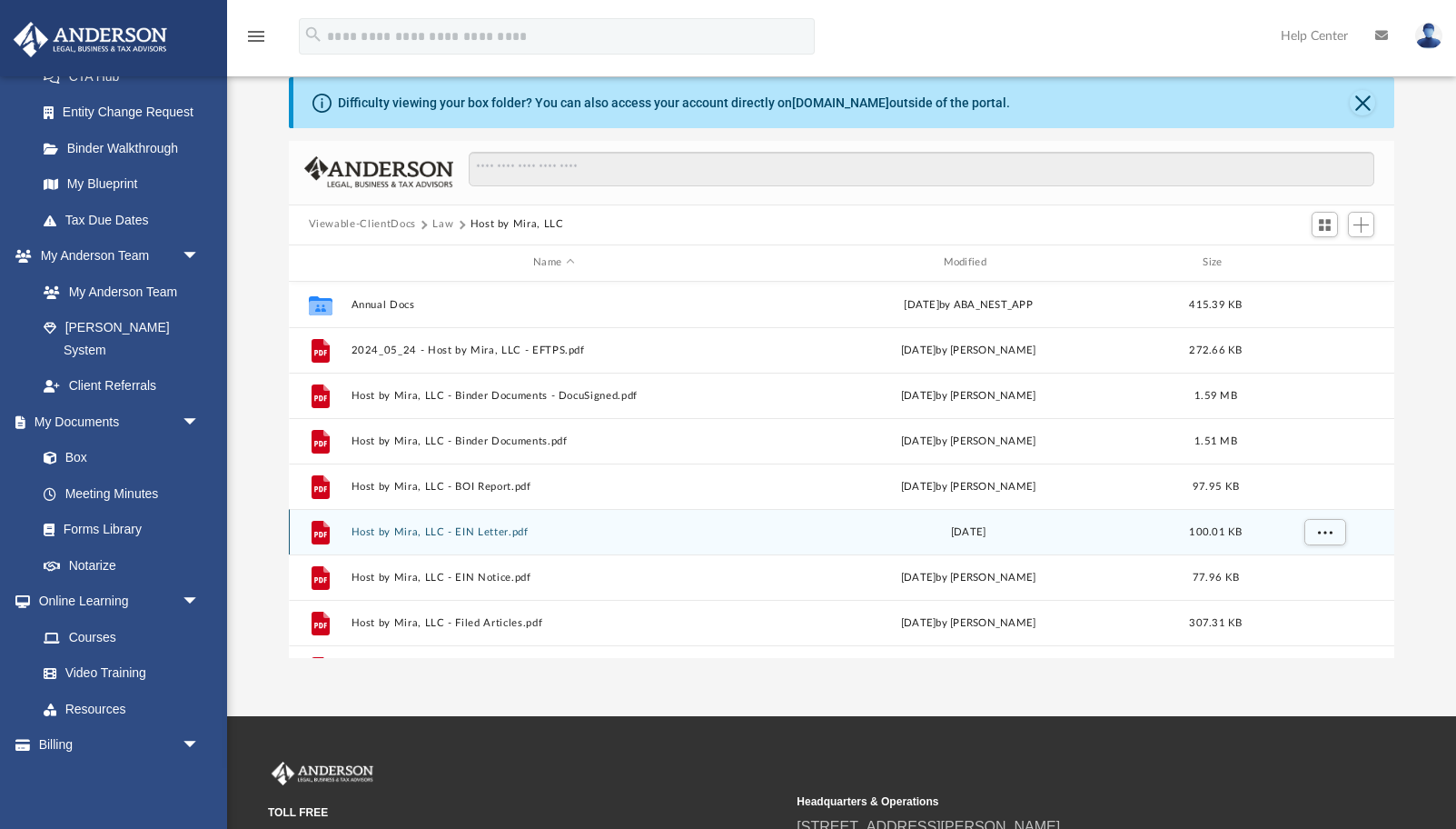
click at [487, 532] on button "Host by Mira, LLC - EIN Letter.pdf" at bounding box center [553, 531] width 406 height 12
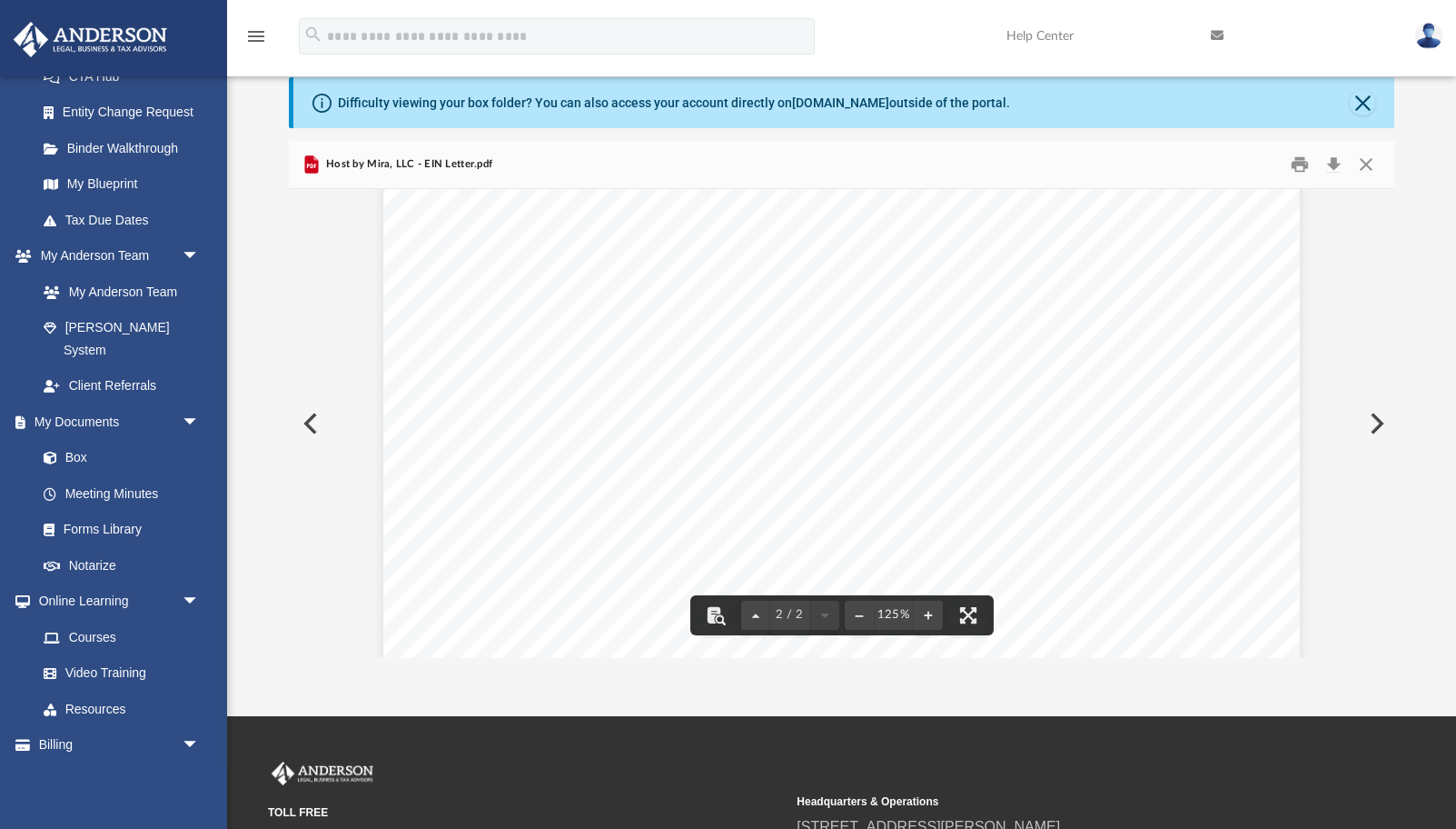
scroll to position [1407, 0]
click at [1369, 167] on button "Close" at bounding box center [1366, 164] width 33 height 28
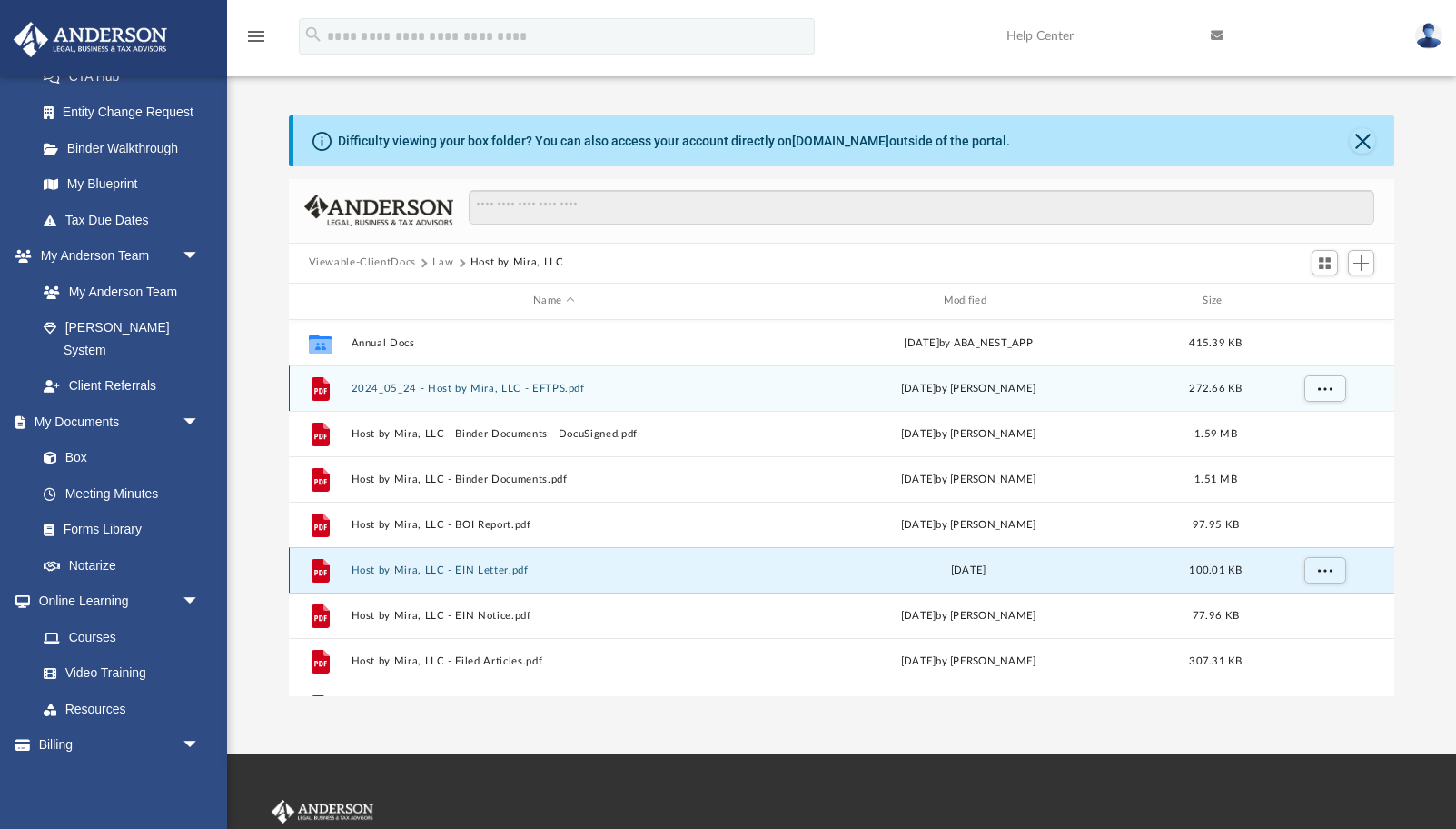
scroll to position [0, 0]
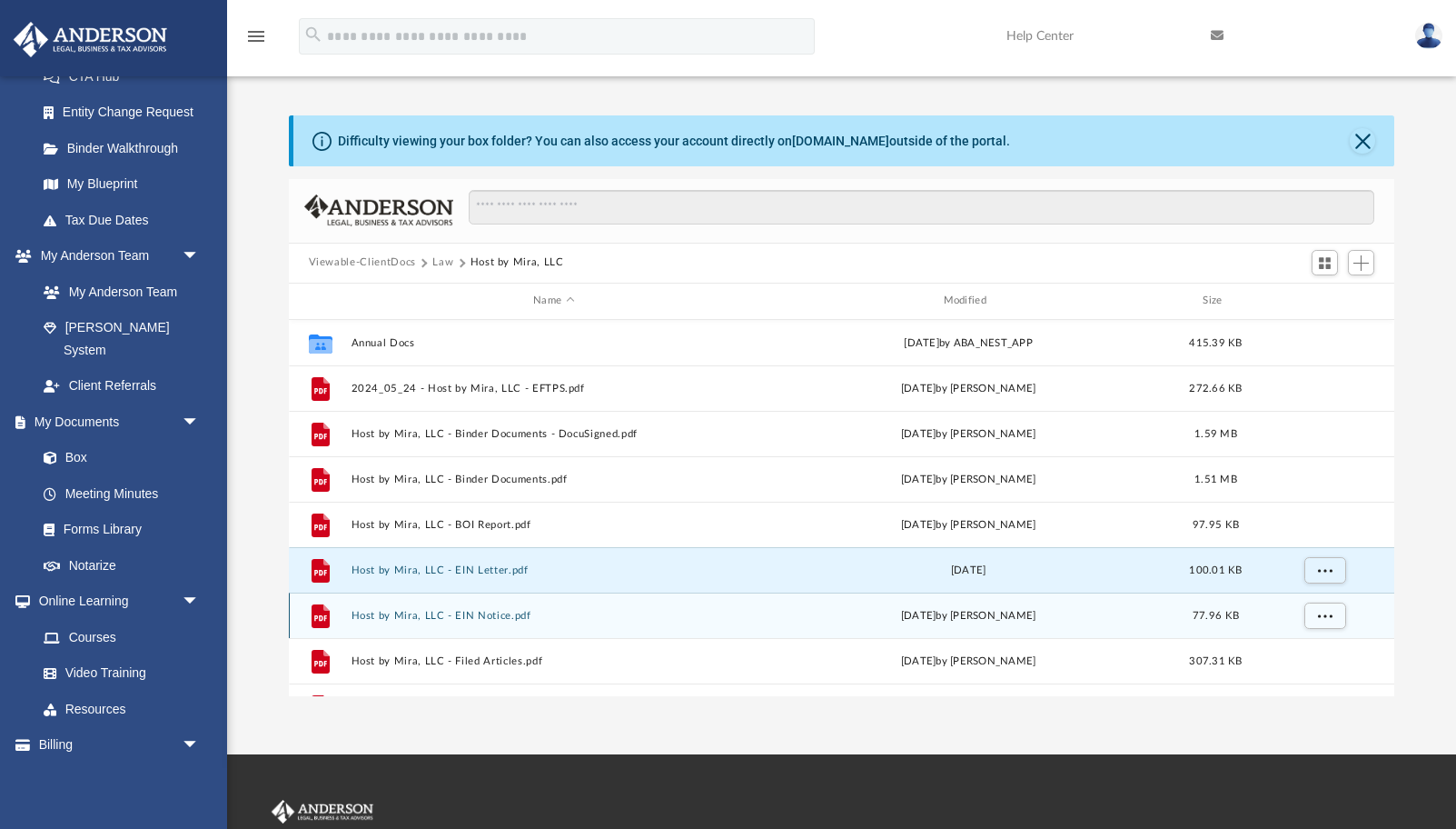
click at [491, 618] on button "Host by Mira, LLC - EIN Notice.pdf" at bounding box center [553, 616] width 406 height 12
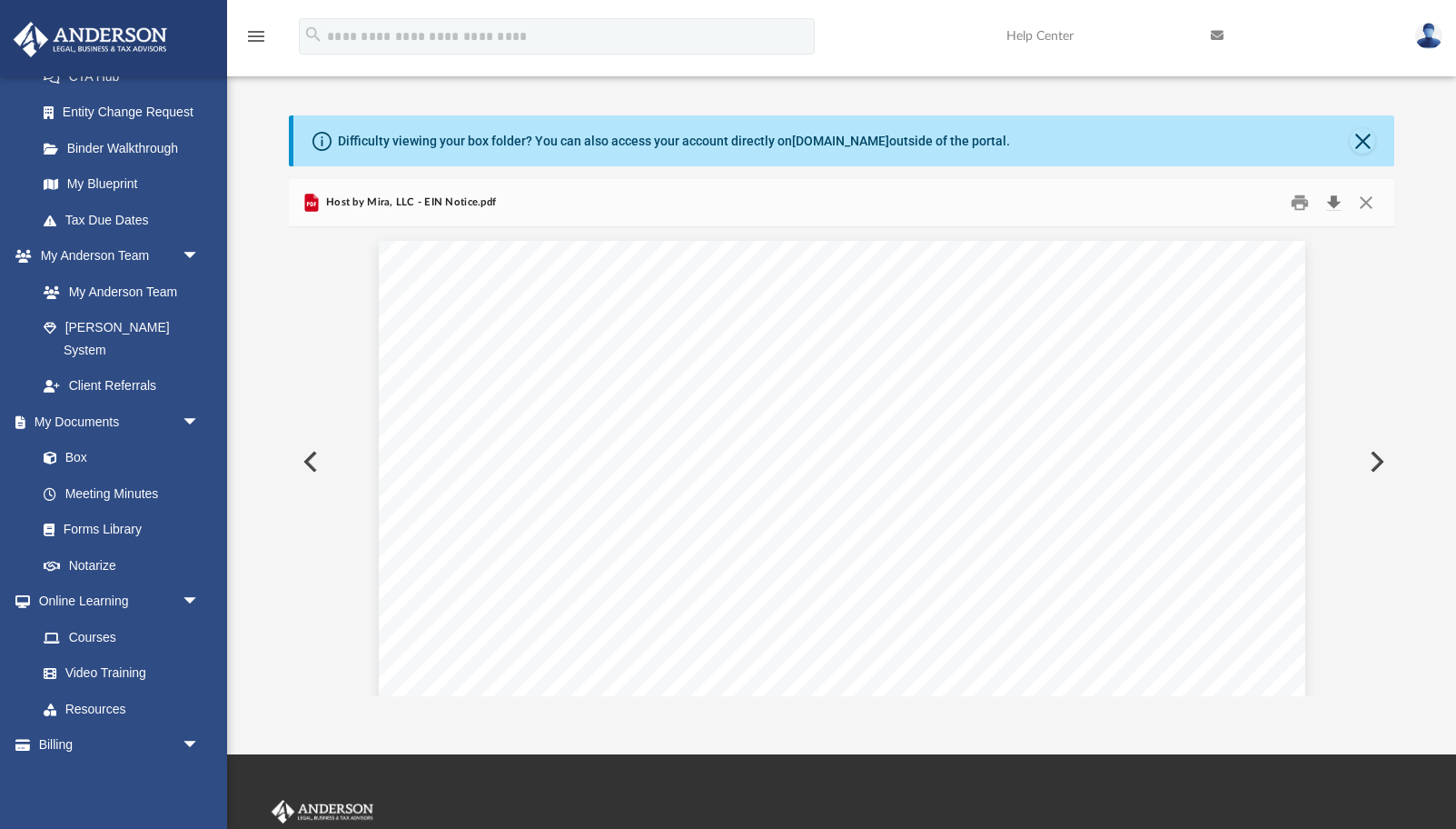
click at [1337, 206] on button "Download" at bounding box center [1334, 202] width 33 height 28
